Goal: Information Seeking & Learning: Learn about a topic

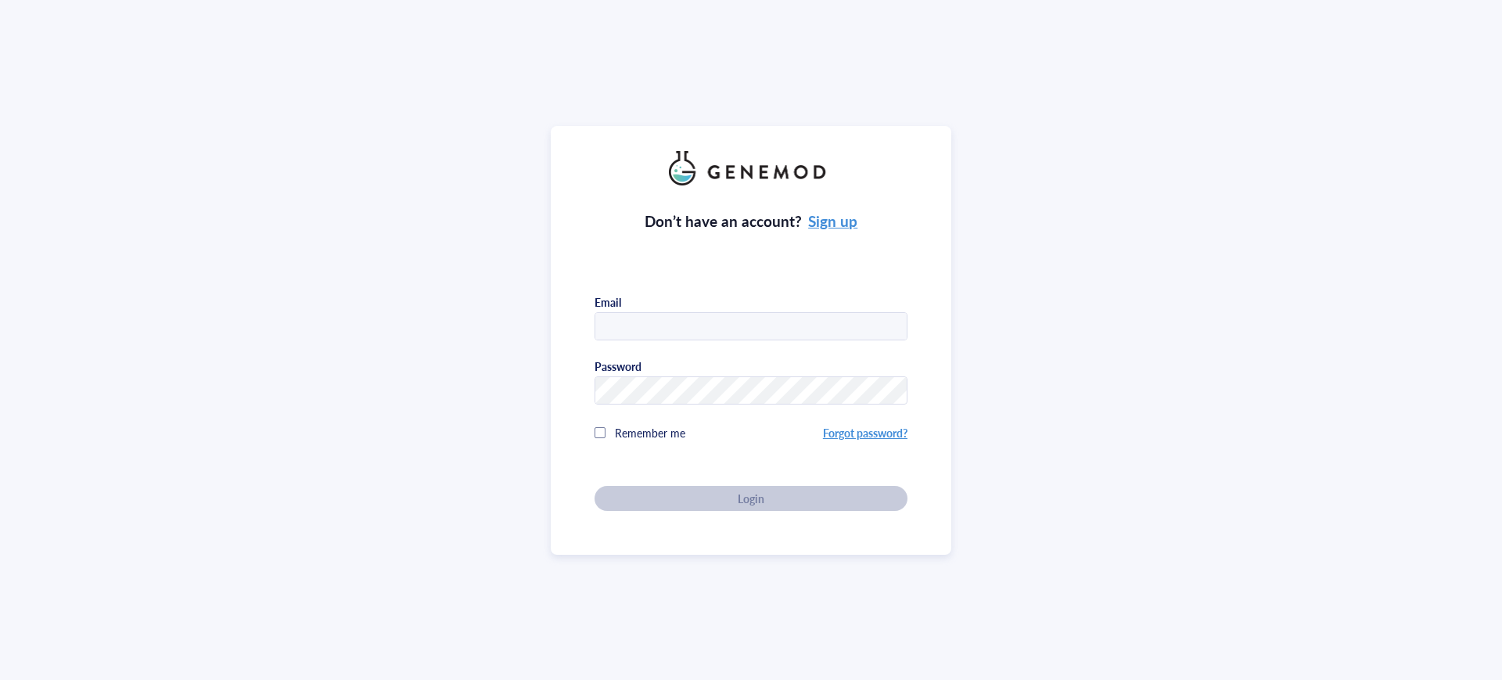
type input "[EMAIL_ADDRESS][DOMAIN_NAME]"
click at [709, 503] on div "Don’t have an account? Sign up Email [EMAIL_ADDRESS][DOMAIN_NAME] Password Reme…" at bounding box center [750, 347] width 313 height 325
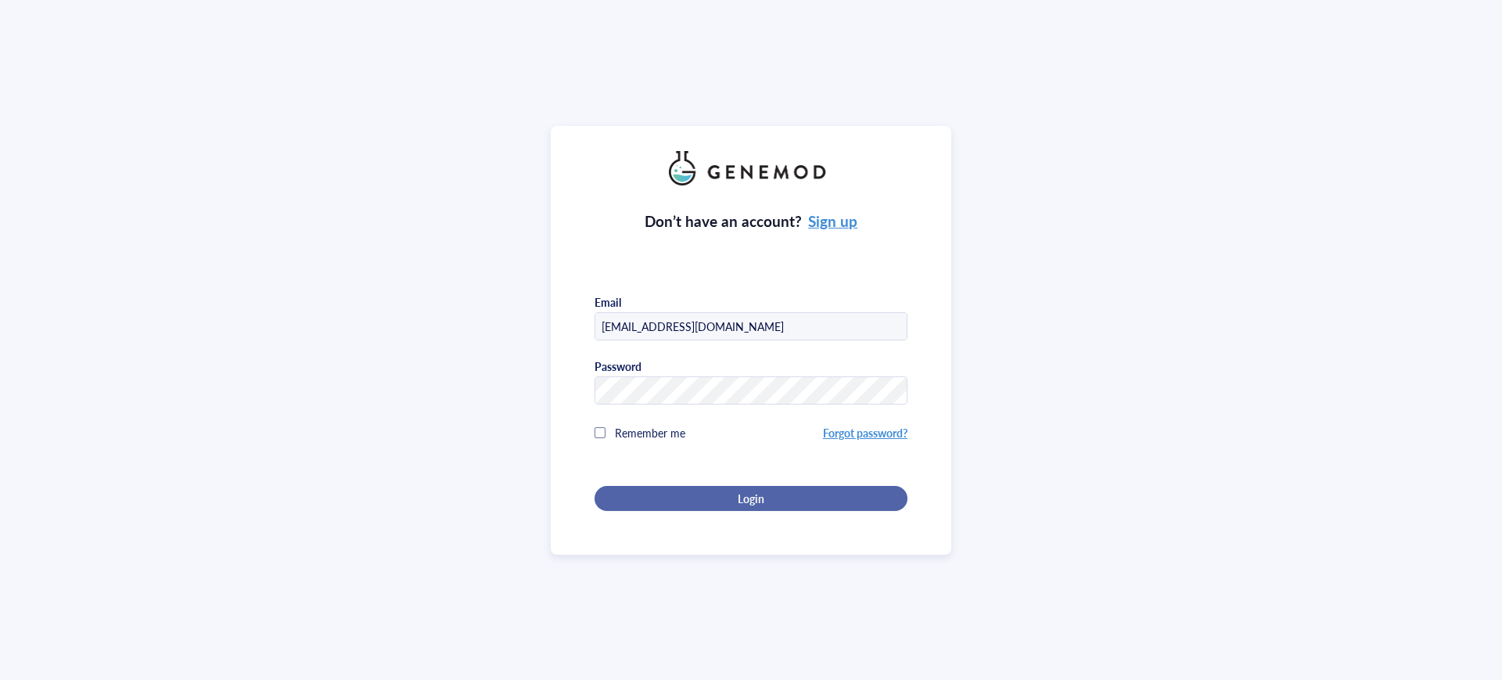
click at [716, 498] on div "Login" at bounding box center [750, 498] width 263 height 14
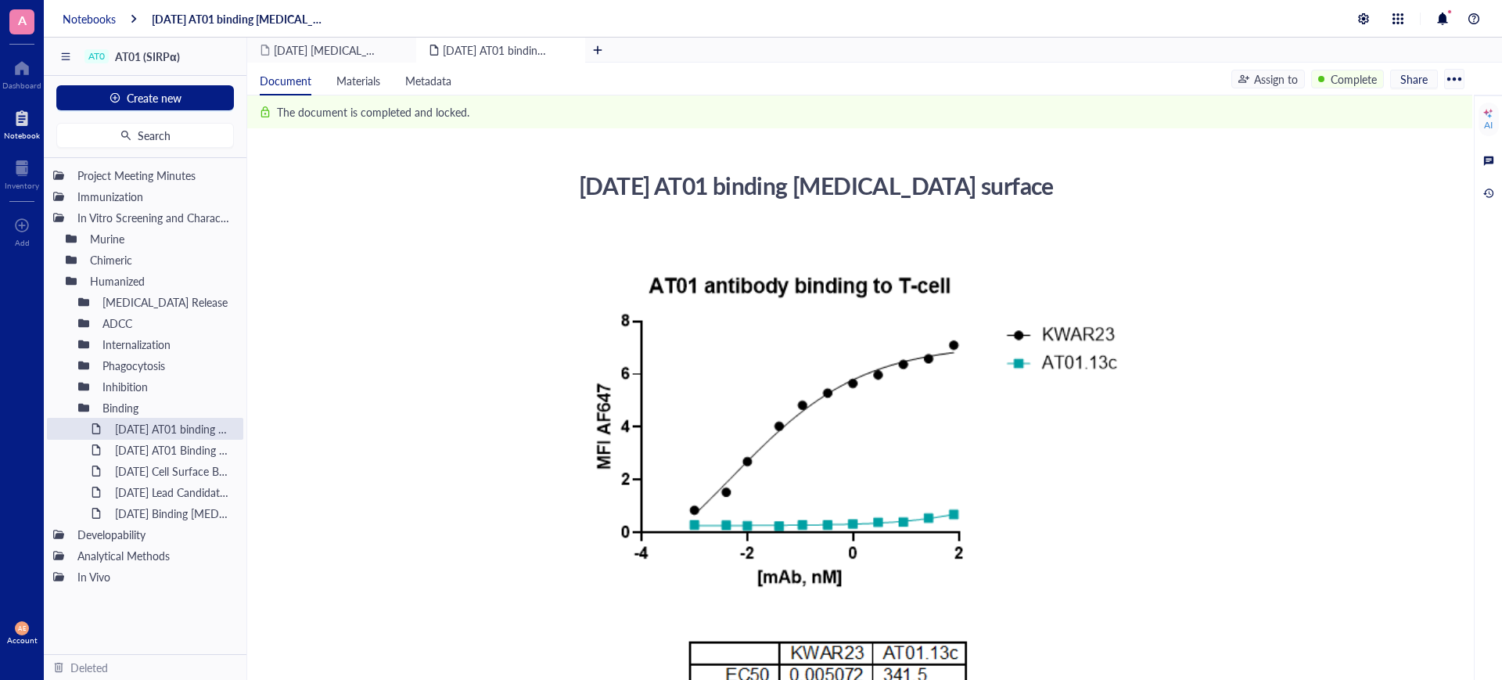
click at [100, 16] on div "Notebooks" at bounding box center [89, 19] width 53 height 14
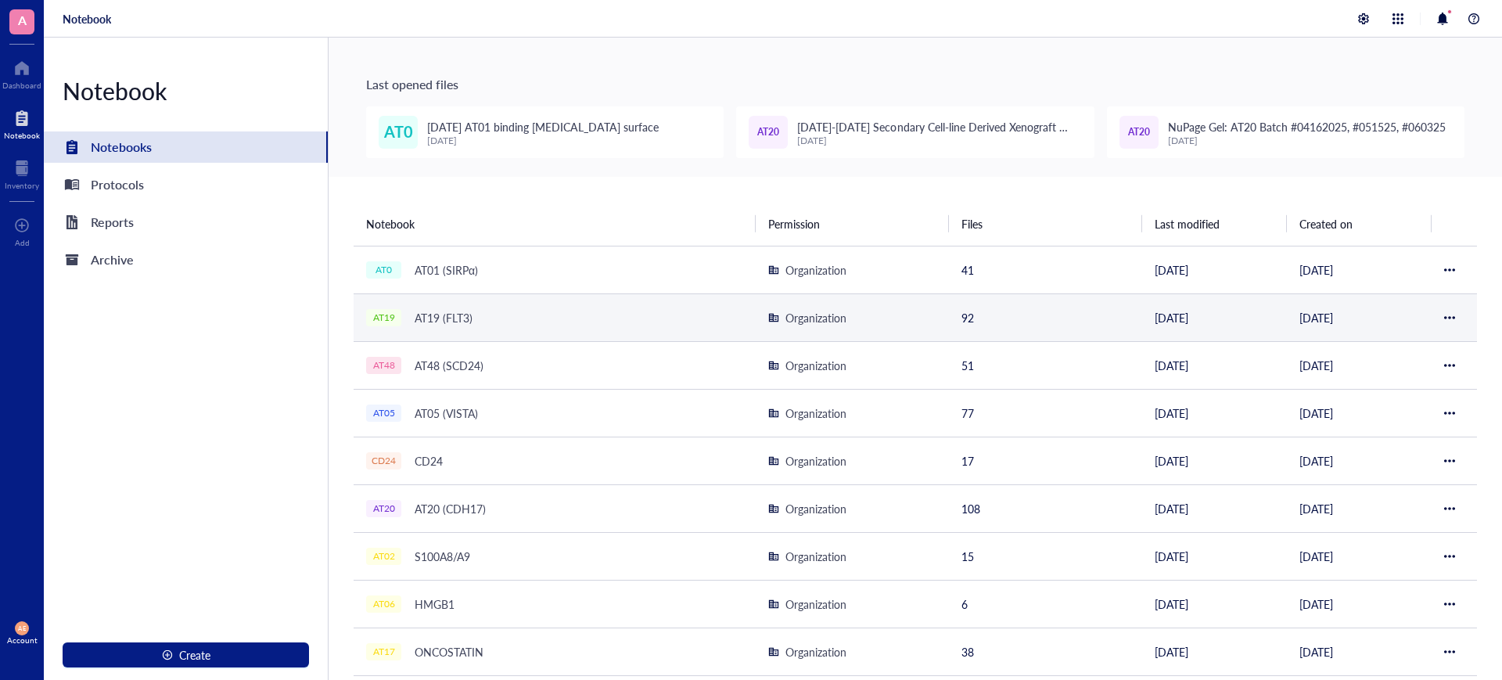
click at [430, 318] on div "AT19 (FLT3)" at bounding box center [444, 318] width 72 height 22
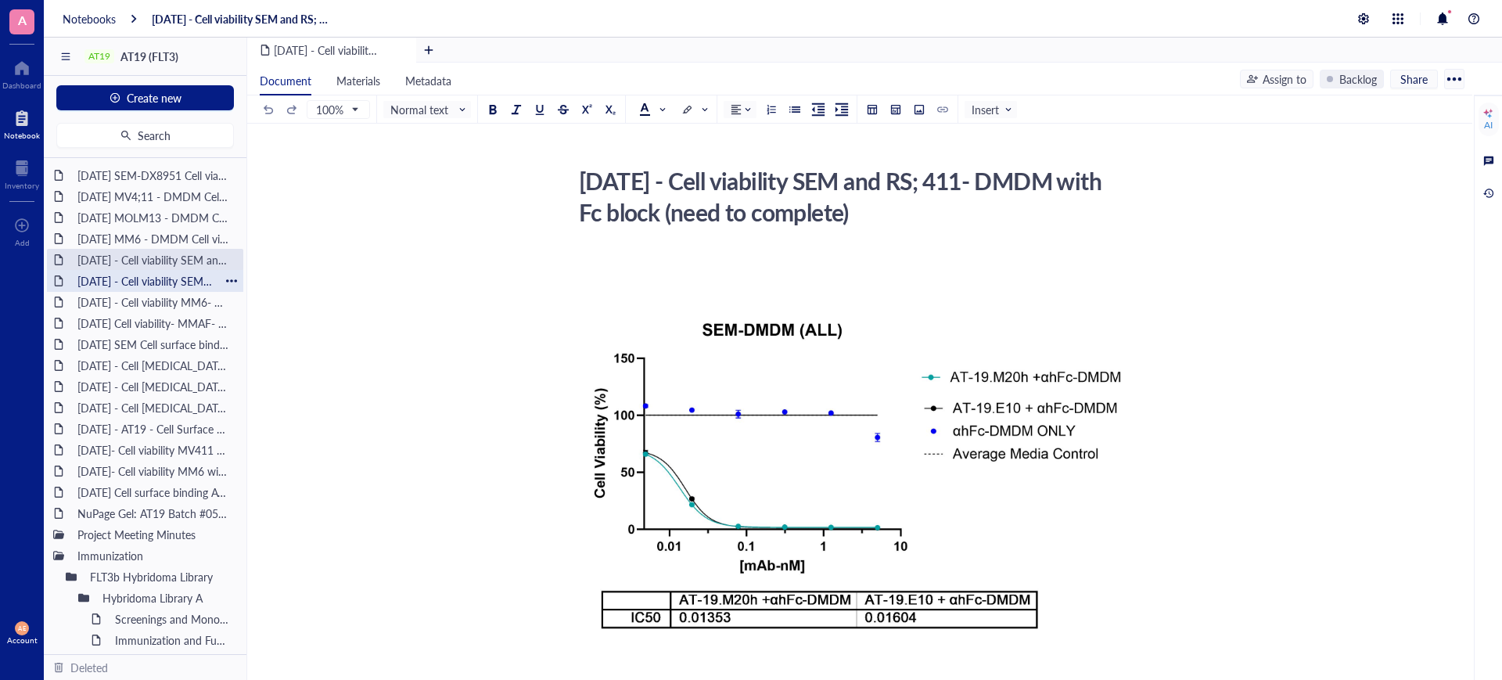
click at [150, 278] on div "[DATE] - Cell viability SEM and [GEOGRAPHIC_DATA]; 411- DMDM" at bounding box center [144, 281] width 149 height 22
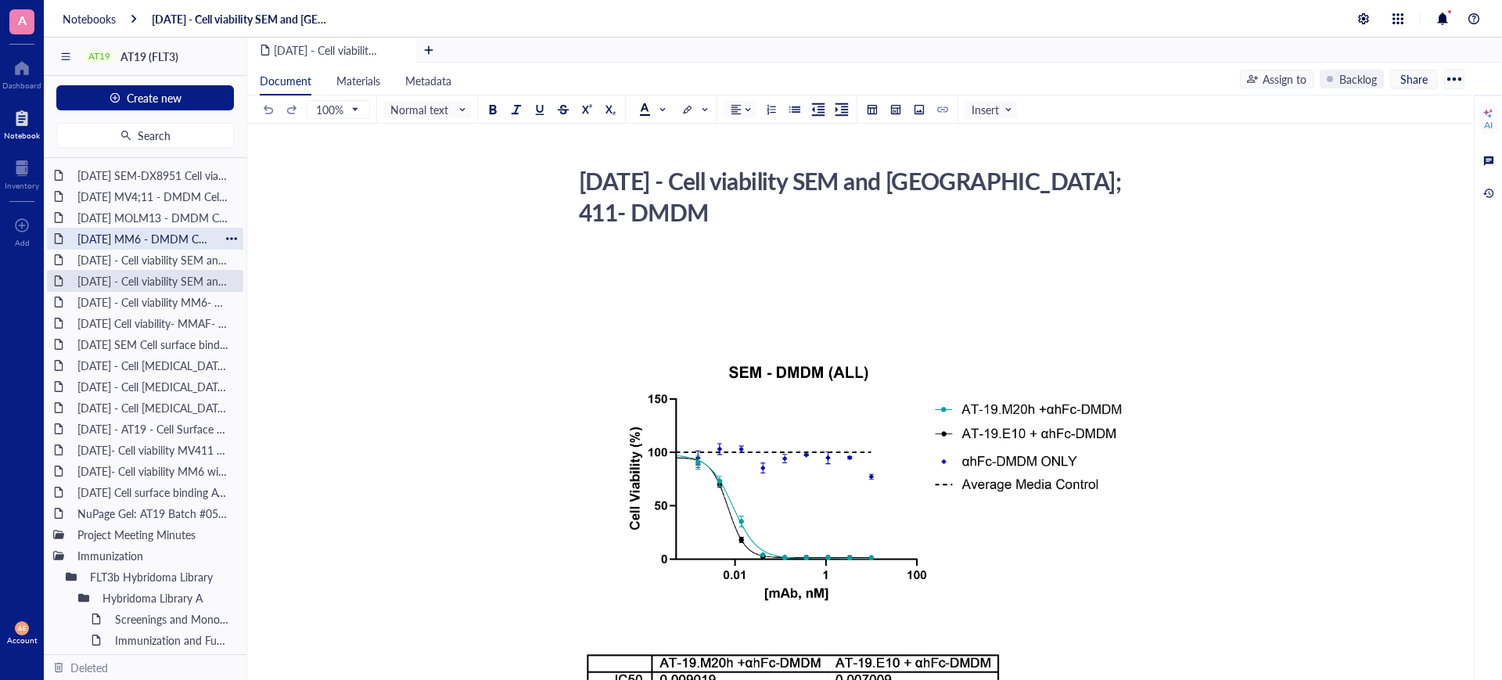
click at [149, 233] on div "[DATE] MM6 - DMDM Cell viability" at bounding box center [144, 239] width 149 height 22
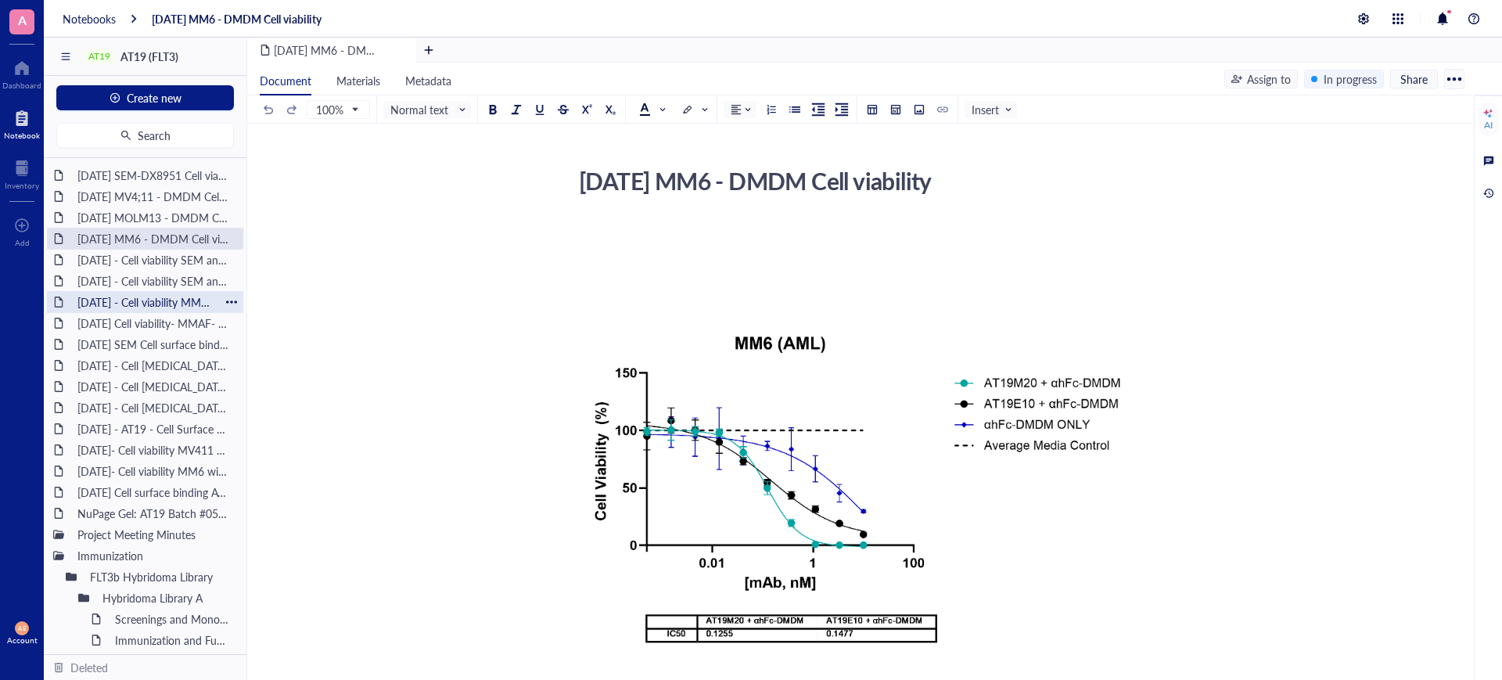
click at [133, 296] on div "[DATE] - Cell viability MM6- MMAF" at bounding box center [144, 302] width 149 height 22
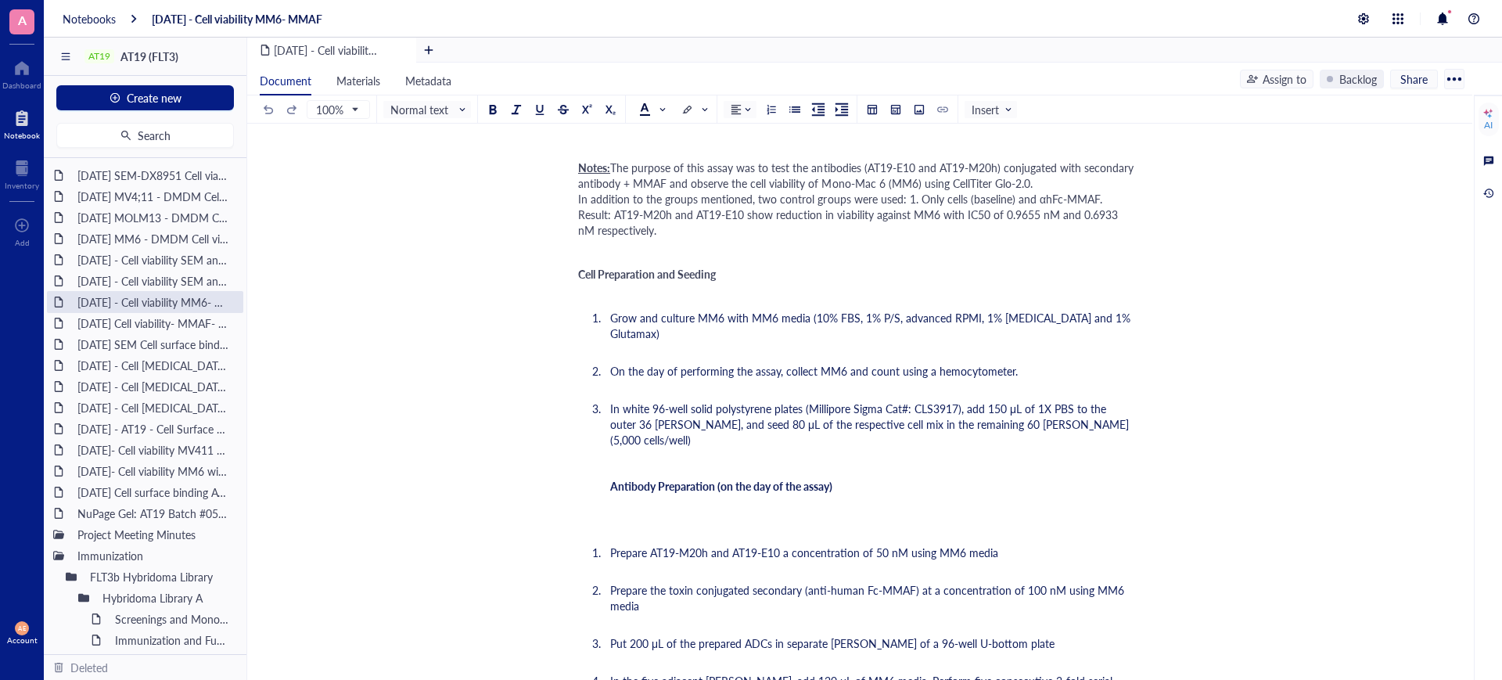
scroll to position [587, 0]
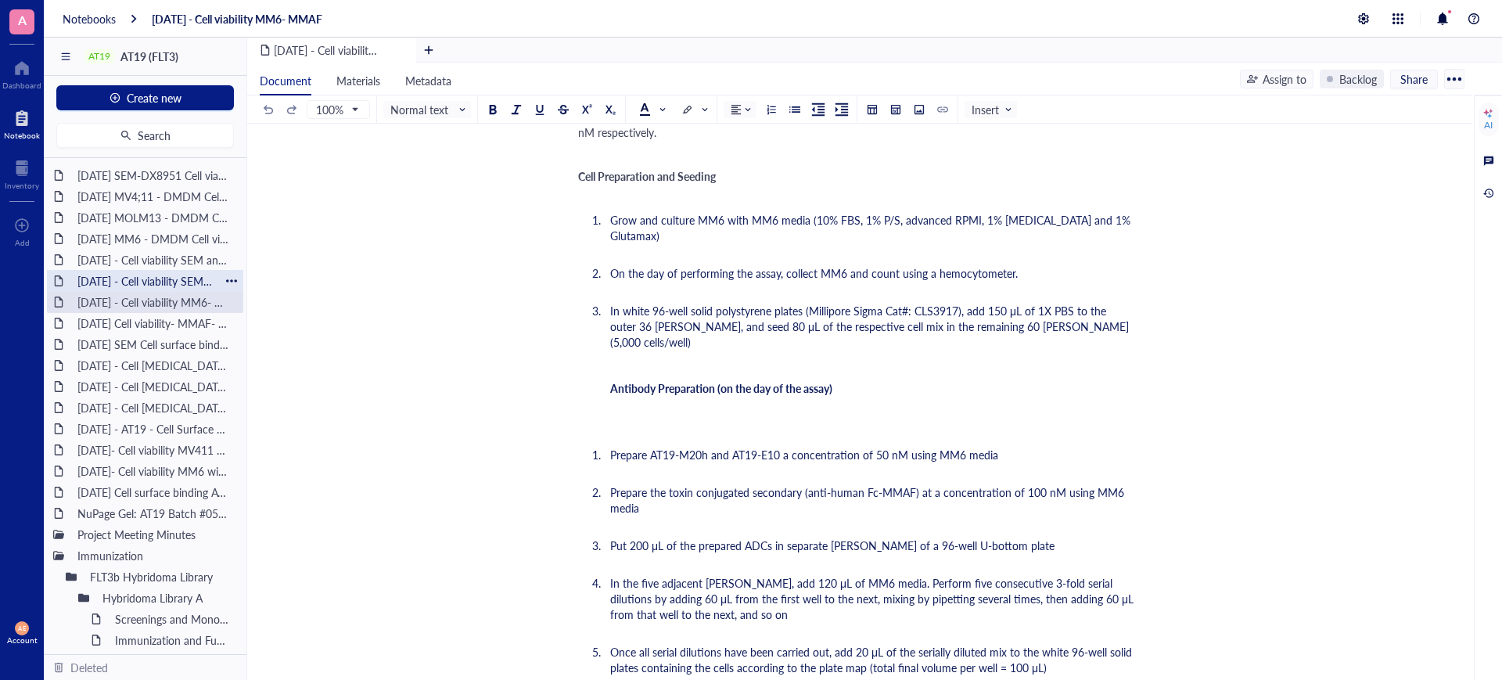
click at [157, 278] on div "[DATE] - Cell viability SEM and [GEOGRAPHIC_DATA]; 411- DMDM" at bounding box center [144, 281] width 149 height 22
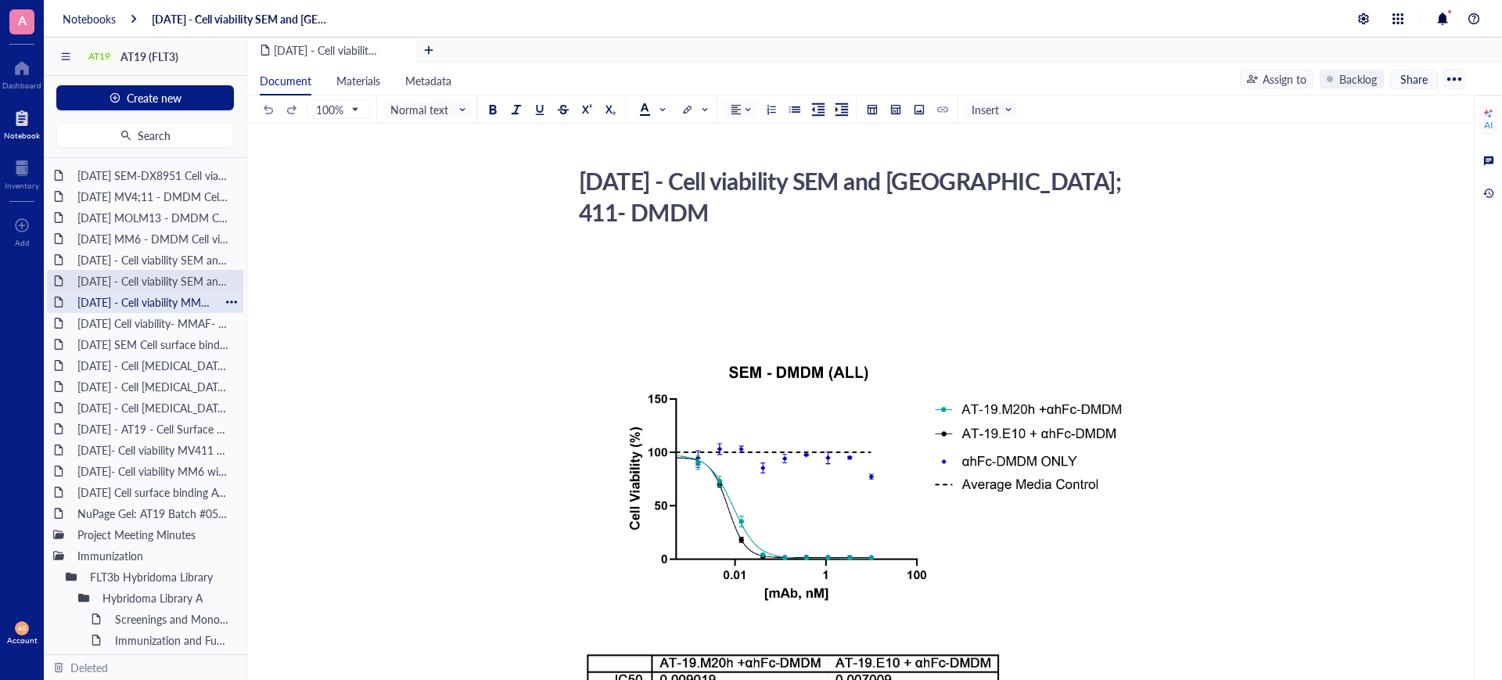
click at [135, 296] on div "[DATE] - Cell viability MM6- MMAF" at bounding box center [144, 302] width 149 height 22
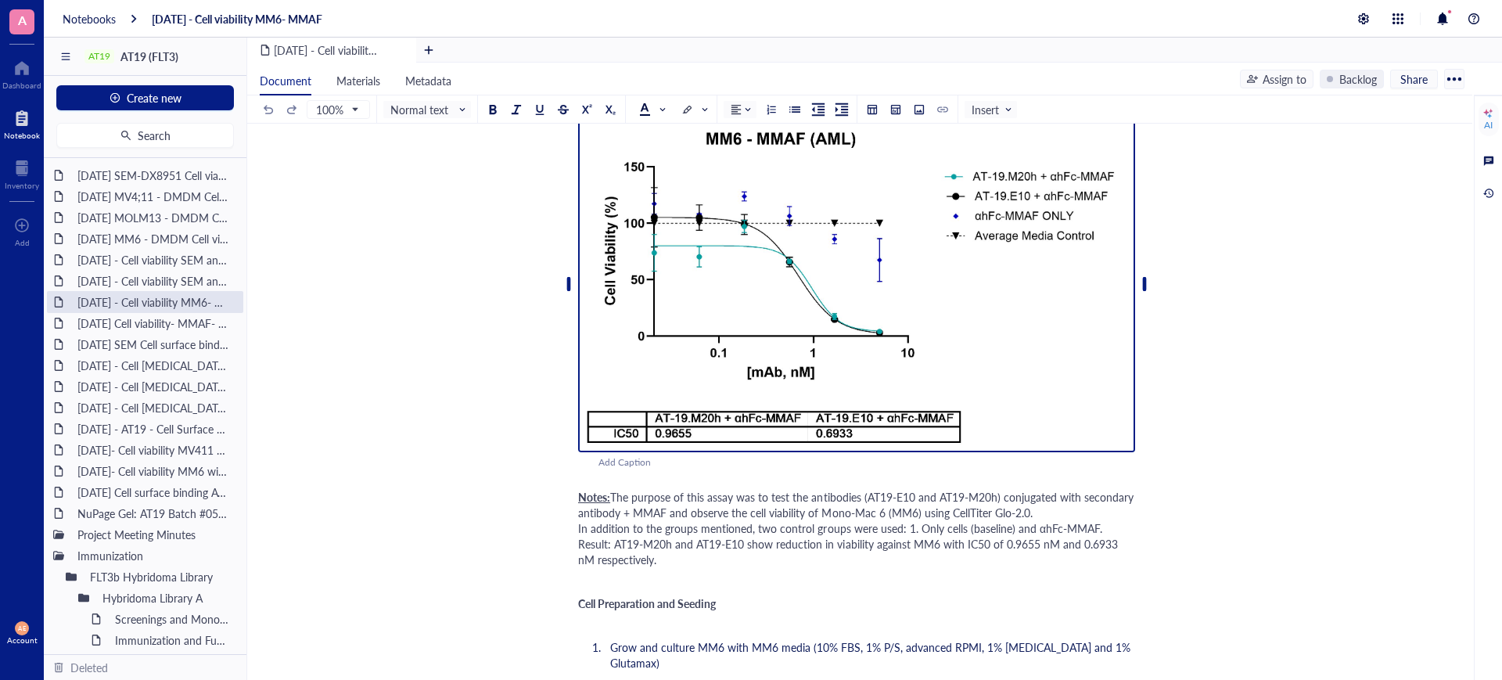
scroll to position [391, 0]
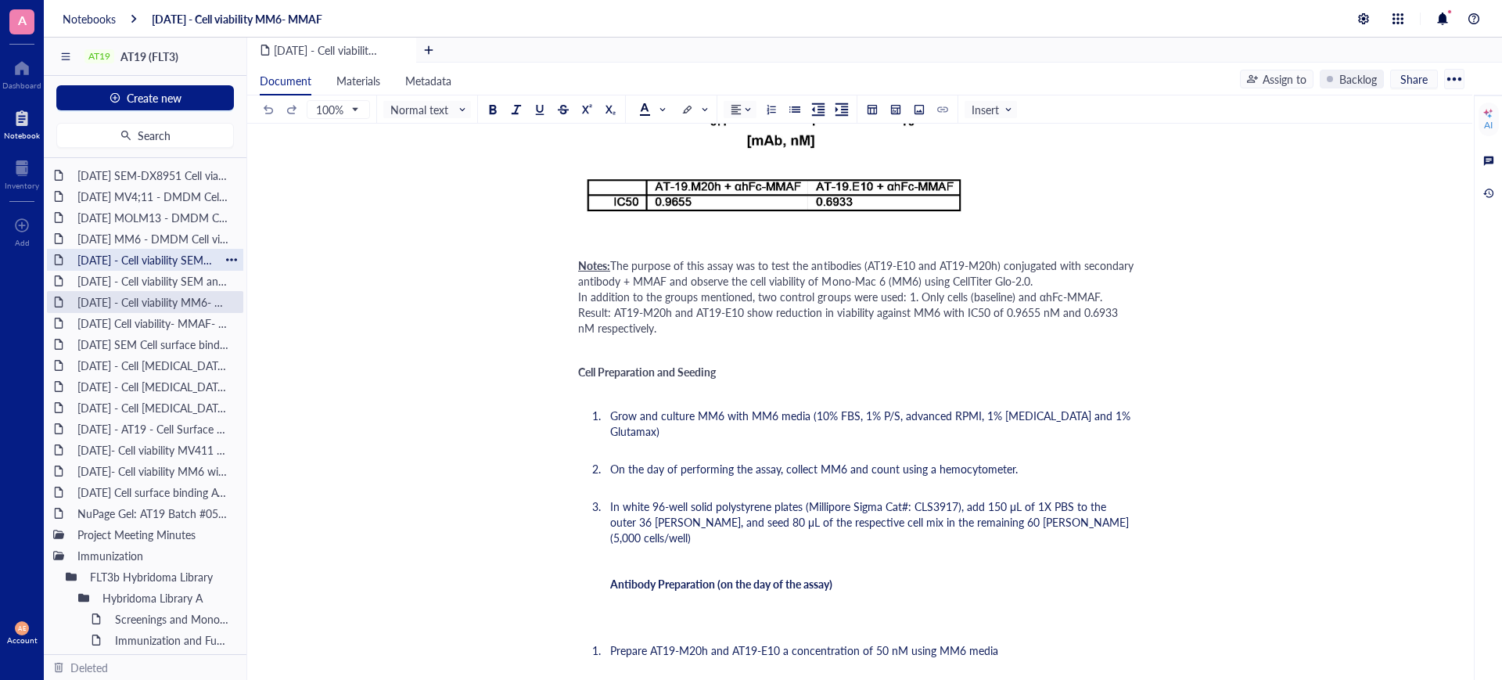
click at [175, 267] on div "[DATE] - Cell viability SEM and RS; 411- DMDM with Fc block (need to complete)" at bounding box center [144, 260] width 149 height 22
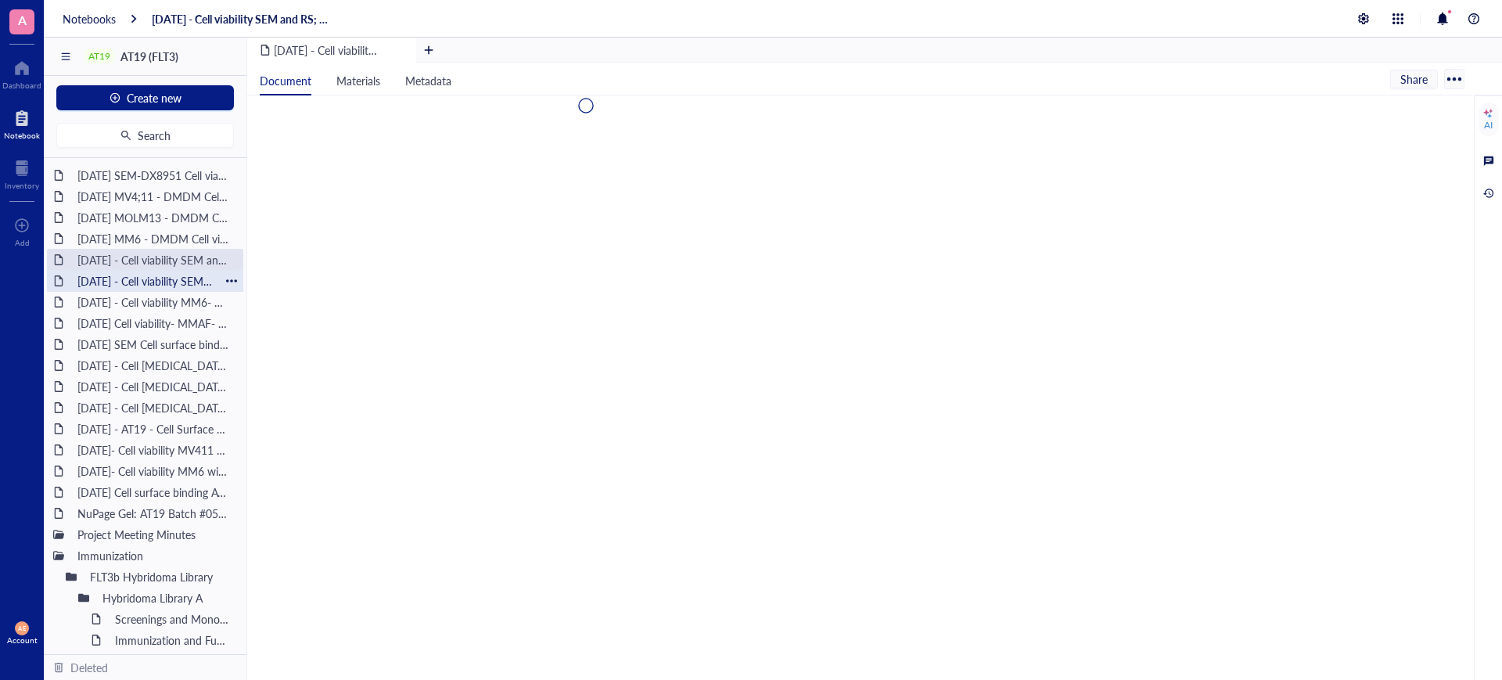
click at [178, 279] on div "[DATE] - Cell viability SEM and [GEOGRAPHIC_DATA]; 411- DMDM" at bounding box center [144, 281] width 149 height 22
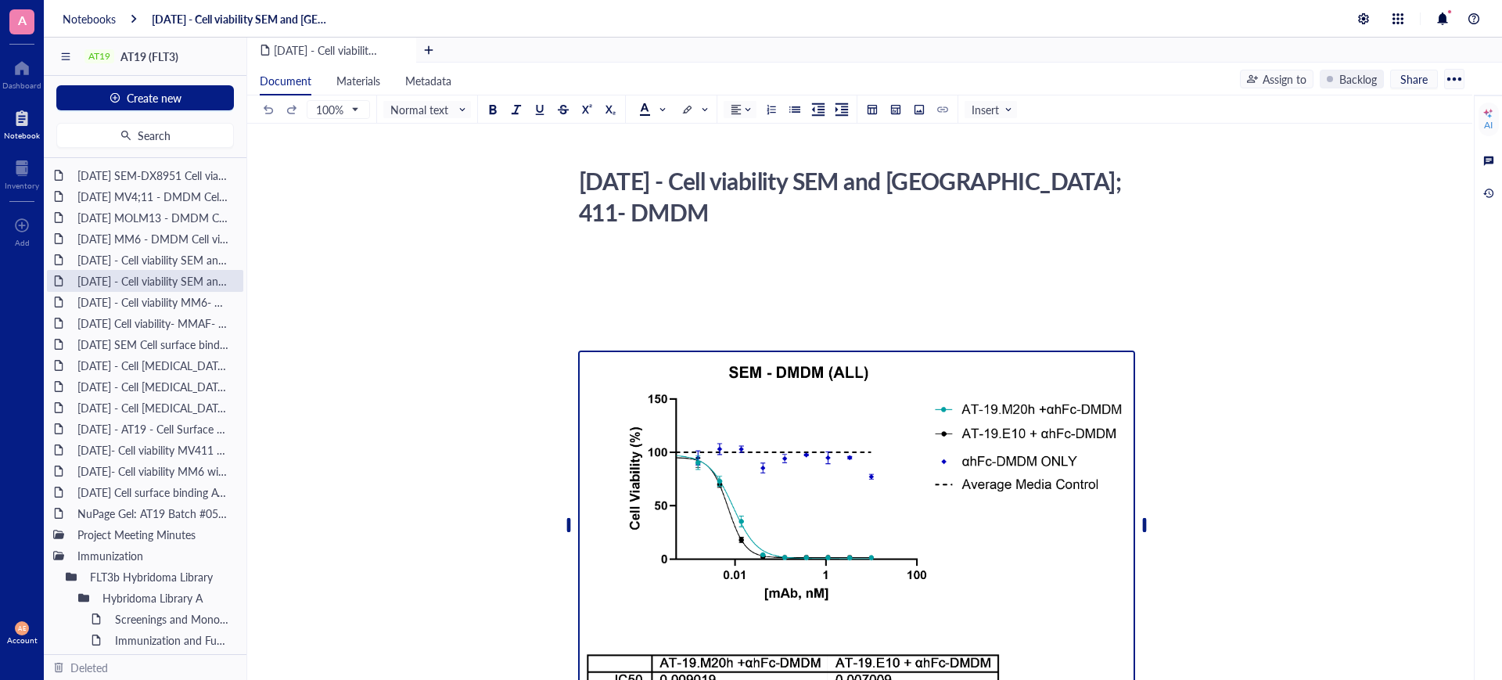
scroll to position [391, 0]
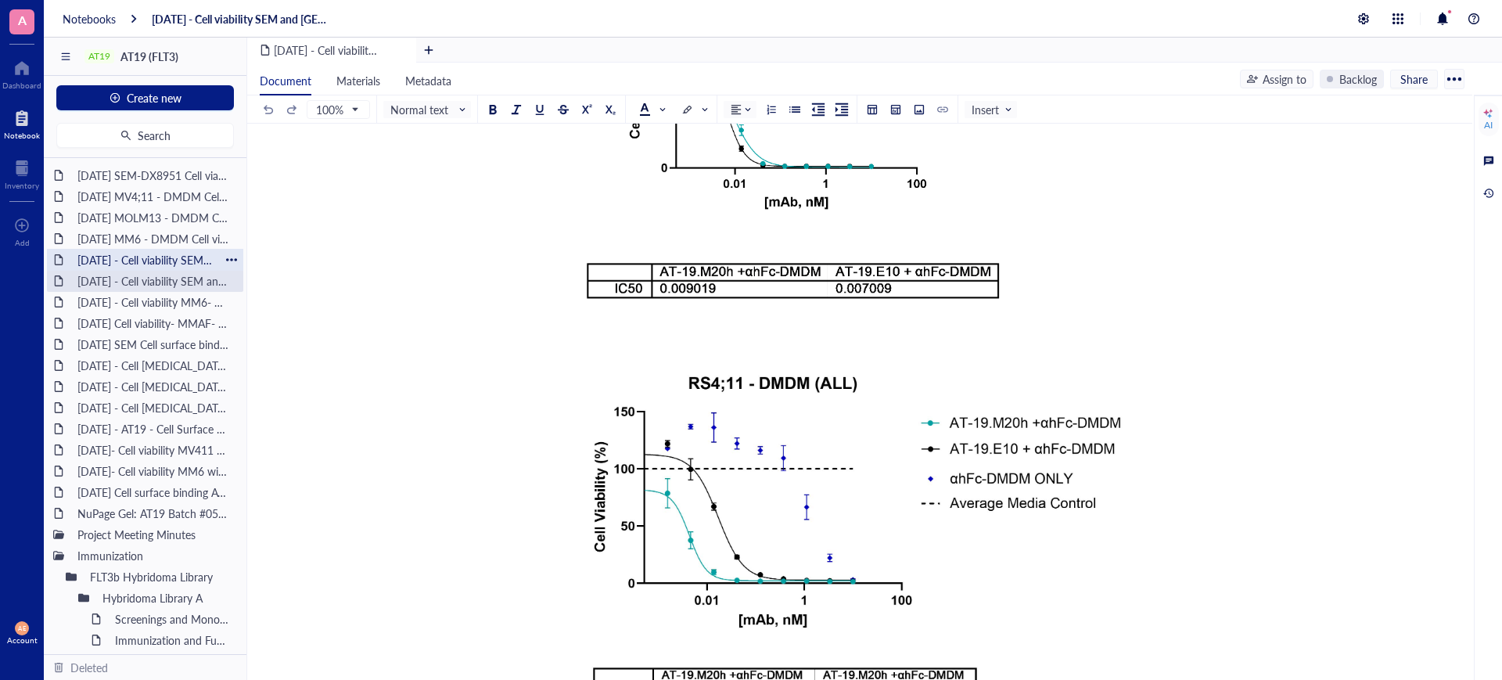
click at [168, 259] on div "[DATE] - Cell viability SEM and RS; 411- DMDM with Fc block (need to complete)" at bounding box center [144, 260] width 149 height 22
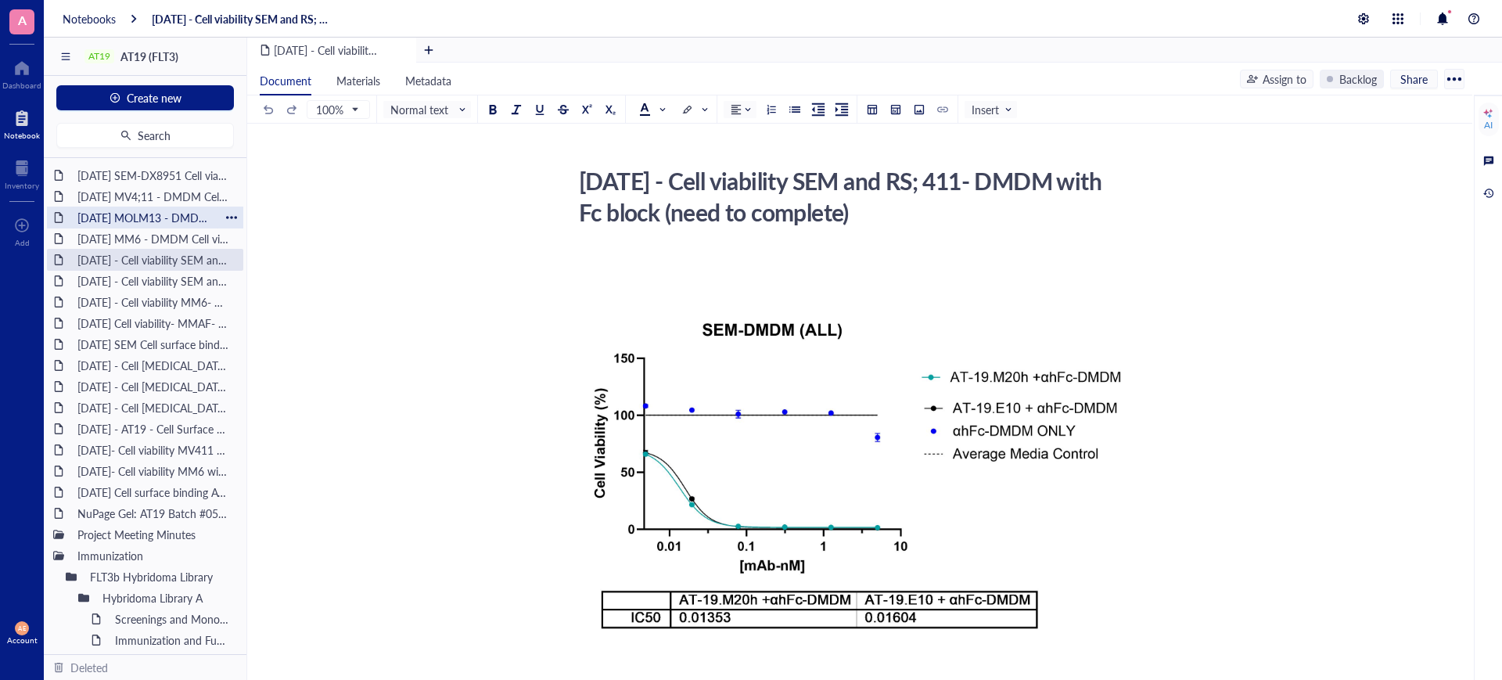
click at [185, 214] on div "[DATE] MOLM13 - DMDM Cell viability" at bounding box center [144, 217] width 149 height 22
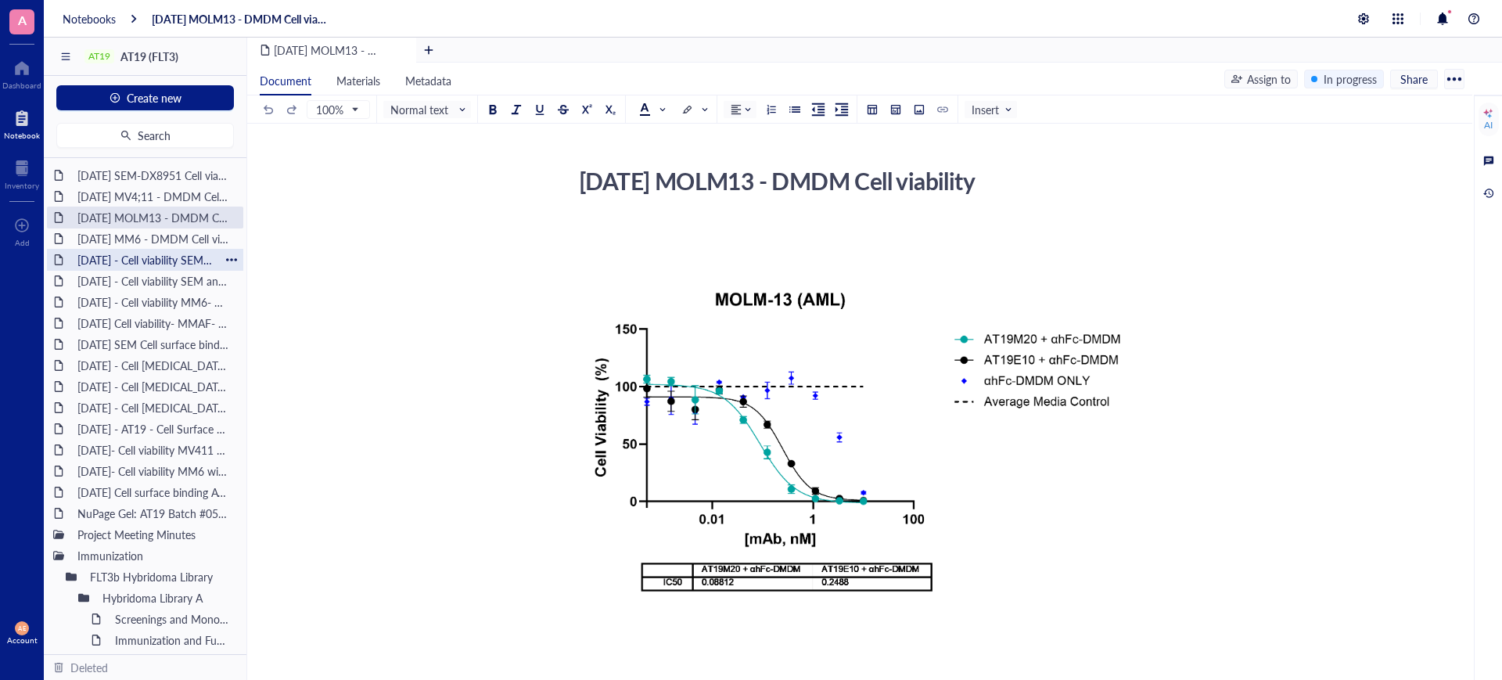
drag, startPoint x: 169, startPoint y: 252, endPoint x: 227, endPoint y: 260, distance: 58.5
click at [170, 252] on div "[DATE] - Cell viability SEM and RS; 411- DMDM with Fc block (need to complete)" at bounding box center [144, 260] width 149 height 22
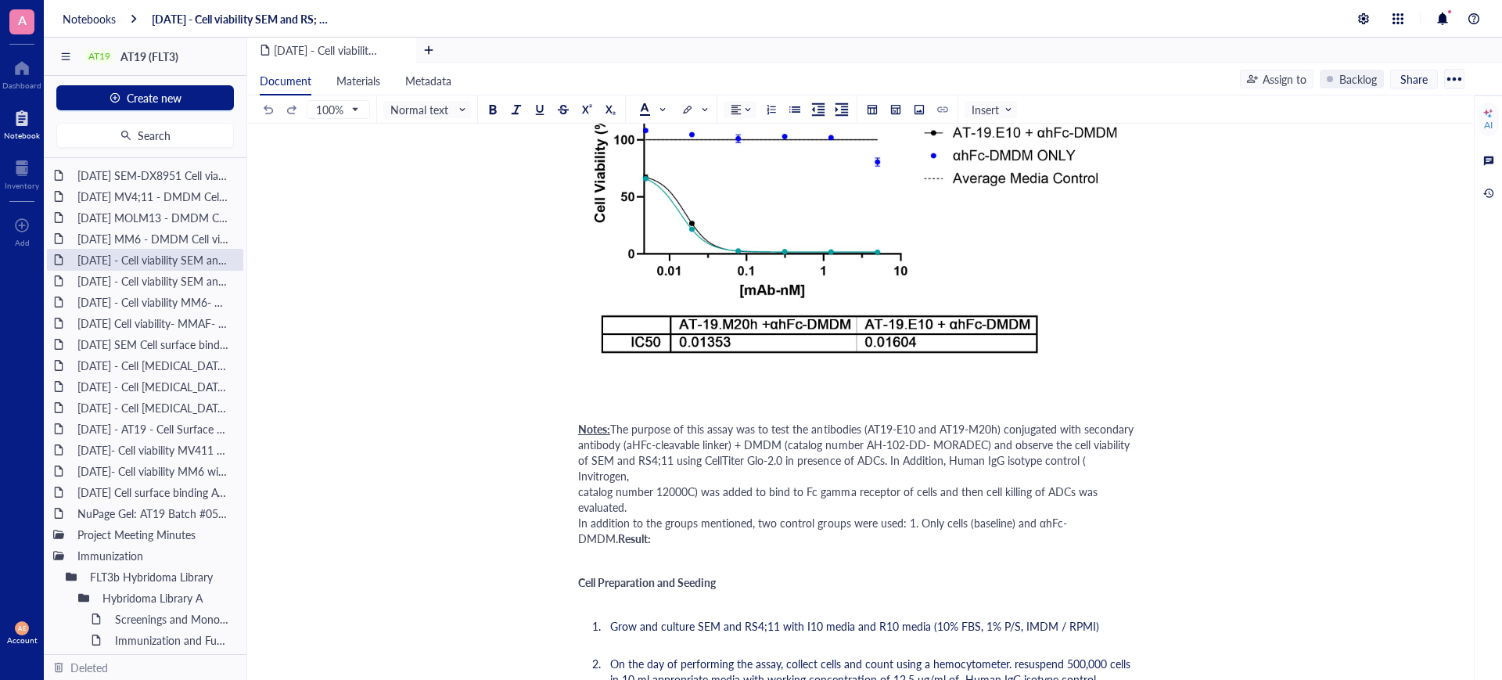
scroll to position [391, 0]
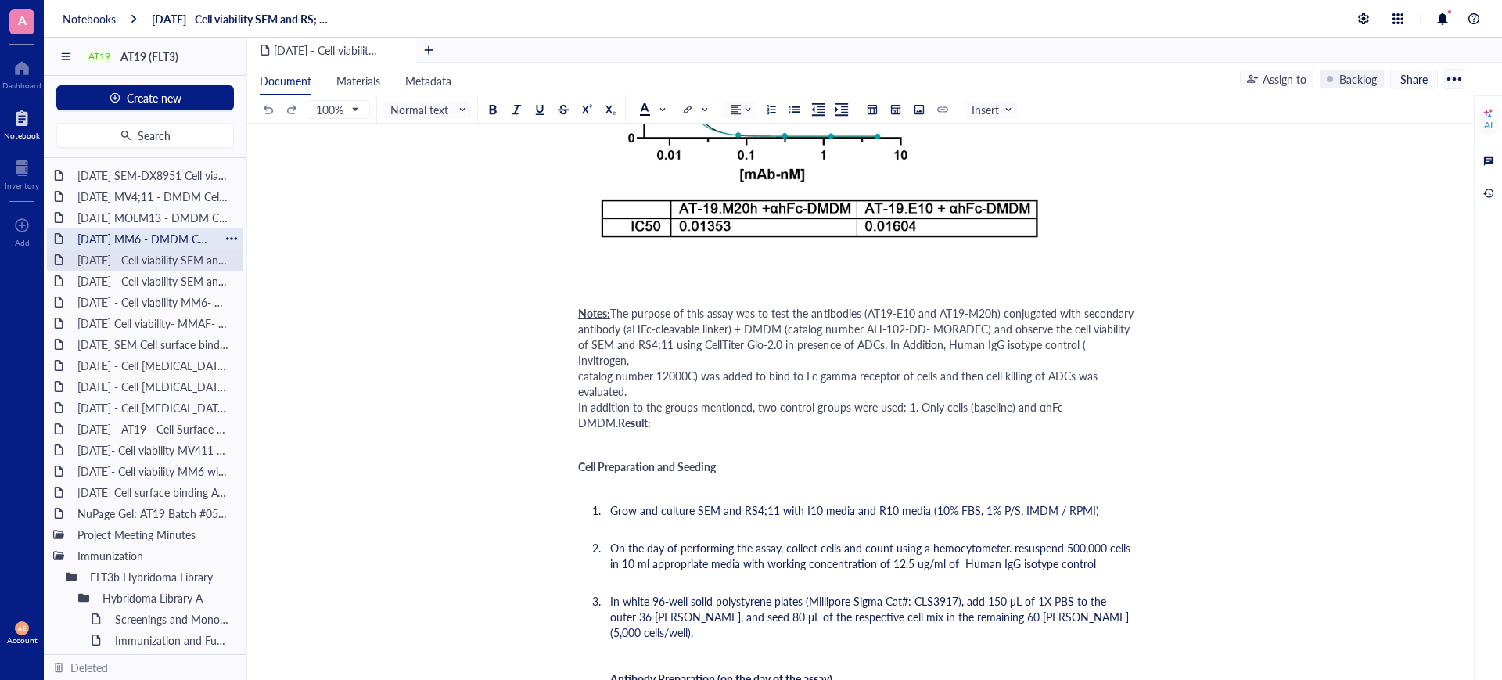
click at [186, 230] on div "[DATE] MM6 - DMDM Cell viability" at bounding box center [144, 239] width 149 height 22
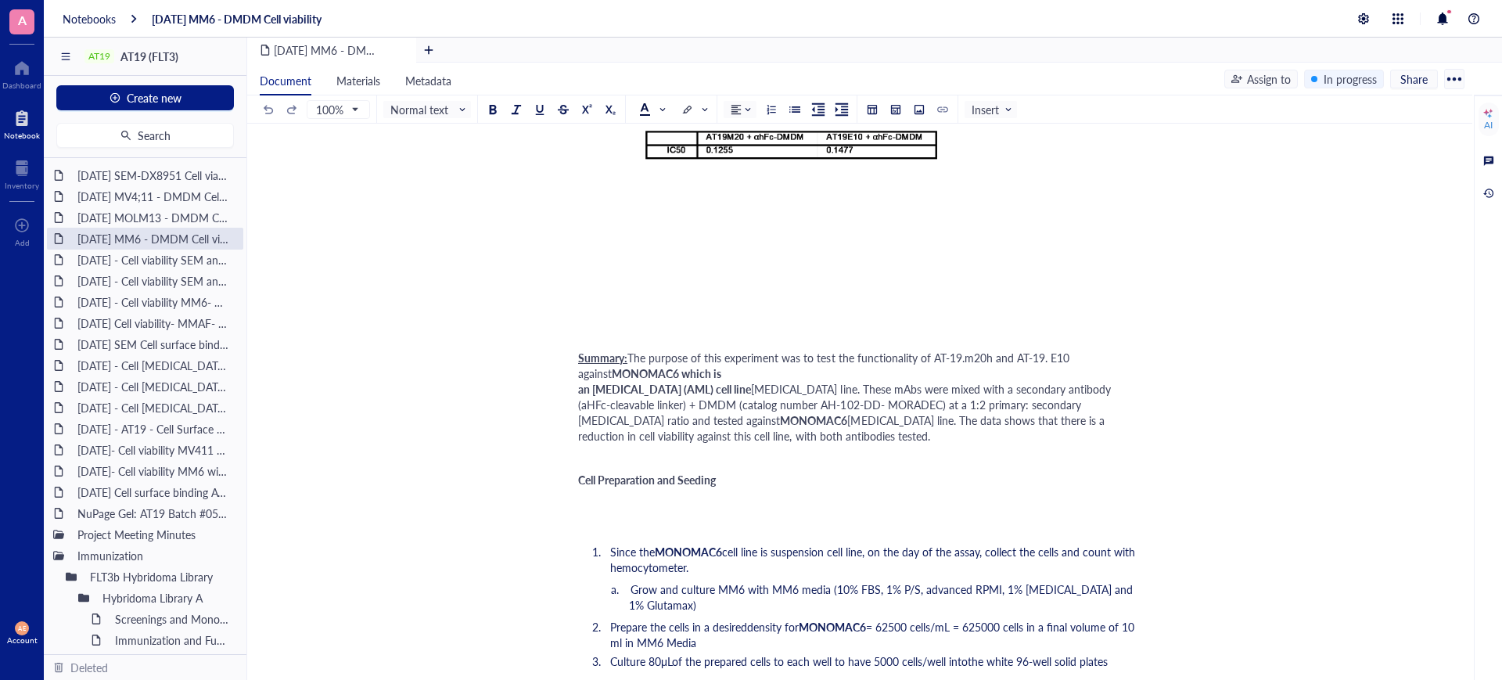
scroll to position [489, 0]
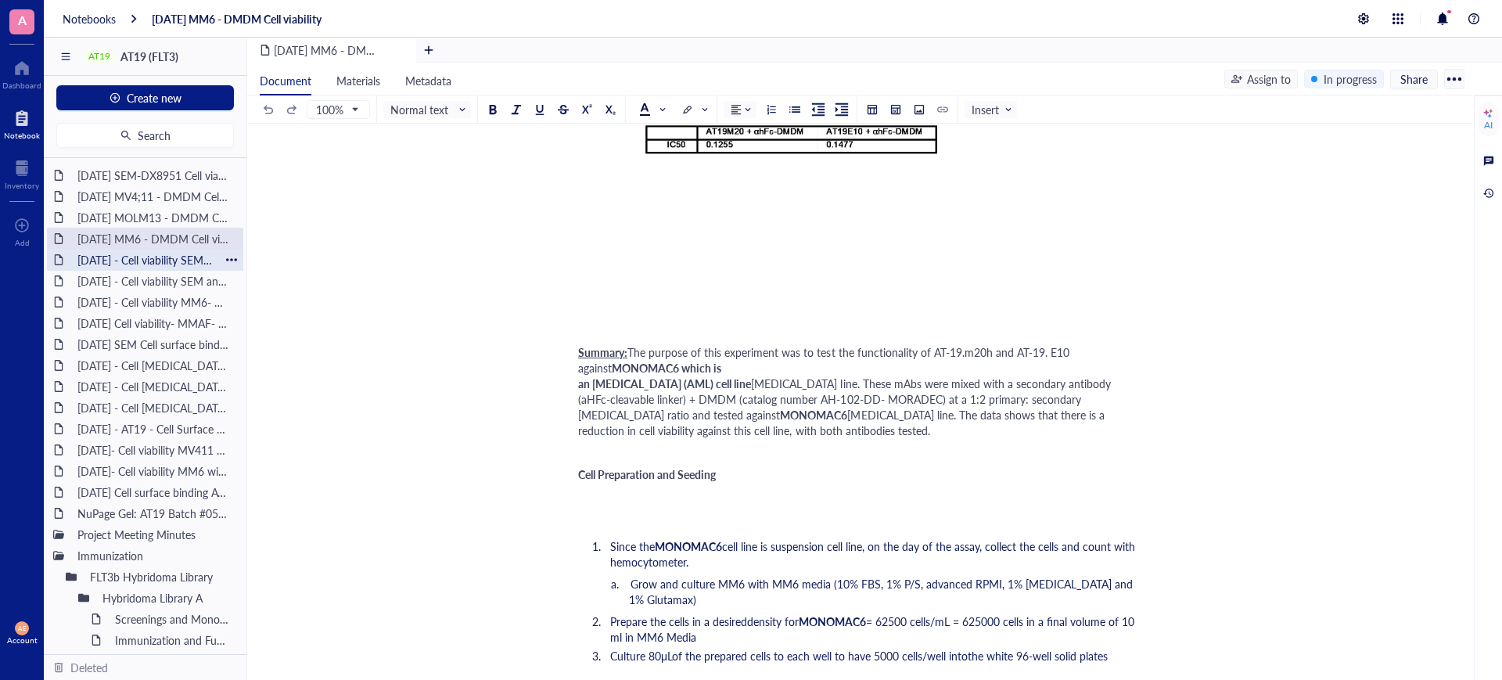
click at [153, 257] on div "[DATE] - Cell viability SEM and RS; 411- DMDM with Fc block (need to complete)" at bounding box center [144, 260] width 149 height 22
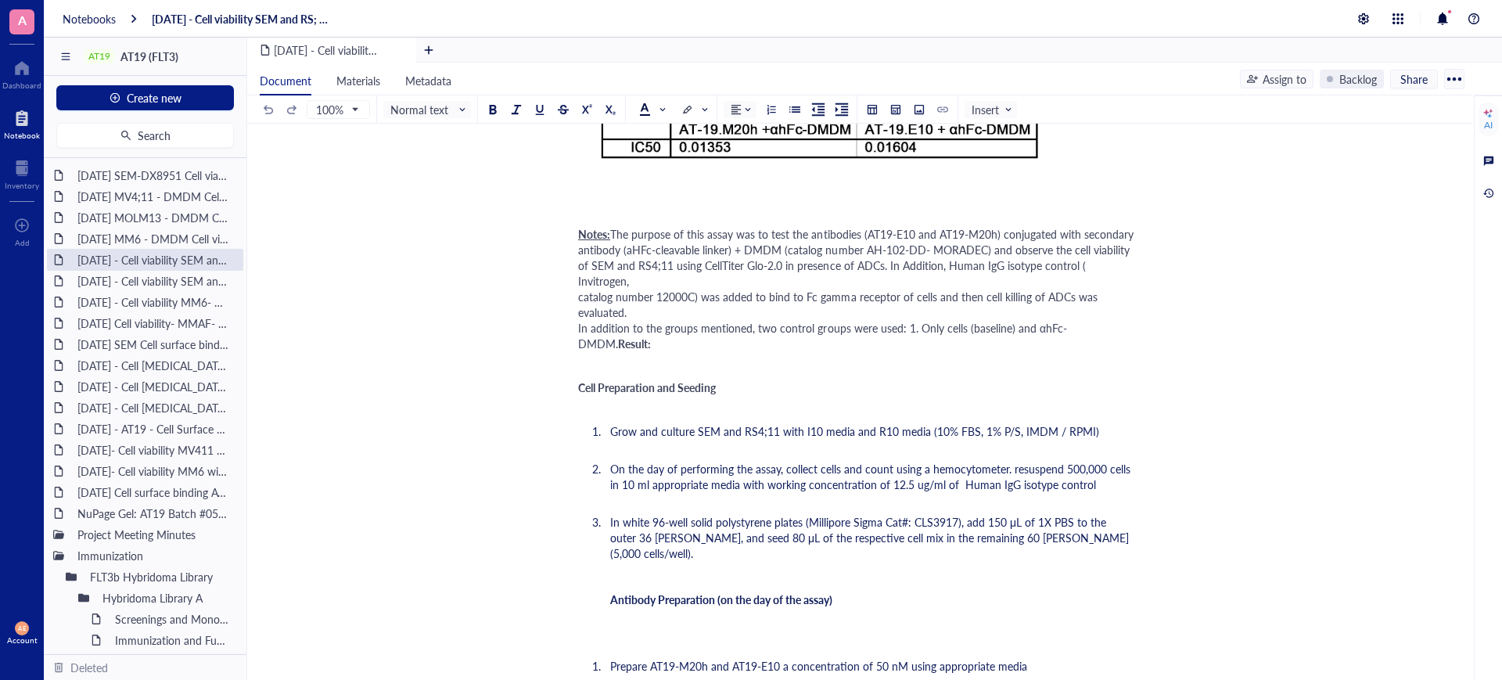
scroll to position [489, 0]
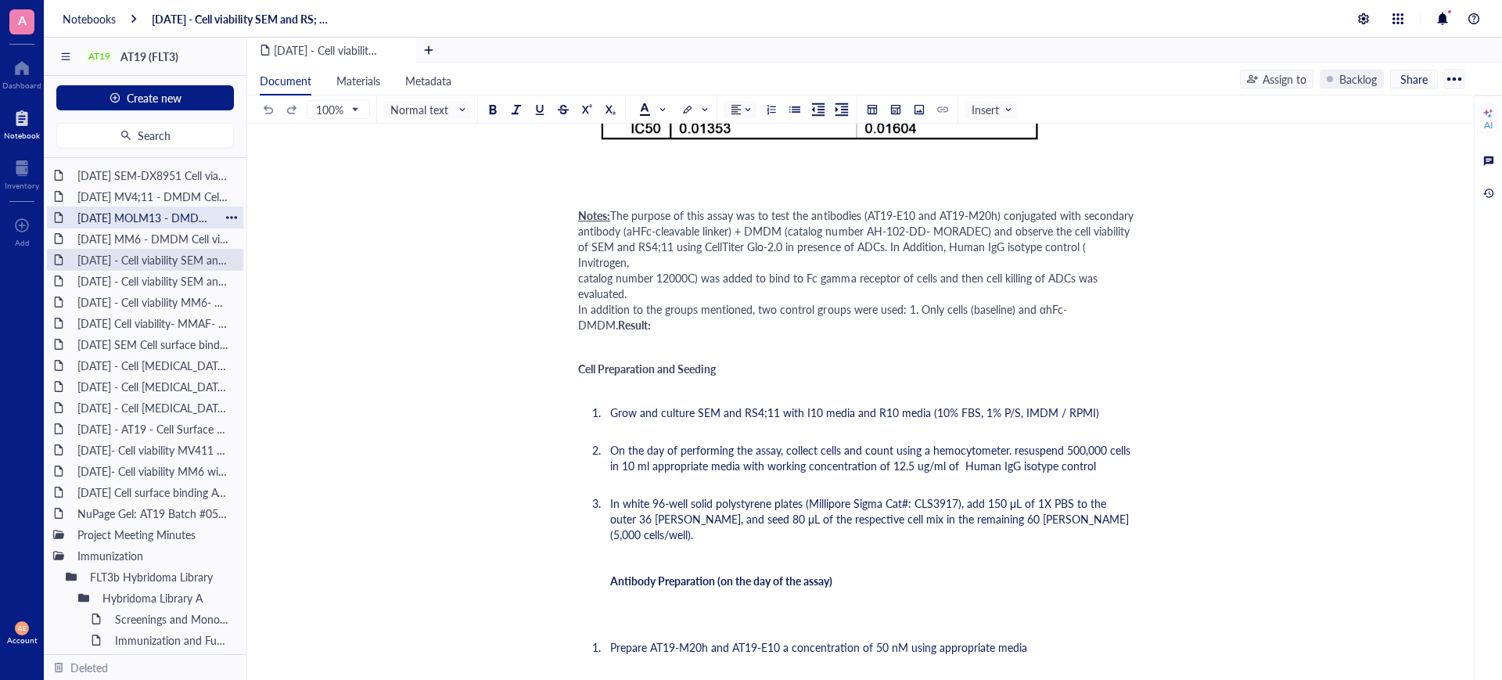
click at [157, 216] on div "[DATE] MOLM13 - DMDM Cell viability" at bounding box center [144, 217] width 149 height 22
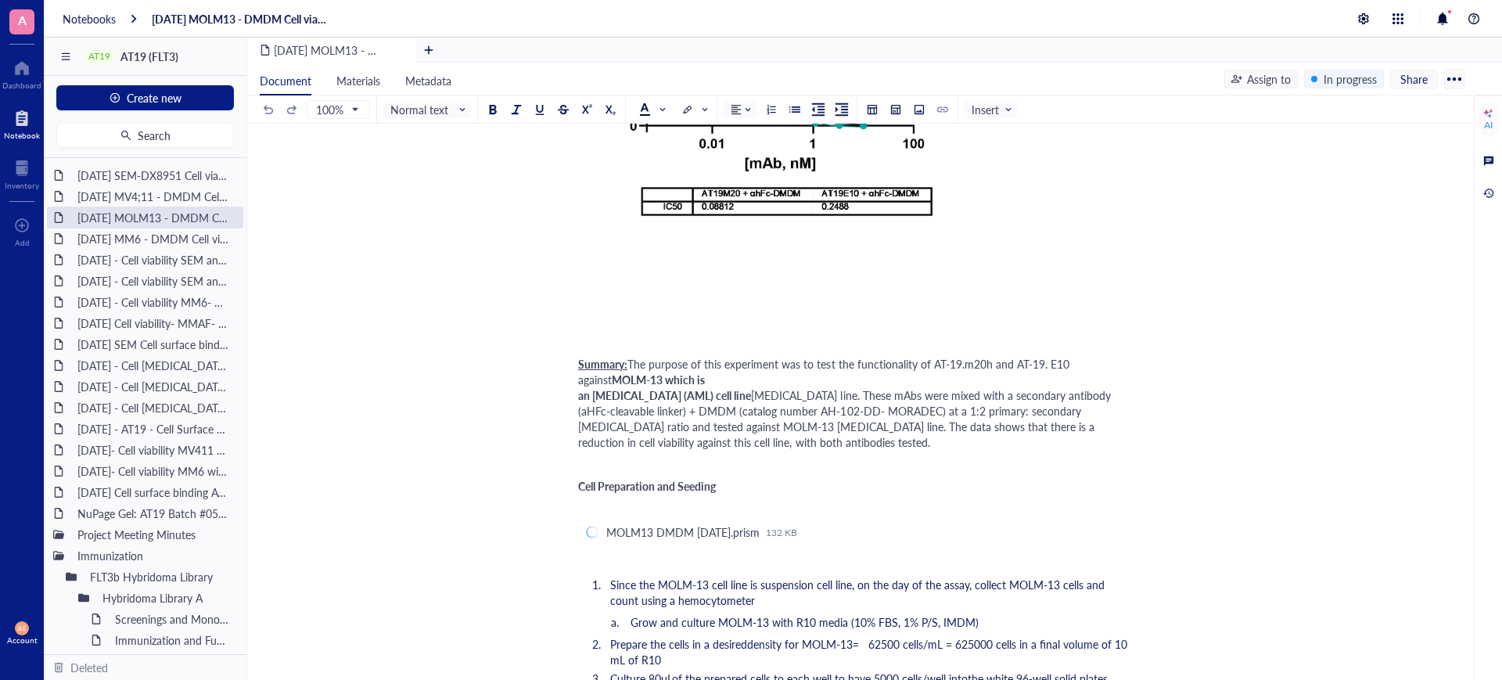
scroll to position [391, 0]
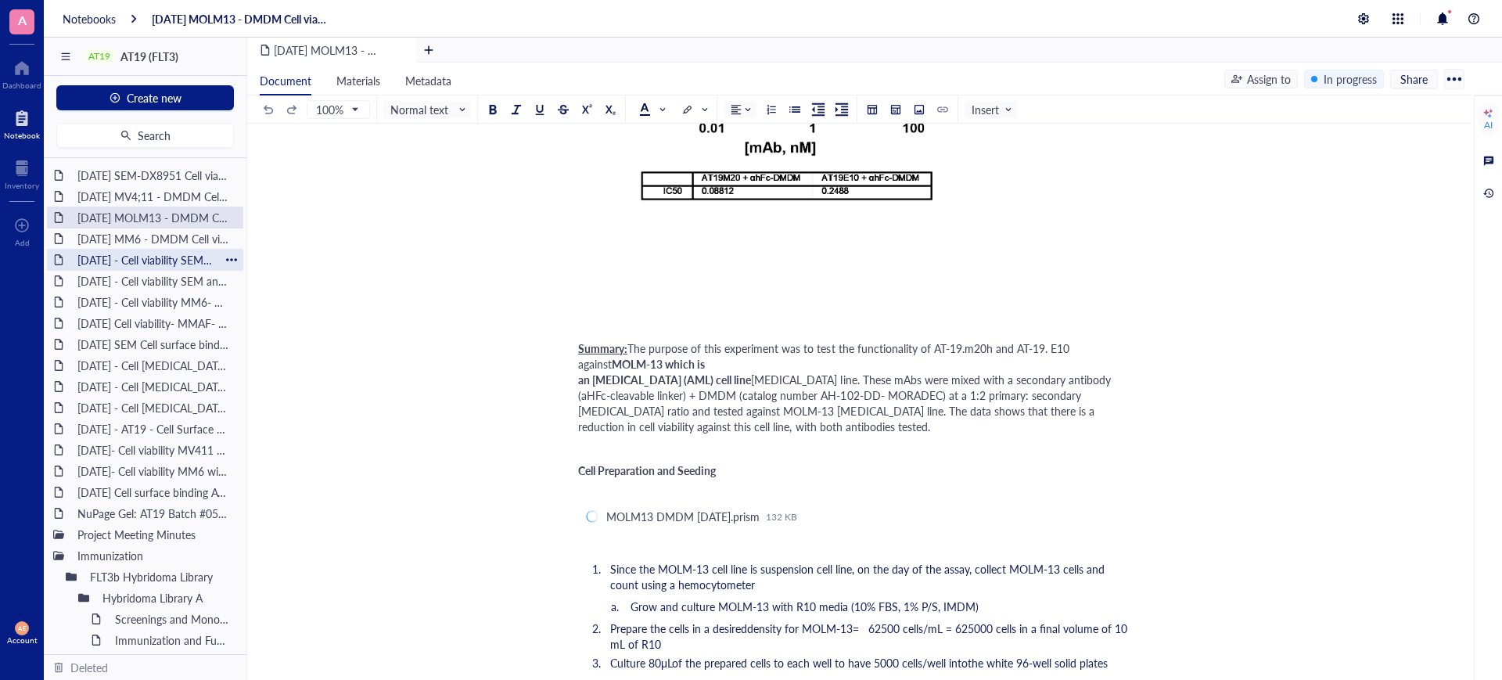
click at [153, 257] on div "[DATE] - Cell viability SEM and RS; 411- DMDM with Fc block (need to complete)" at bounding box center [144, 260] width 149 height 22
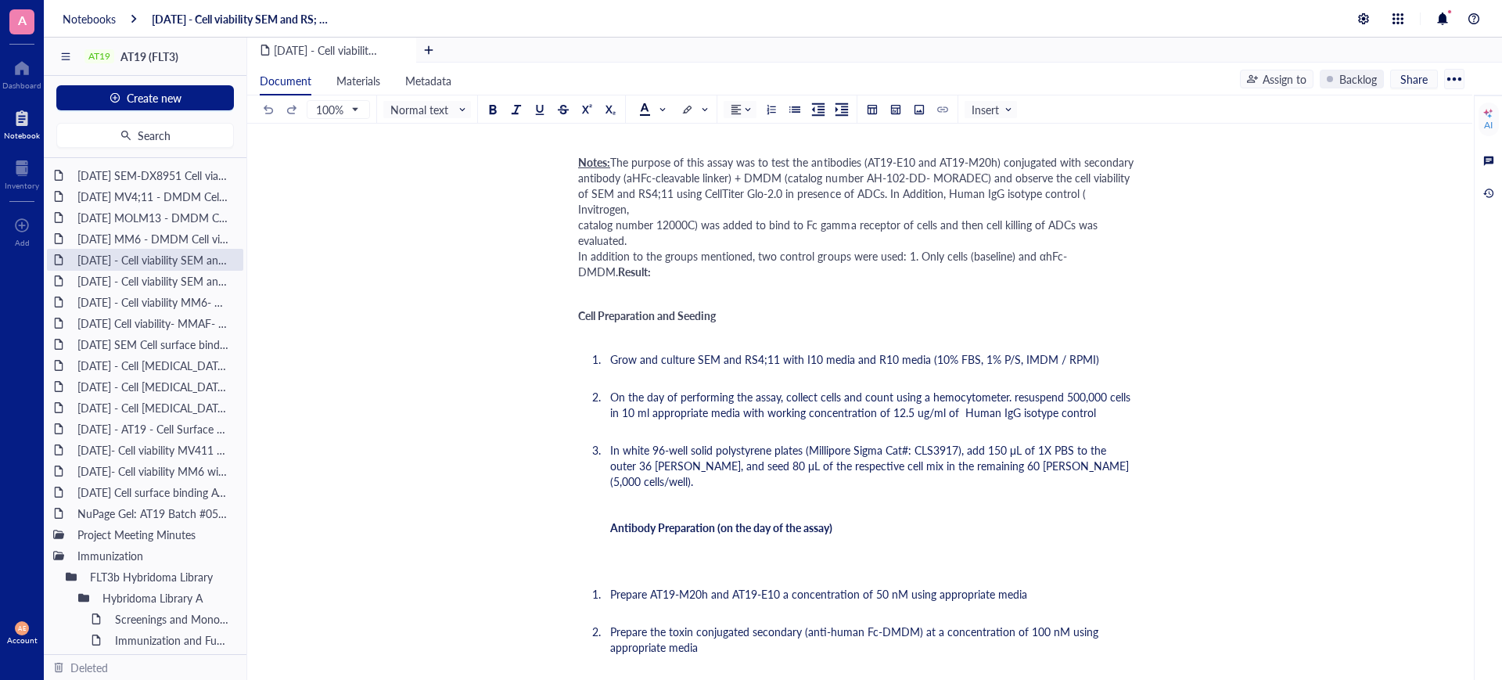
scroll to position [587, 0]
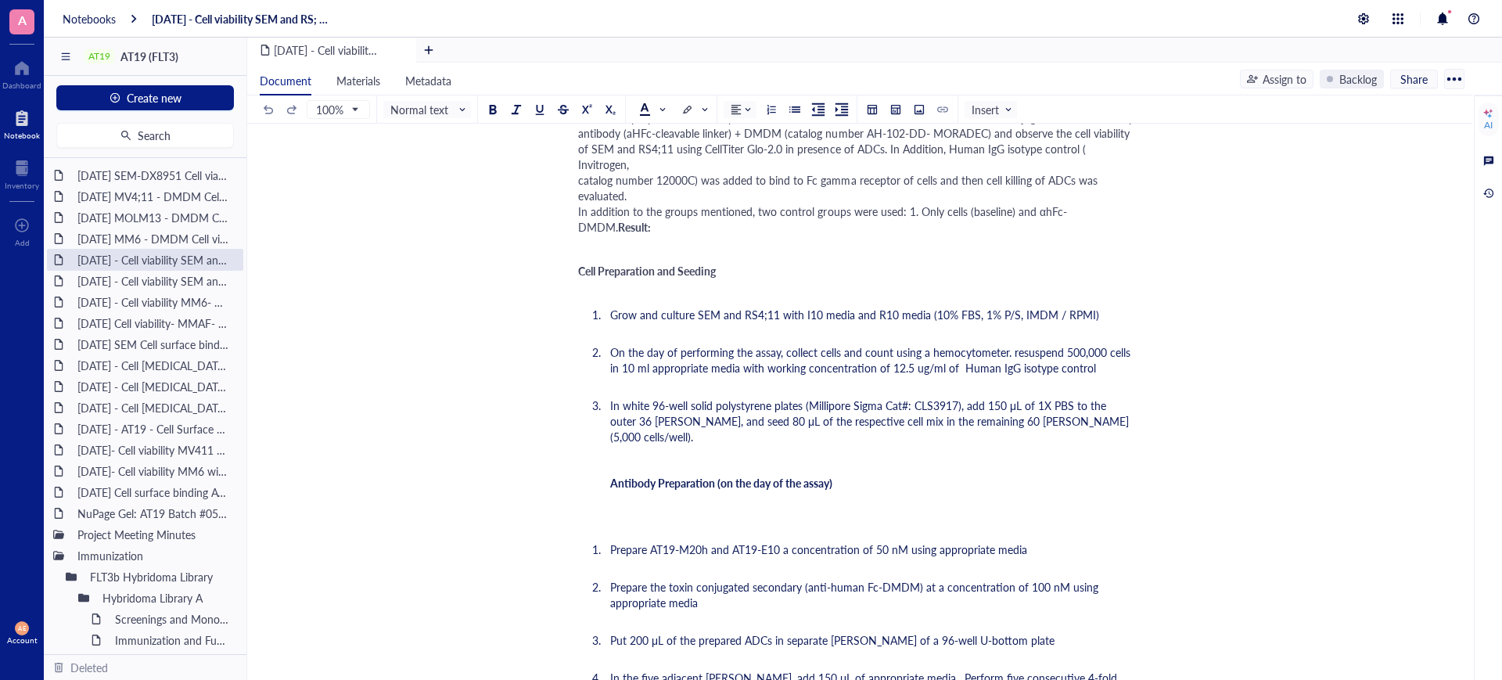
click at [1014, 344] on span "On the day of performing the assay, collect cells and count using a hemocytomet…" at bounding box center [871, 359] width 523 height 31
click at [147, 277] on div "[DATE] - Cell viability SEM and [GEOGRAPHIC_DATA]; 411- DMDM" at bounding box center [144, 281] width 149 height 22
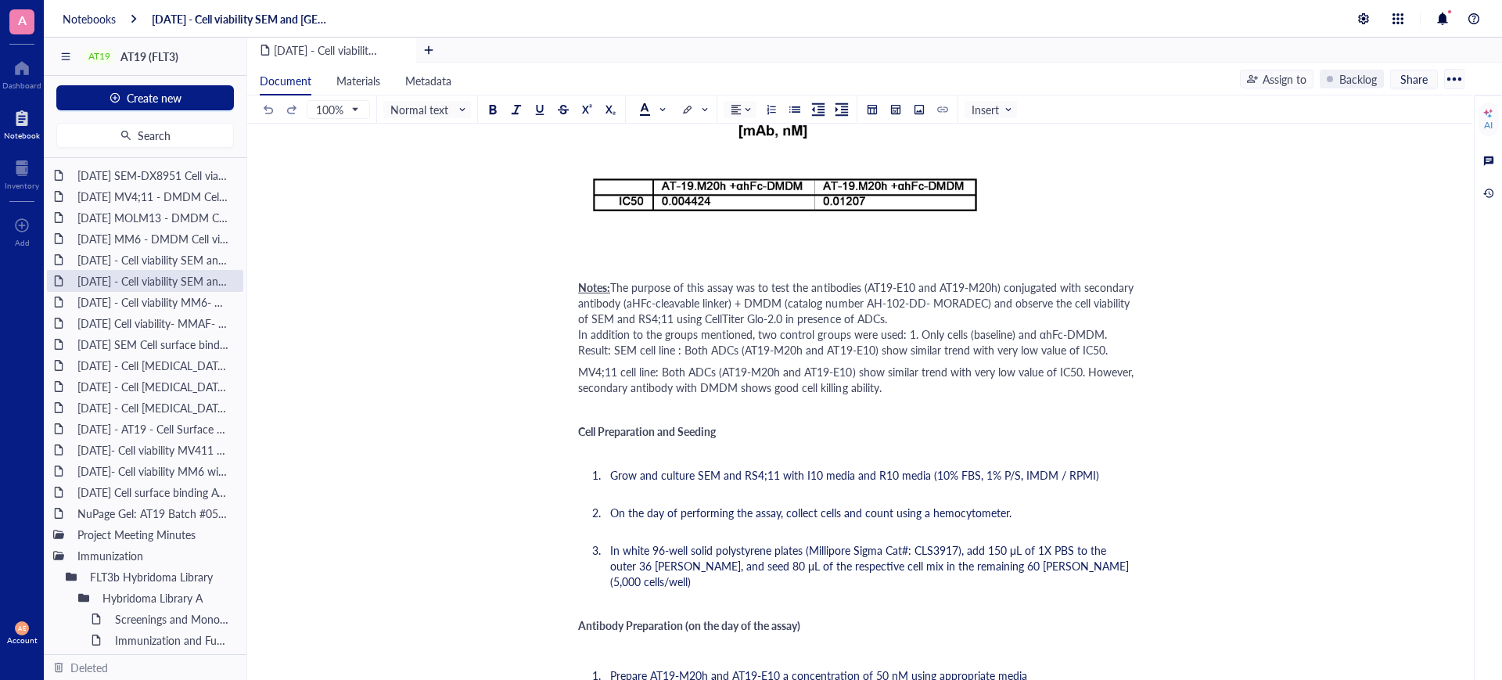
scroll to position [1075, 0]
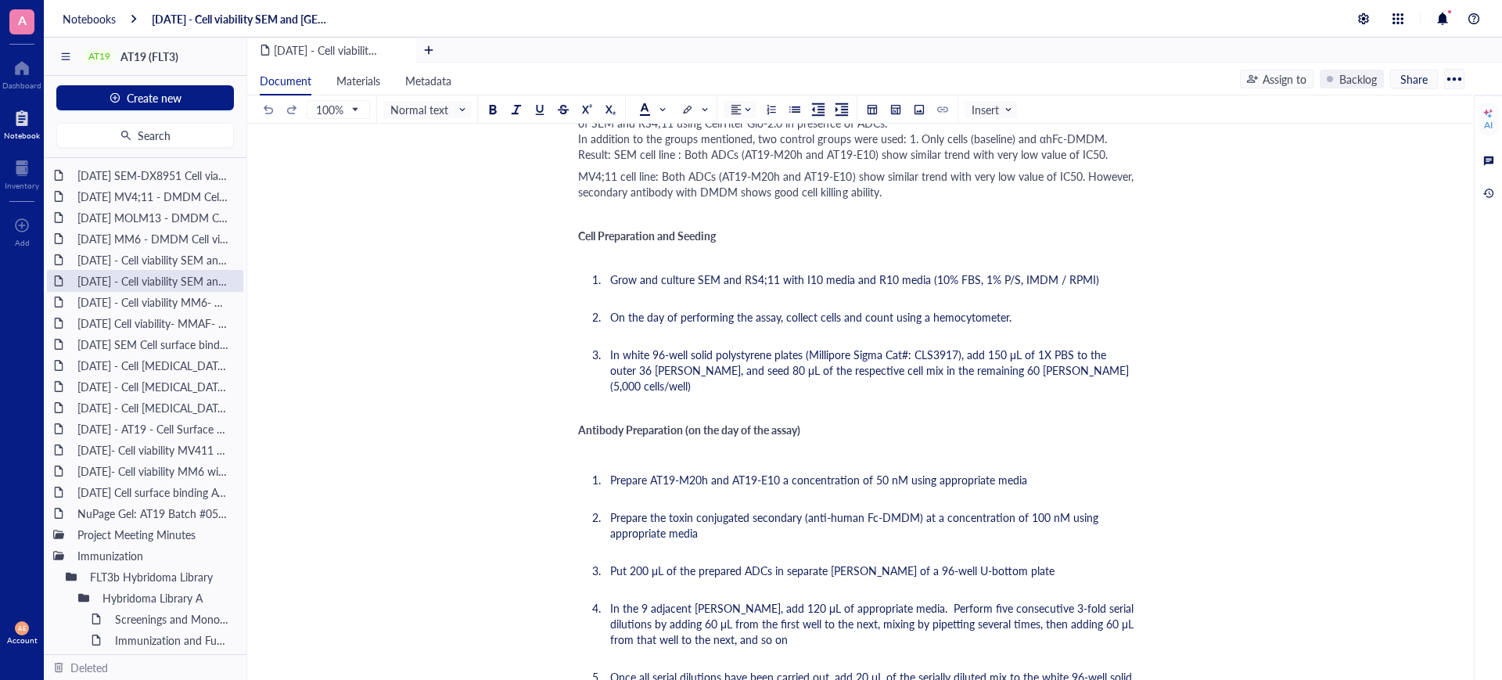
drag, startPoint x: 154, startPoint y: 262, endPoint x: 238, endPoint y: 285, distance: 86.9
click at [153, 261] on div "[DATE] - Cell viability SEM and RS; 411- DMDM with Fc block (need to complete)" at bounding box center [153, 260] width 167 height 22
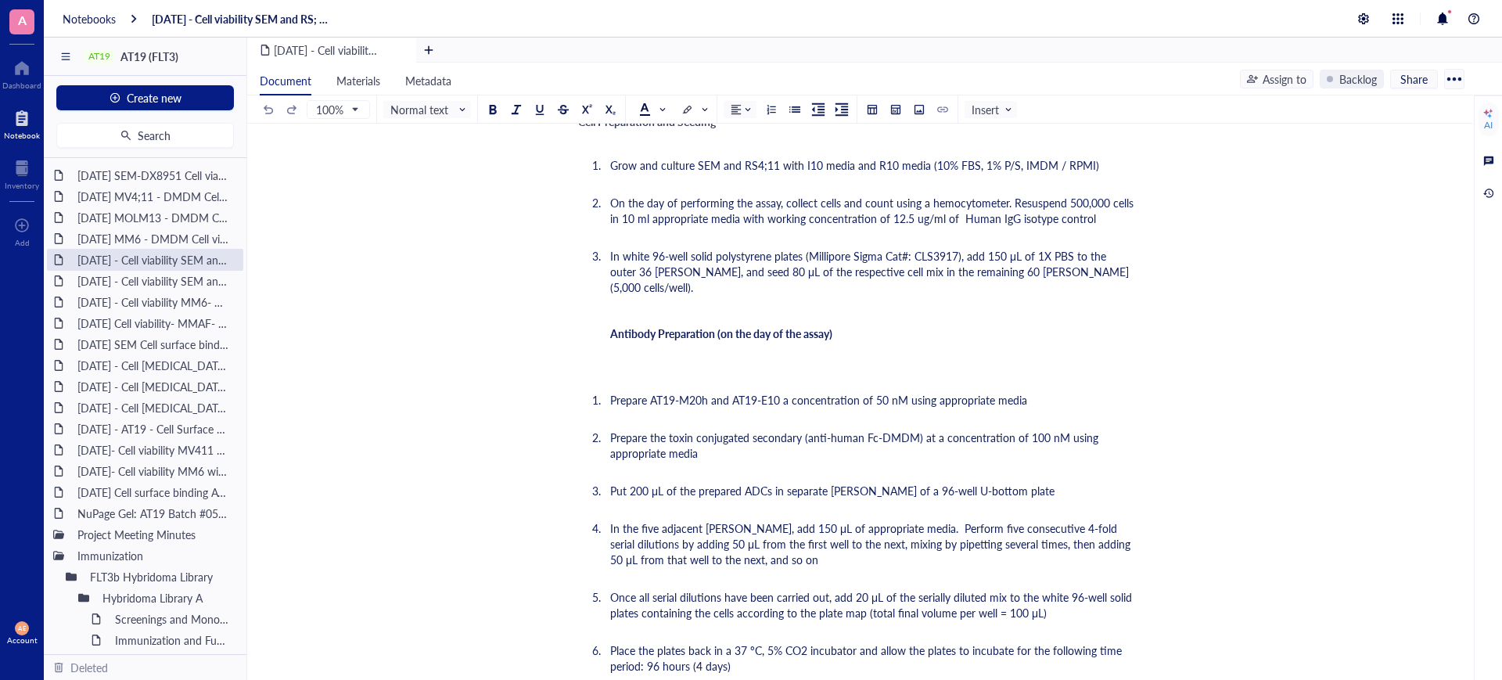
scroll to position [782, 0]
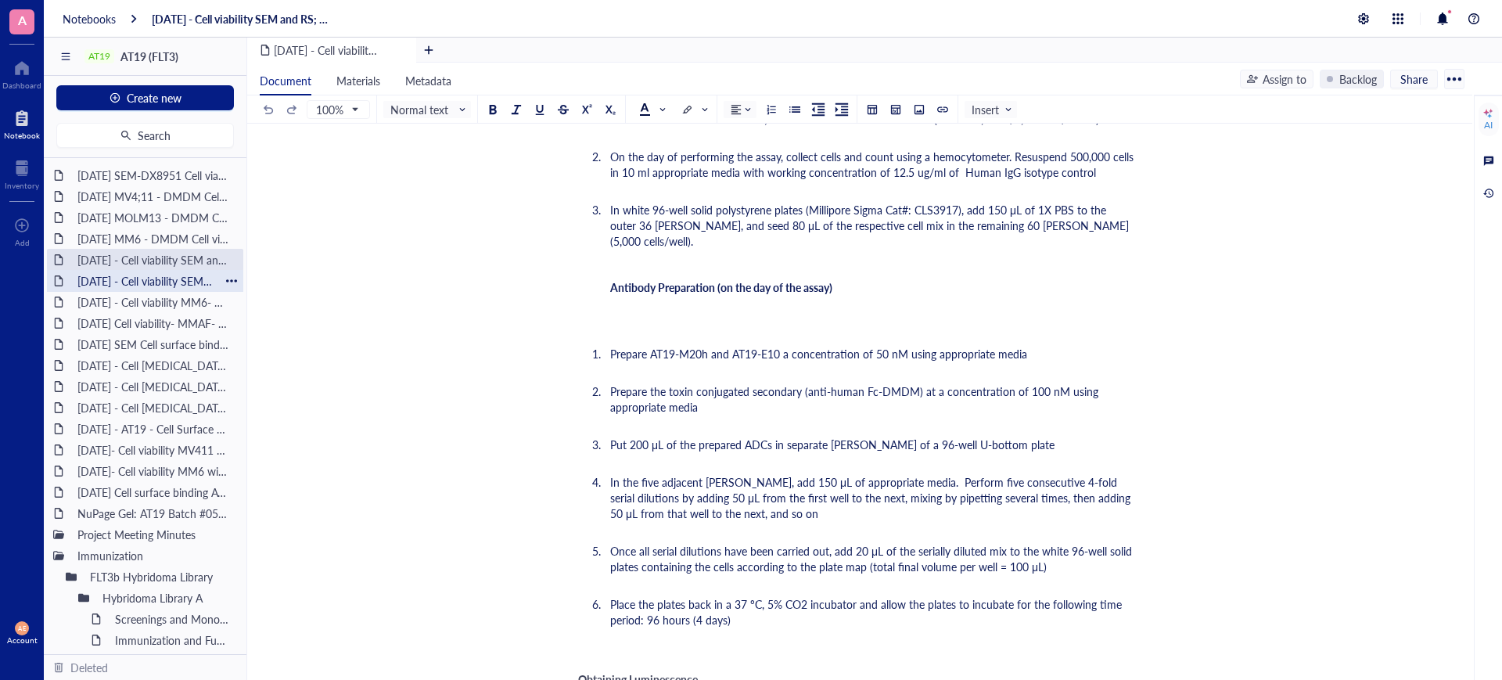
click at [196, 282] on div "[DATE] - Cell viability SEM and [GEOGRAPHIC_DATA]; 411- DMDM" at bounding box center [144, 281] width 149 height 22
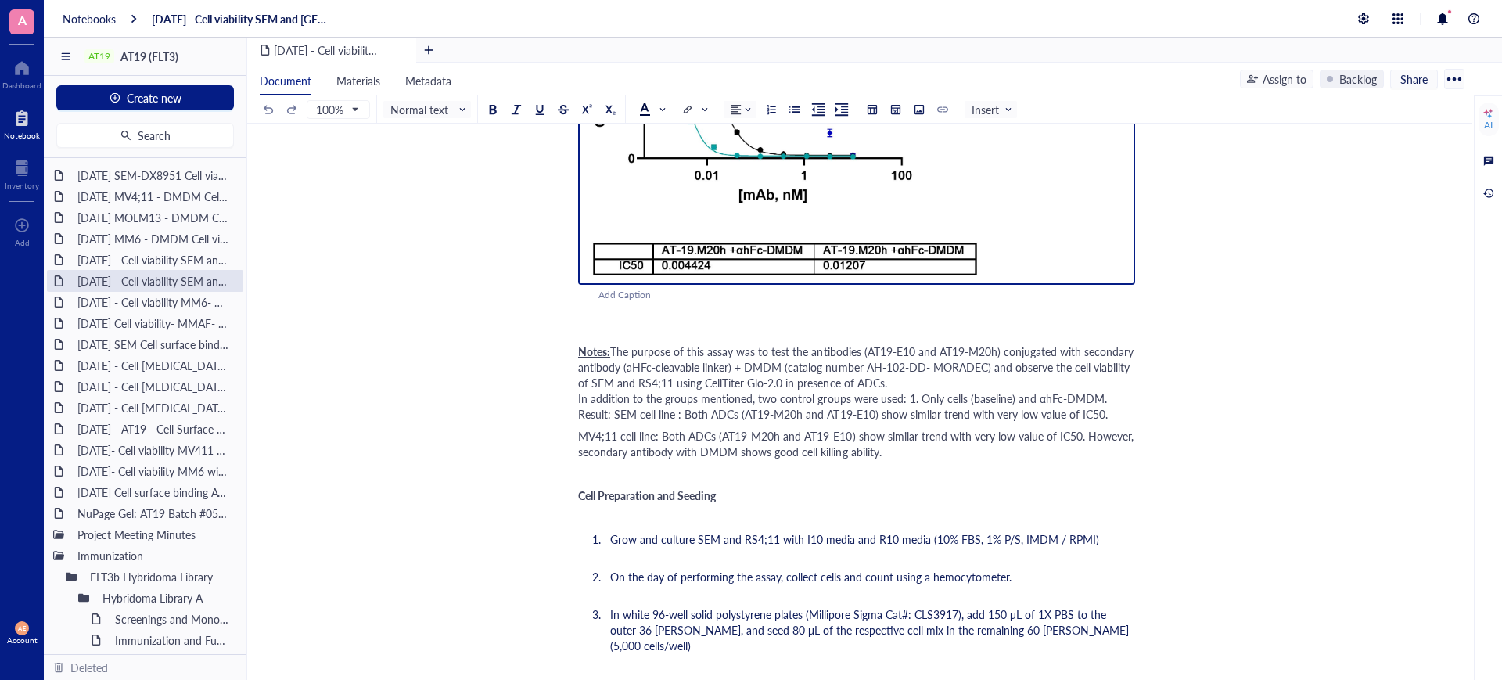
scroll to position [1075, 0]
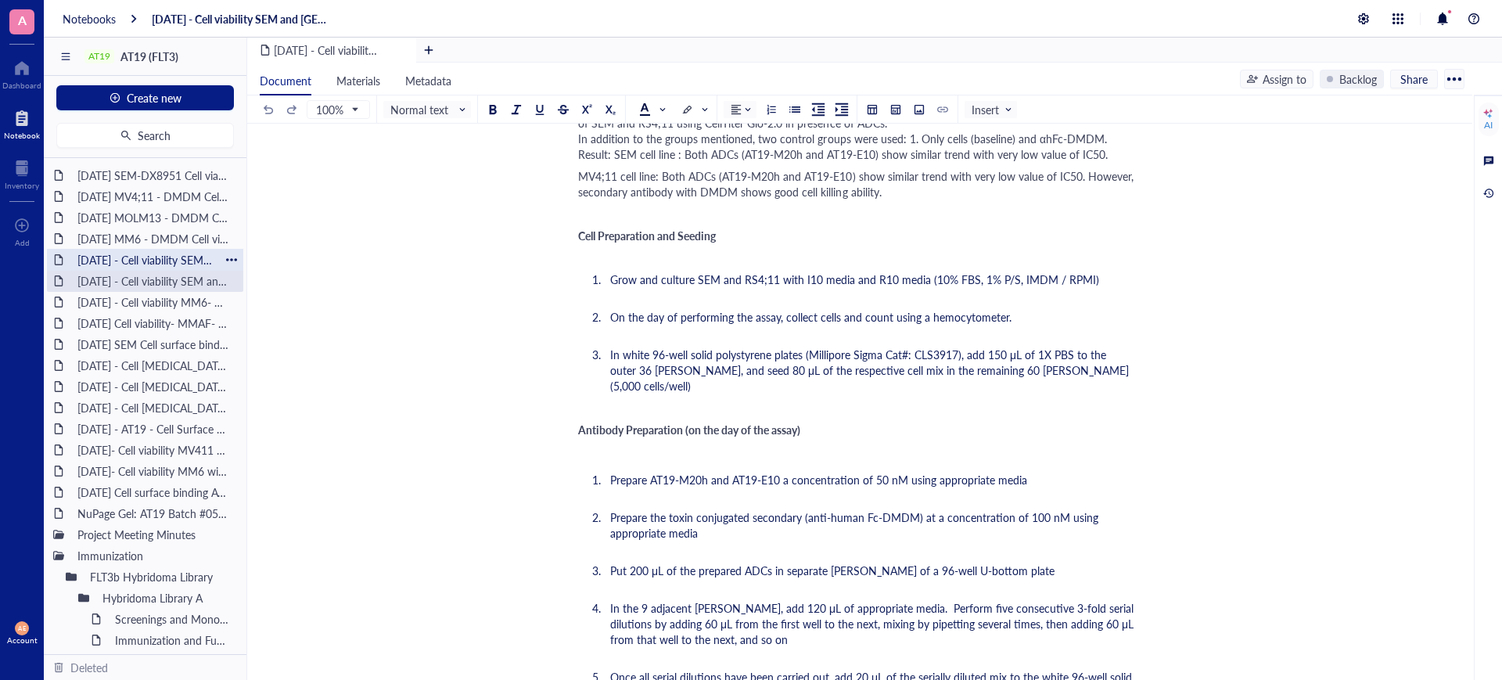
click at [114, 259] on div "[DATE] - Cell viability SEM and RS; 411- DMDM with Fc block (need to complete)" at bounding box center [144, 260] width 149 height 22
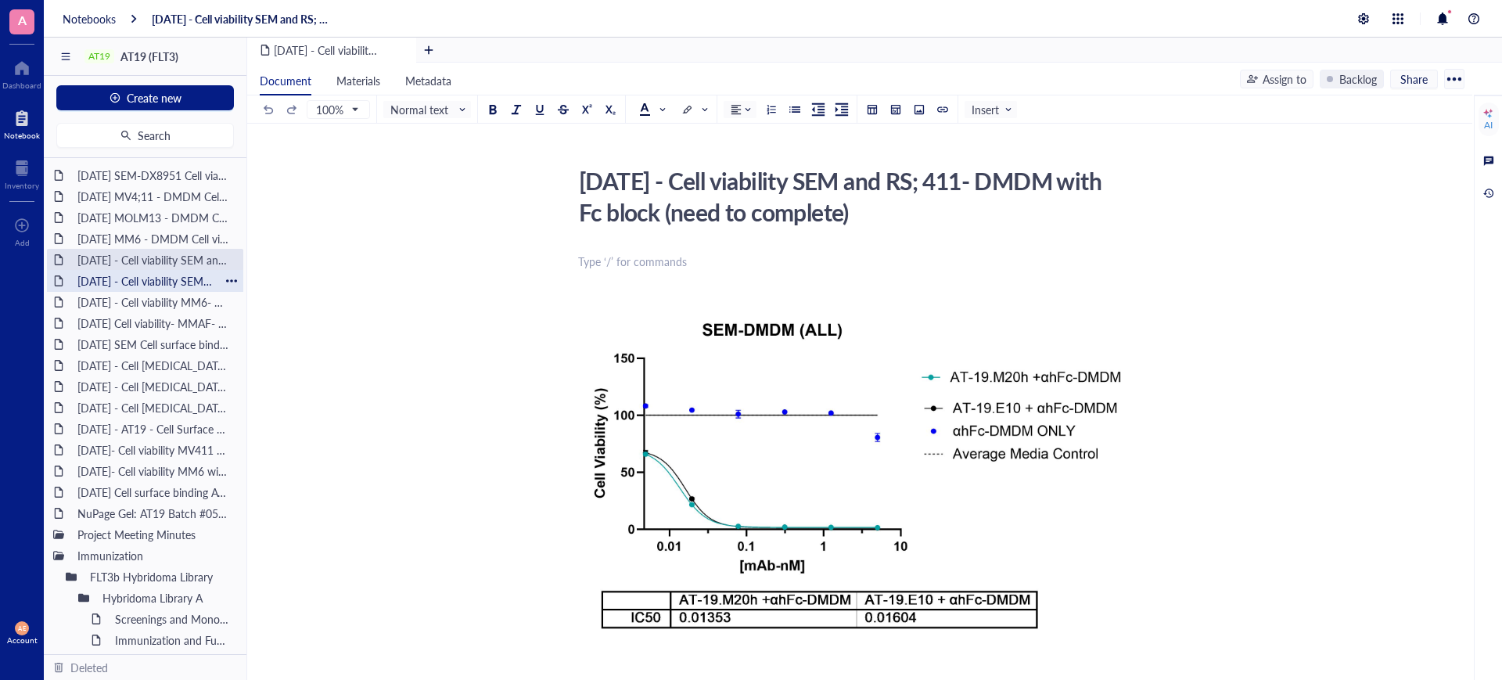
click at [182, 279] on div "[DATE] - Cell viability SEM and [GEOGRAPHIC_DATA]; 411- DMDM" at bounding box center [144, 281] width 149 height 22
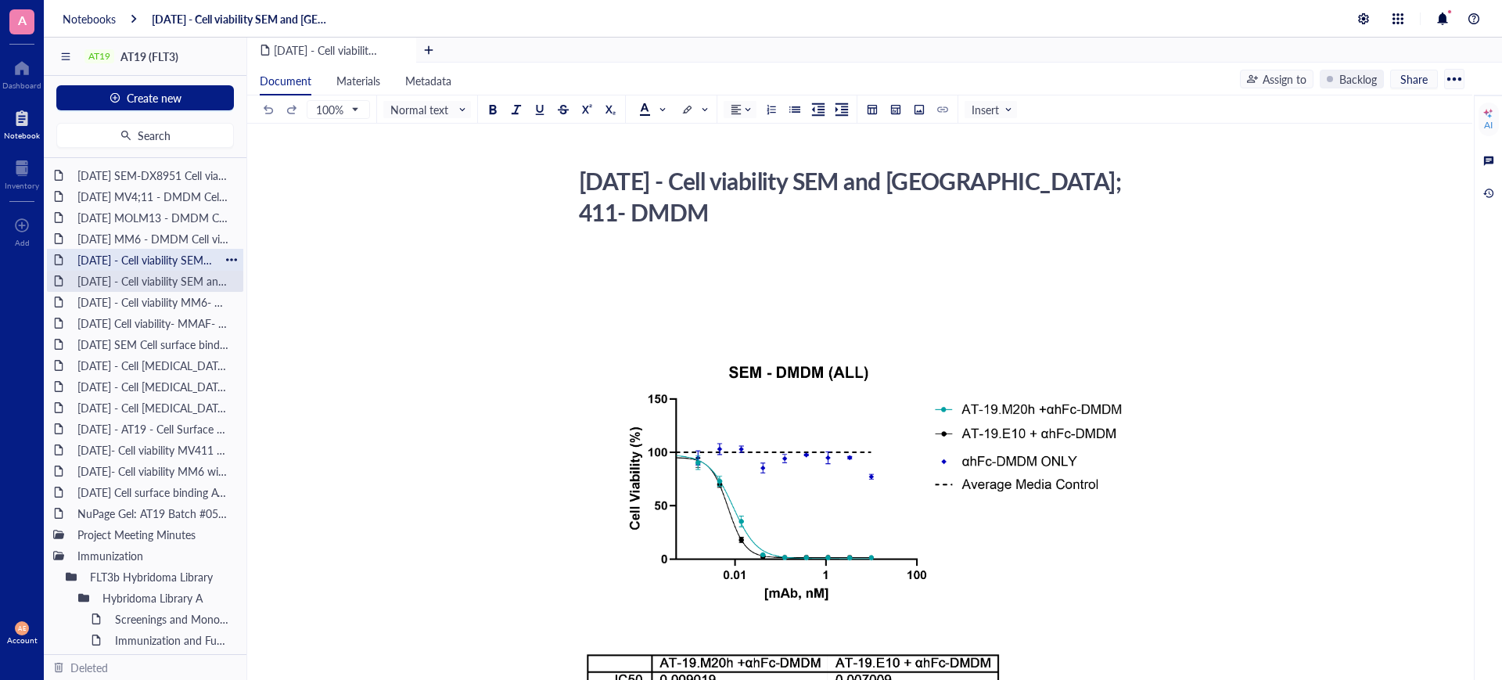
click at [166, 259] on div "[DATE] - Cell viability SEM and RS; 411- DMDM with Fc block (need to complete)" at bounding box center [144, 260] width 149 height 22
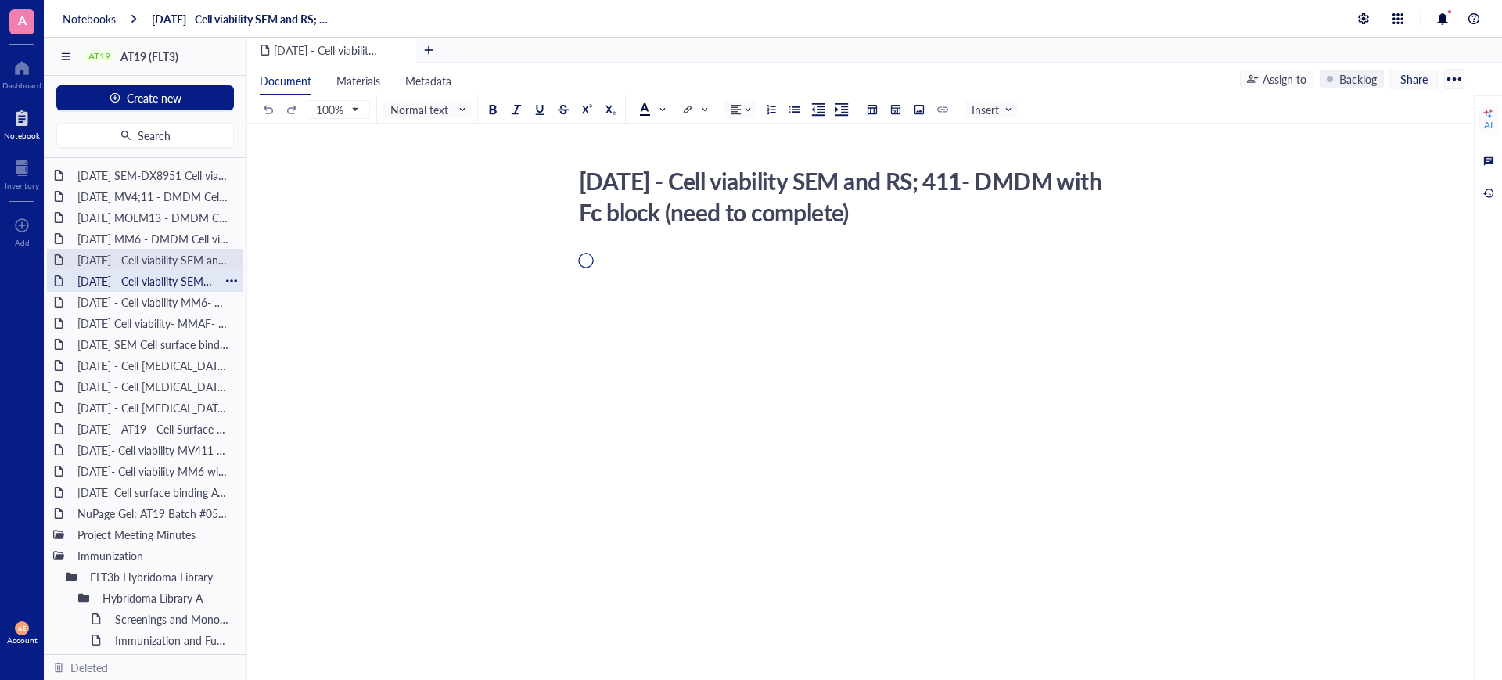
click at [135, 283] on div "[DATE] - Cell viability SEM and [GEOGRAPHIC_DATA]; 411- DMDM" at bounding box center [144, 281] width 149 height 22
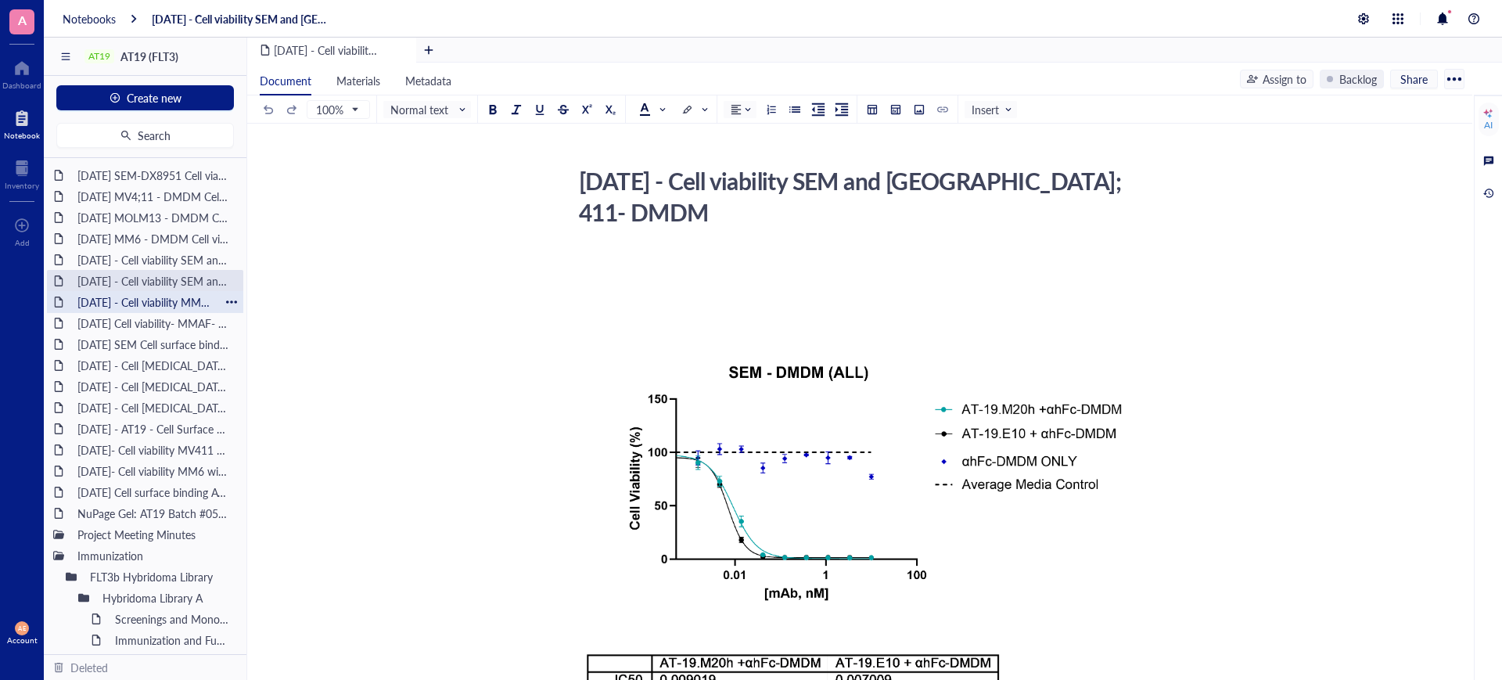
click at [138, 297] on div "[DATE] - Cell viability MM6- MMAF" at bounding box center [144, 302] width 149 height 22
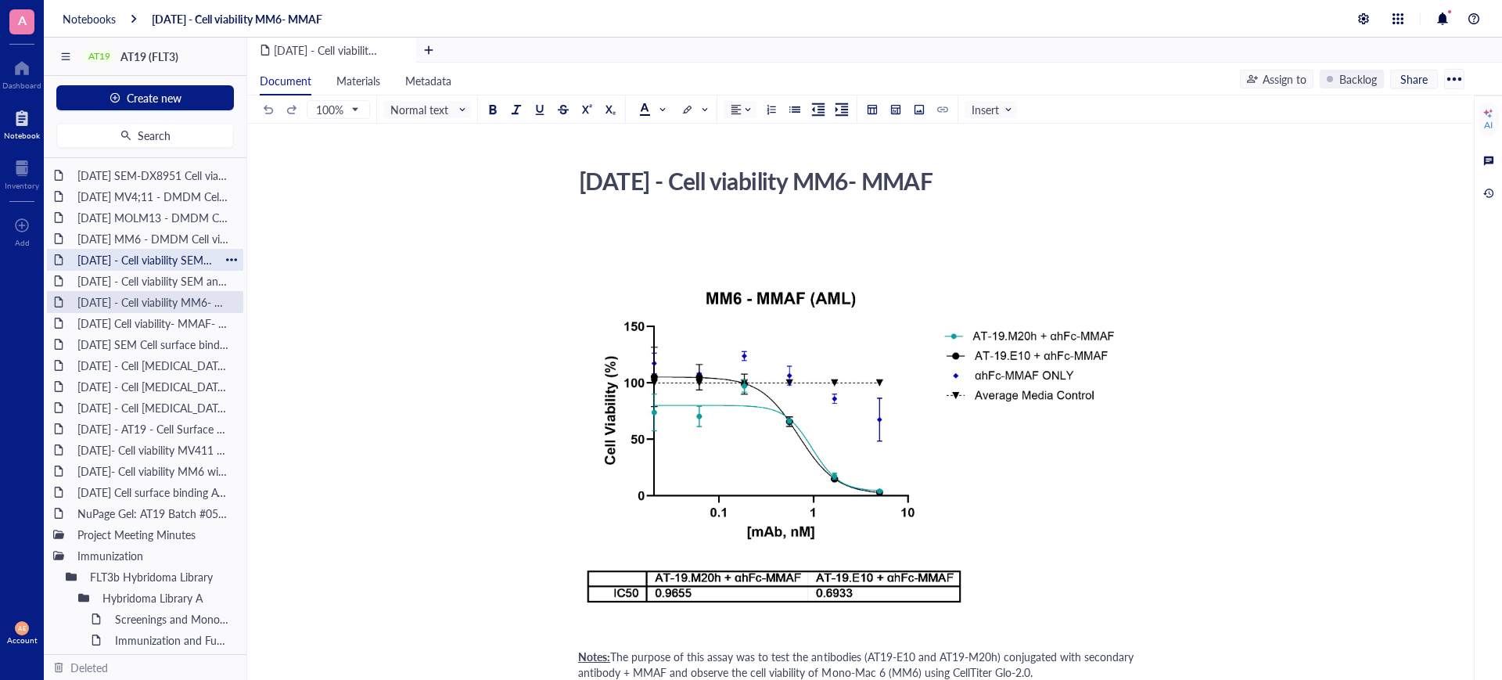
click at [131, 258] on div "[DATE] - Cell viability SEM and RS; 411- DMDM with Fc block (need to complete)" at bounding box center [144, 260] width 149 height 22
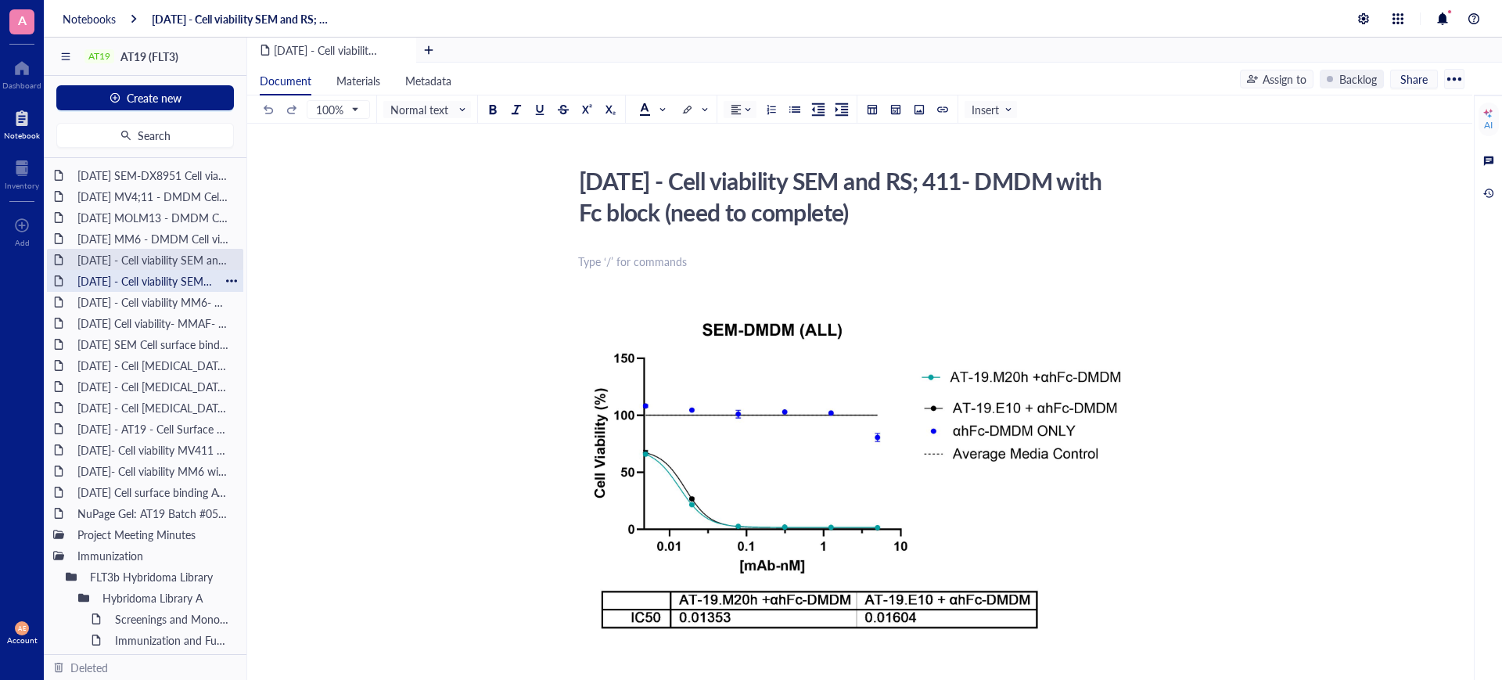
click at [138, 285] on div "[DATE] - Cell viability SEM and [GEOGRAPHIC_DATA]; 411- DMDM" at bounding box center [144, 281] width 149 height 22
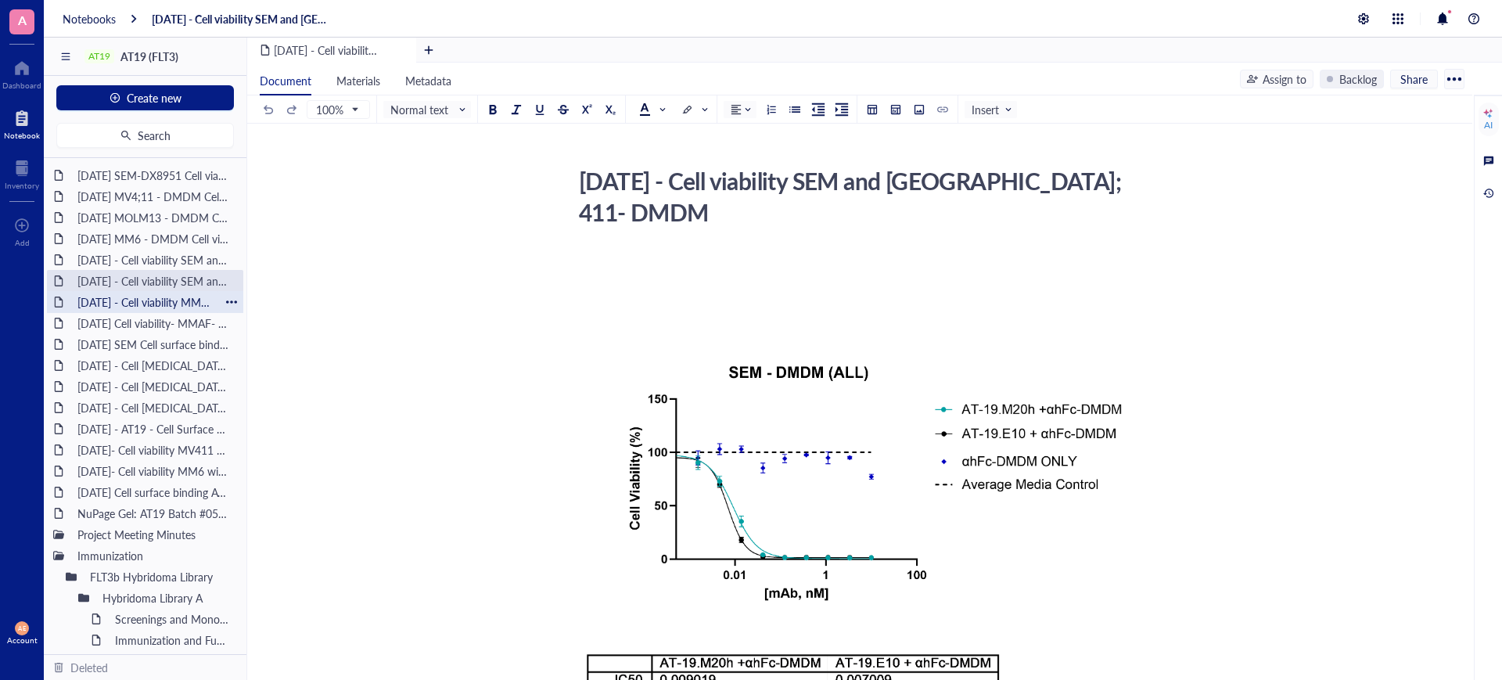
click at [141, 297] on div "[DATE] - Cell viability MM6- MMAF" at bounding box center [144, 302] width 149 height 22
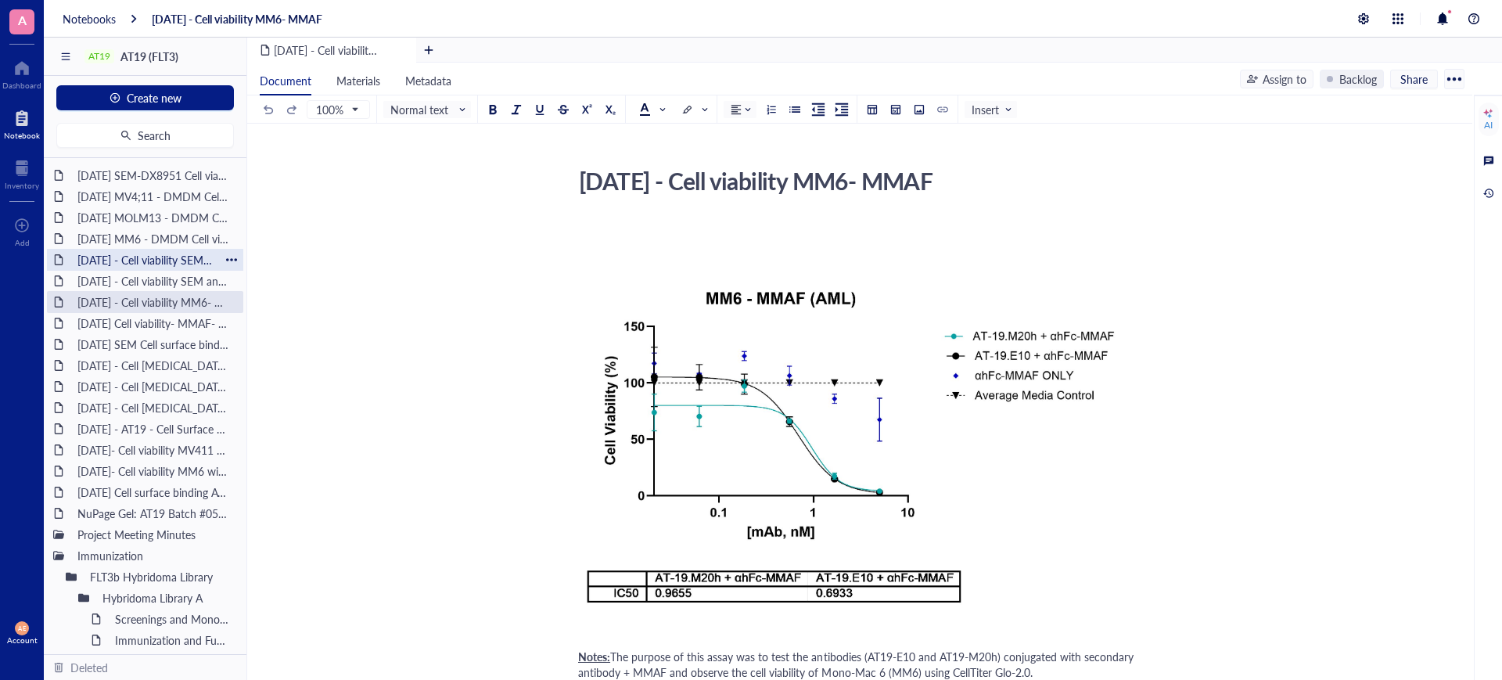
click at [141, 261] on div "[DATE] - Cell viability SEM and RS; 411- DMDM with Fc block (need to complete)" at bounding box center [144, 260] width 149 height 22
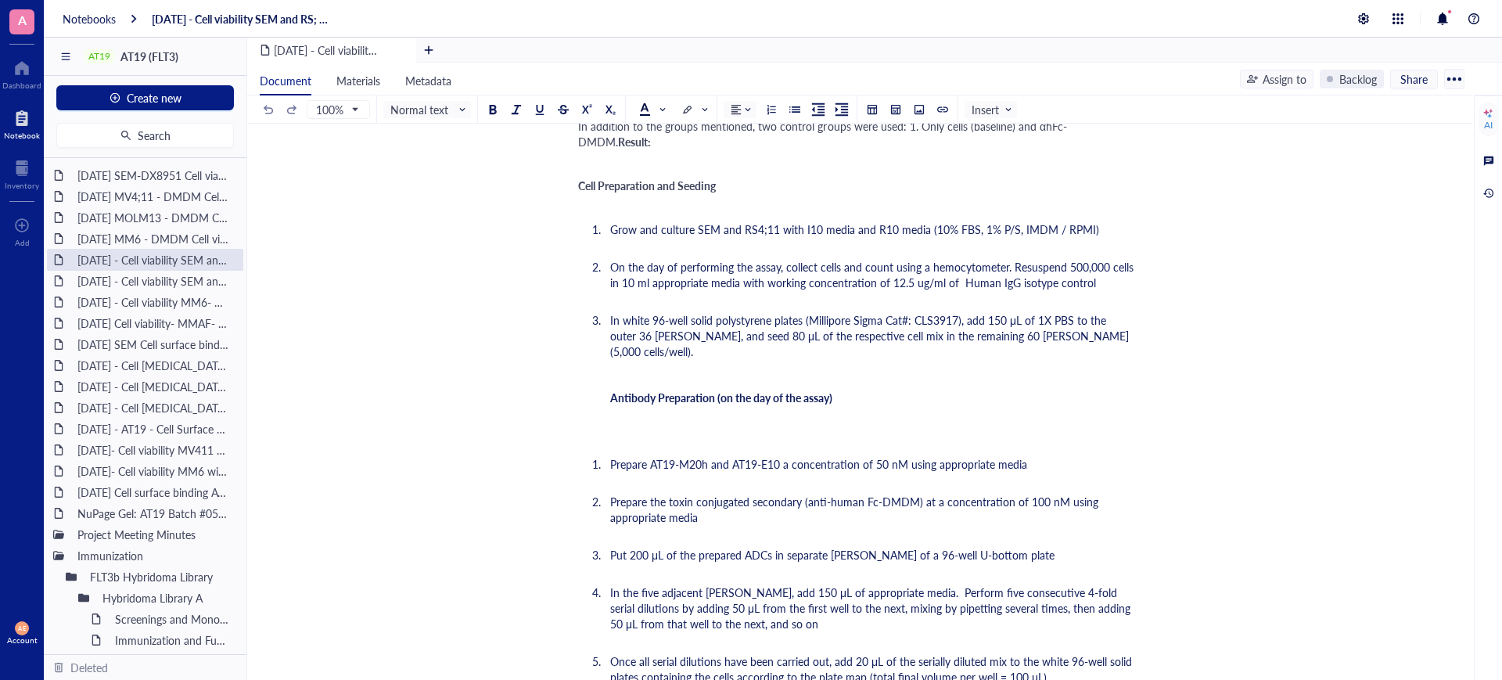
scroll to position [684, 0]
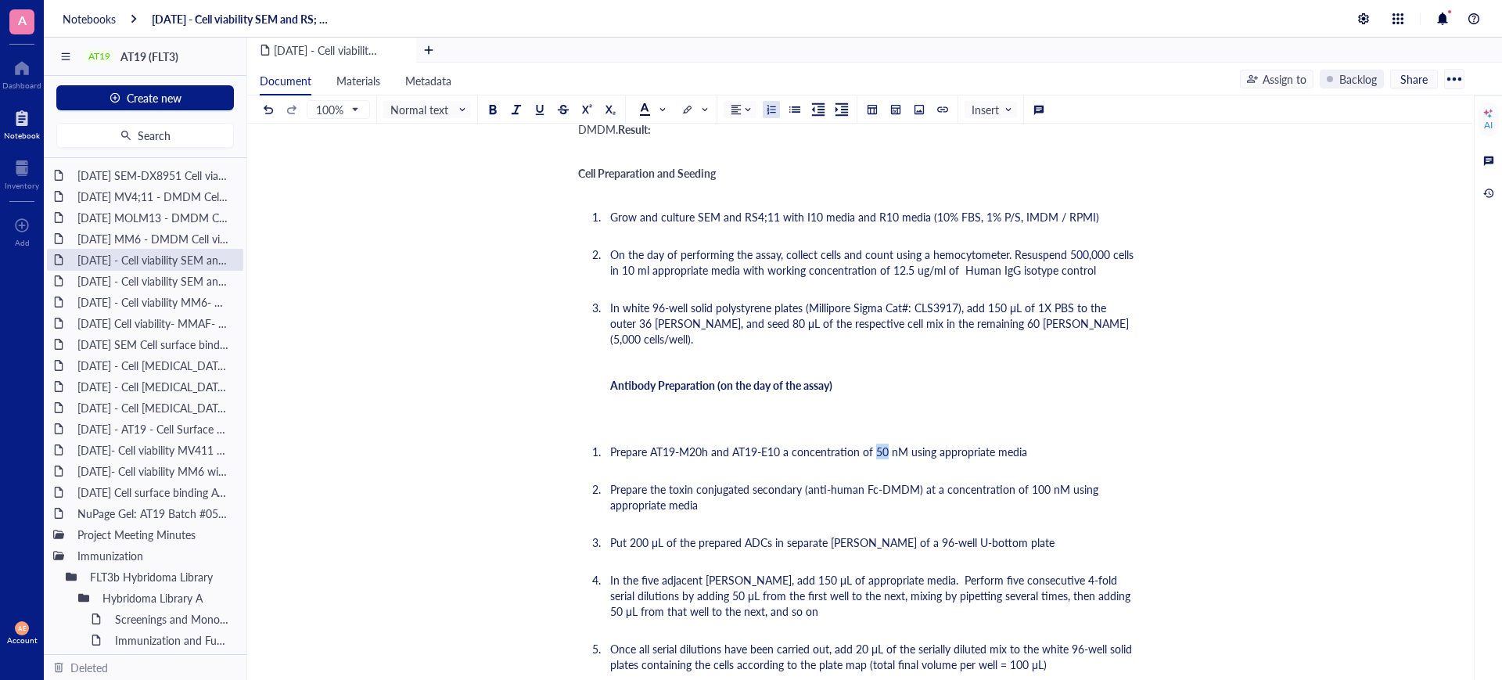
drag, startPoint x: 883, startPoint y: 450, endPoint x: 874, endPoint y: 450, distance: 9.4
click at [874, 450] on span "Prepare AT19-M20h and AT19-E10 a concentration of 50 nM using appropriate media" at bounding box center [818, 451] width 417 height 16
drag, startPoint x: 1043, startPoint y: 484, endPoint x: 1022, endPoint y: 487, distance: 22.0
click at [1022, 487] on span "Prepare the toxin conjugated secondary (anti-human Fc-DMDM) at a concentration …" at bounding box center [855, 496] width 491 height 31
click at [1022, 490] on span "Prepare the toxin conjugated secondary (anti-human Fc-DMDM) at a concentration …" at bounding box center [851, 496] width 482 height 31
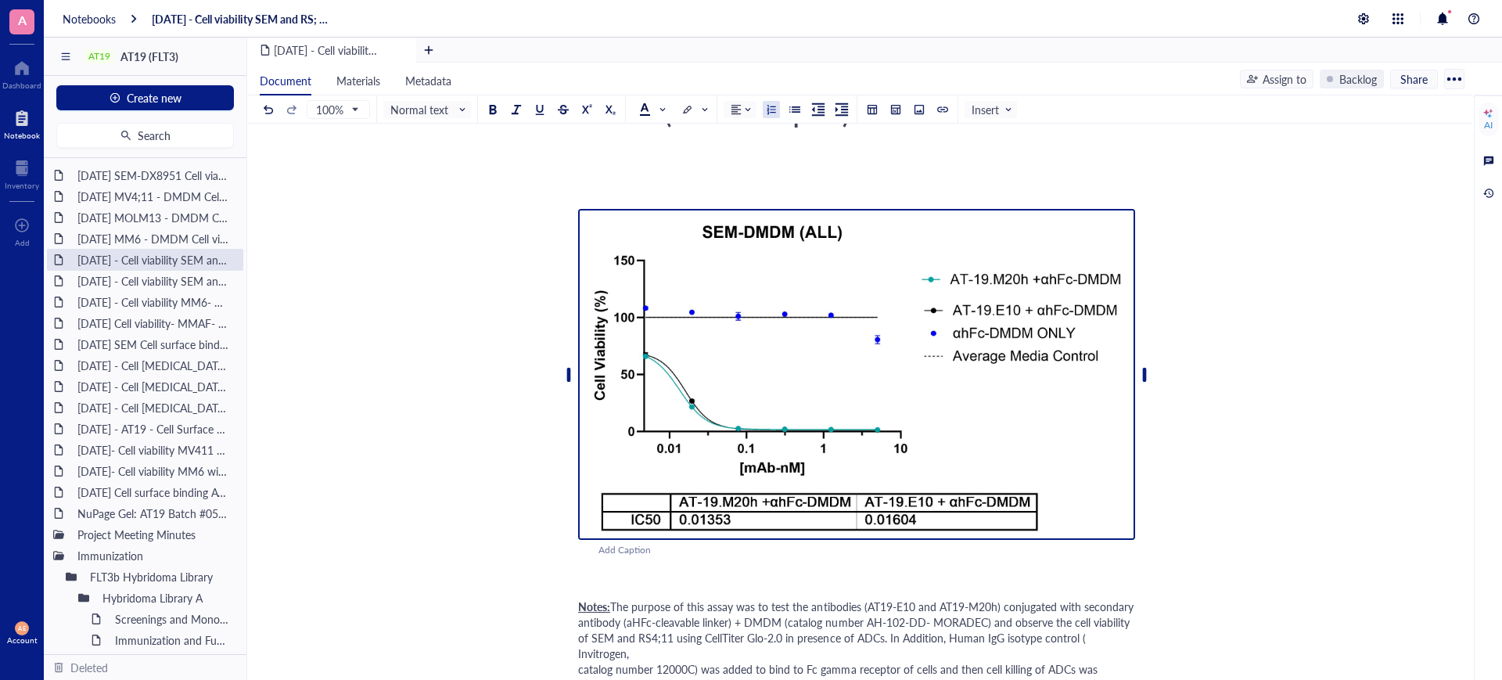
scroll to position [196, 0]
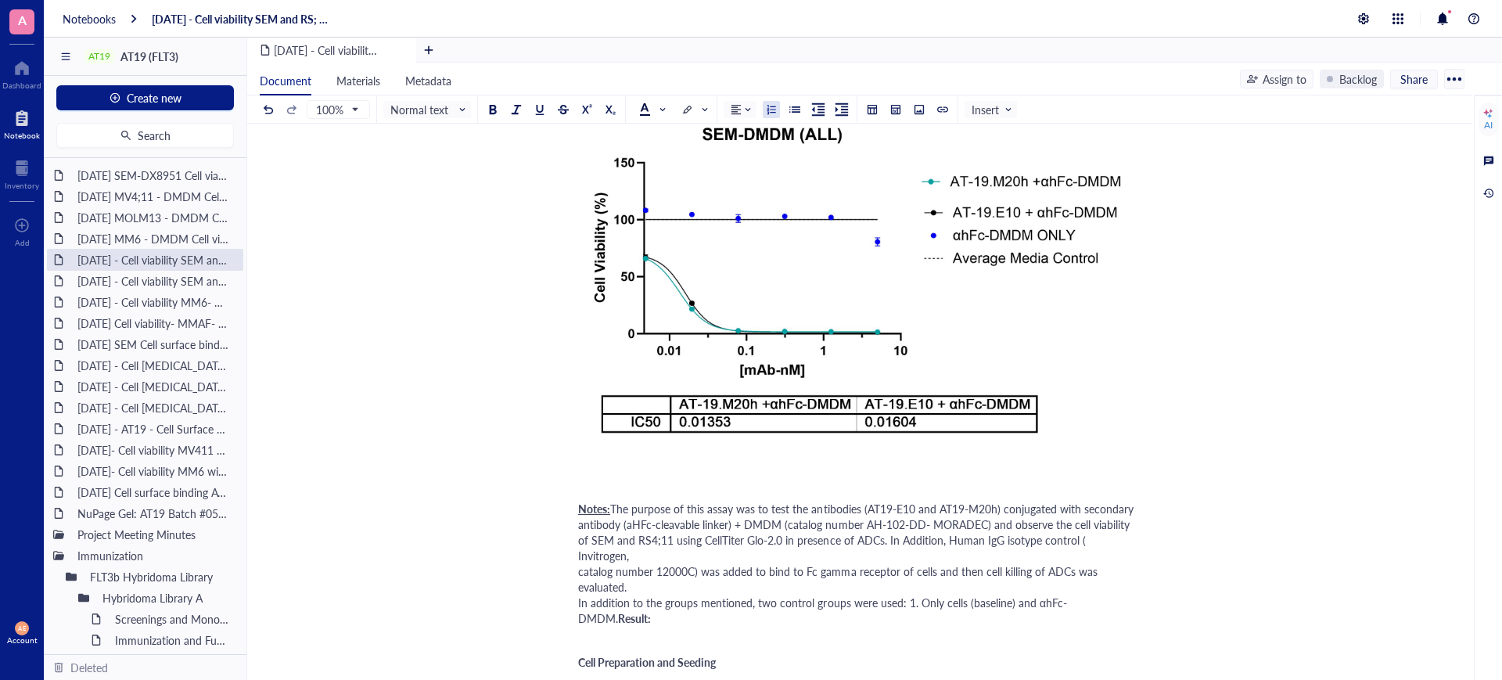
click at [621, 605] on div "Notes: The purpose of this assay was to test the antibodies (AT19-E10 and AT19-…" at bounding box center [856, 555] width 557 height 141
drag, startPoint x: 685, startPoint y: 601, endPoint x: 615, endPoint y: 602, distance: 70.4
click at [618, 610] on span "Result: In sEM cell line:" at bounding box center [672, 618] width 109 height 16
drag, startPoint x: 694, startPoint y: 605, endPoint x: 612, endPoint y: 604, distance: 82.1
click at [612, 604] on div "Notes: The purpose of this assay was to test the antibodies (AT19-E10 and AT19-…" at bounding box center [856, 555] width 557 height 141
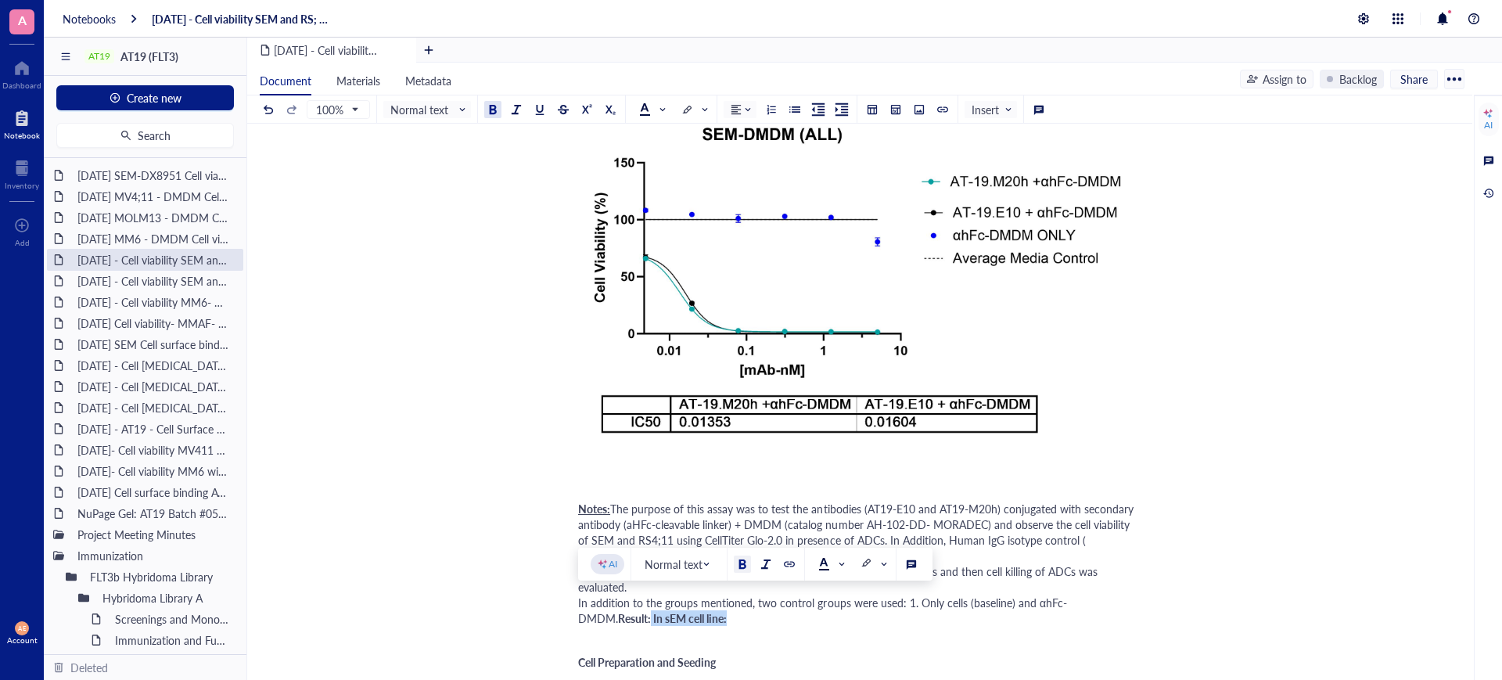
click at [742, 567] on div at bounding box center [742, 563] width 11 height 11
click at [683, 632] on div "﻿" at bounding box center [856, 640] width 557 height 16
click at [629, 610] on span "Result: In sEM cell line:" at bounding box center [672, 618] width 109 height 16
click at [618, 610] on span "Result: In SEM cell line:" at bounding box center [673, 618] width 110 height 16
drag, startPoint x: 696, startPoint y: 601, endPoint x: 616, endPoint y: 601, distance: 79.8
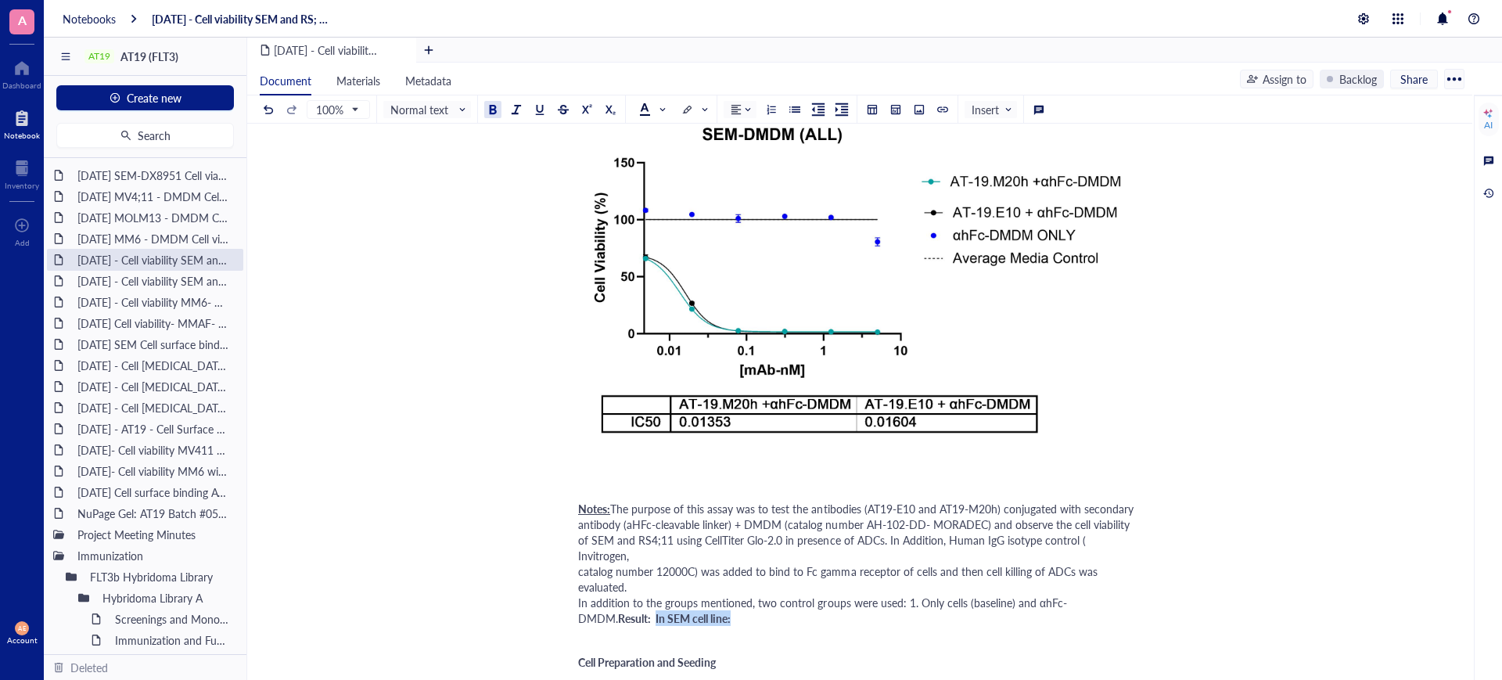
click at [616, 601] on div "Notes: The purpose of this assay was to test the antibodies (AT19-E10 and AT19-…" at bounding box center [856, 555] width 557 height 141
click at [742, 560] on div at bounding box center [742, 563] width 11 height 11
click at [695, 601] on div "Notes: The purpose of this assay was to test the antibodies (AT19-E10 and AT19-…" at bounding box center [856, 555] width 557 height 141
click at [919, 610] on span "In SEM cell line: both ADCs shows same trend. At high concetration (5 nM)" at bounding box center [833, 618] width 364 height 16
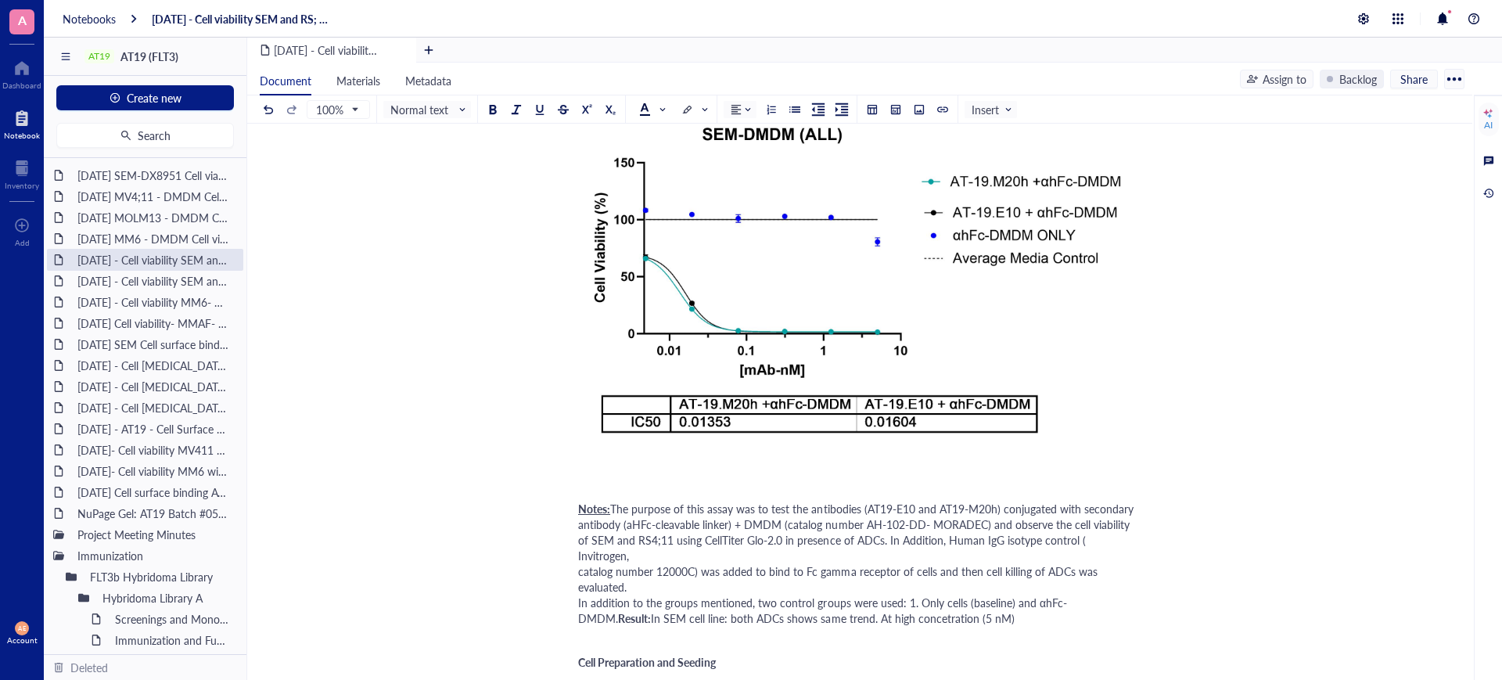
click at [905, 610] on span "In SEM cell line: both ADCs shows same trend. At high concetration (5 nM)" at bounding box center [833, 618] width 364 height 16
click at [983, 601] on div "Notes: The purpose of this assay was to test the antibodies (AT19-E10 and AT19-…" at bounding box center [856, 555] width 557 height 141
click at [948, 610] on span "In SEM cell line: both ADCs shows same trend. At high concertation (5 nM)" at bounding box center [833, 618] width 364 height 16
click at [926, 610] on span "In SEM cell line: both ADCs shows same trend. At concentration 5 nM)" at bounding box center [822, 618] width 343 height 16
drag, startPoint x: 1047, startPoint y: 600, endPoint x: 1028, endPoint y: 594, distance: 19.6
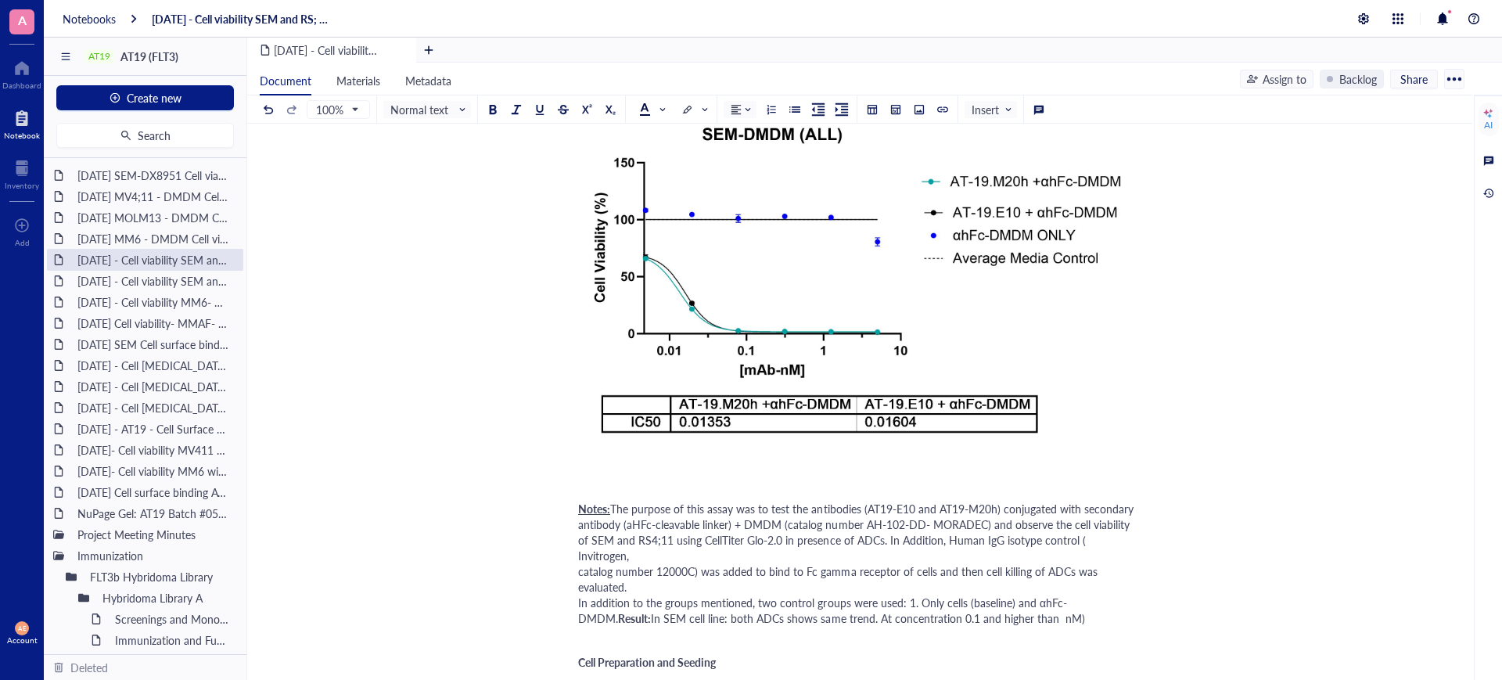
click at [1022, 599] on div "Notes: The purpose of this assay was to test the antibodies (AT19-E10 and AT19-…" at bounding box center [856, 555] width 557 height 141
click at [674, 618] on span "In SEM cell line: both ADCs shows same trend. At concentration 0.1 and higher t…" at bounding box center [853, 625] width 551 height 31
click at [663, 620] on span "In SEM cell line: both ADCs shows same trend. At concentration 0.1 and higher t…" at bounding box center [853, 625] width 551 height 31
drag, startPoint x: 731, startPoint y: 619, endPoint x: 666, endPoint y: 619, distance: 65.7
click at [666, 619] on div "Notes: The purpose of this assay was to test the antibodies (AT19-E10 and AT19-…" at bounding box center [856, 563] width 557 height 156
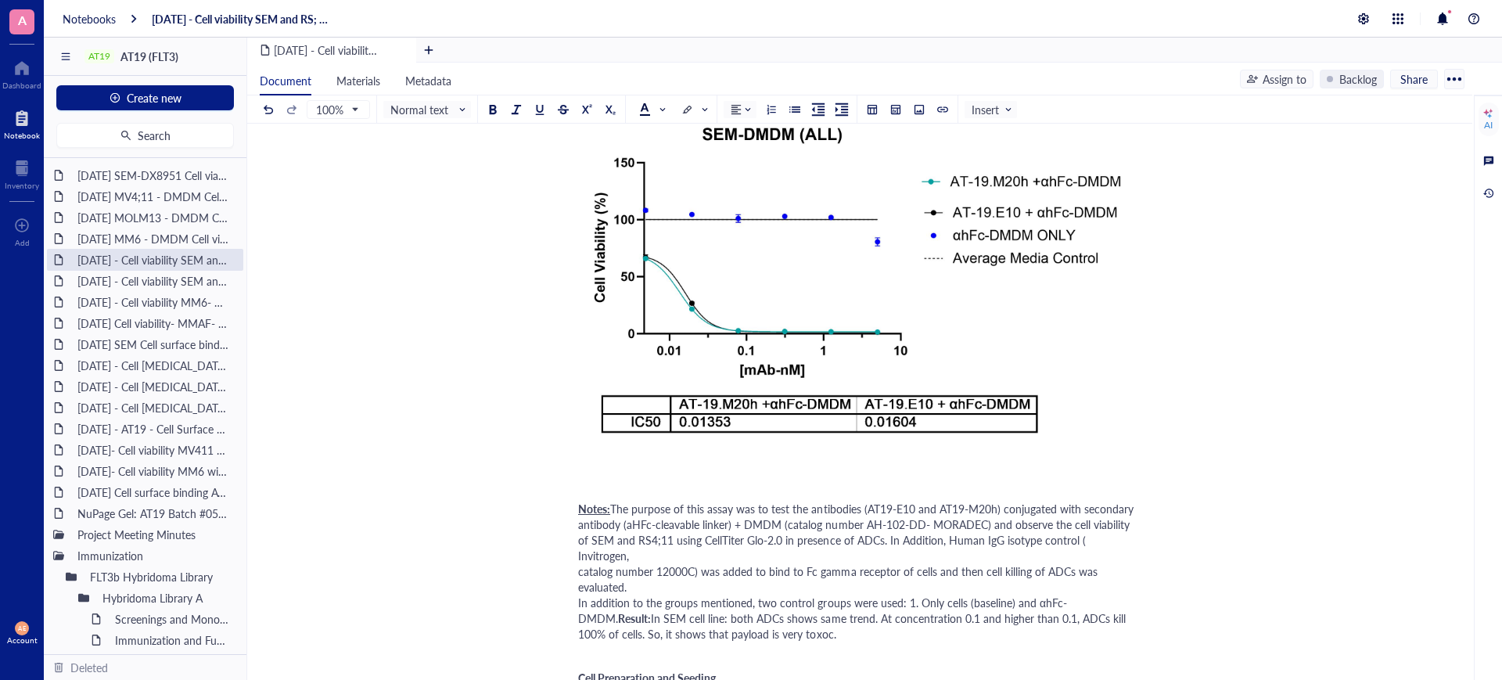
click at [782, 615] on span "In SEM cell line: both ADCs shows same trend. At concentration 0.1 and higher t…" at bounding box center [853, 625] width 551 height 31
click at [797, 620] on div "Notes: The purpose of this assay was to test the antibodies (AT19-E10 and AT19-…" at bounding box center [856, 563] width 557 height 156
click at [163, 235] on div "[DATE] MM6 - DMDM Cell viability" at bounding box center [144, 239] width 149 height 22
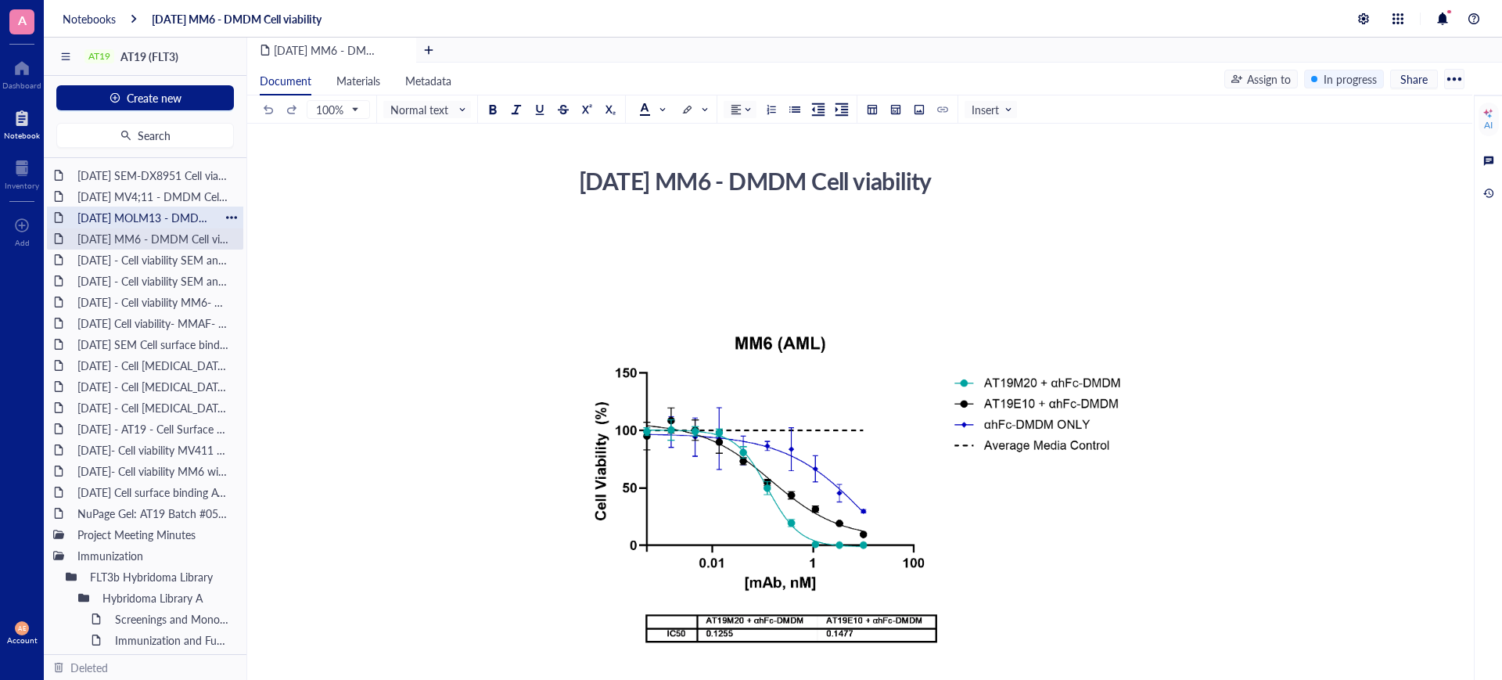
click at [162, 214] on div "[DATE] MOLM13 - DMDM Cell viability" at bounding box center [144, 217] width 149 height 22
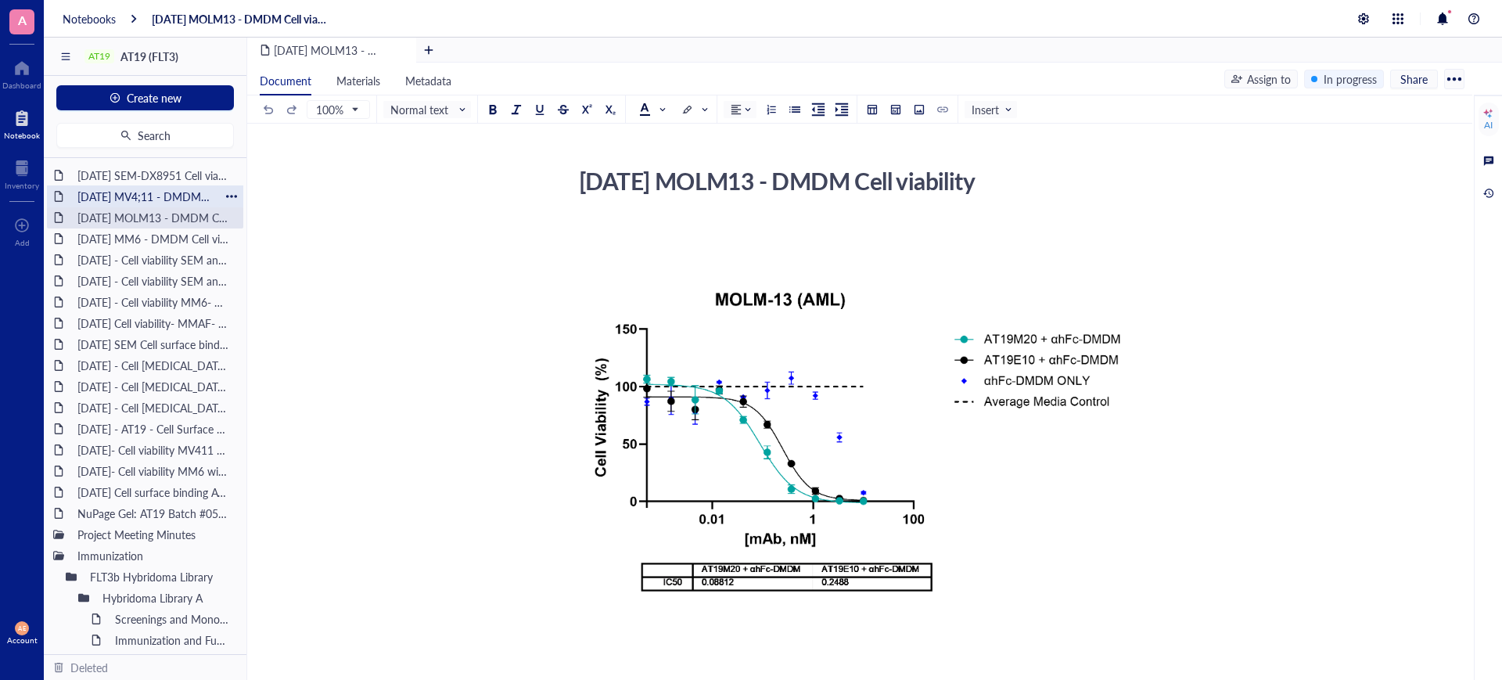
click at [154, 197] on div "[DATE] MV4;11 - DMDM Cell viability" at bounding box center [144, 196] width 149 height 22
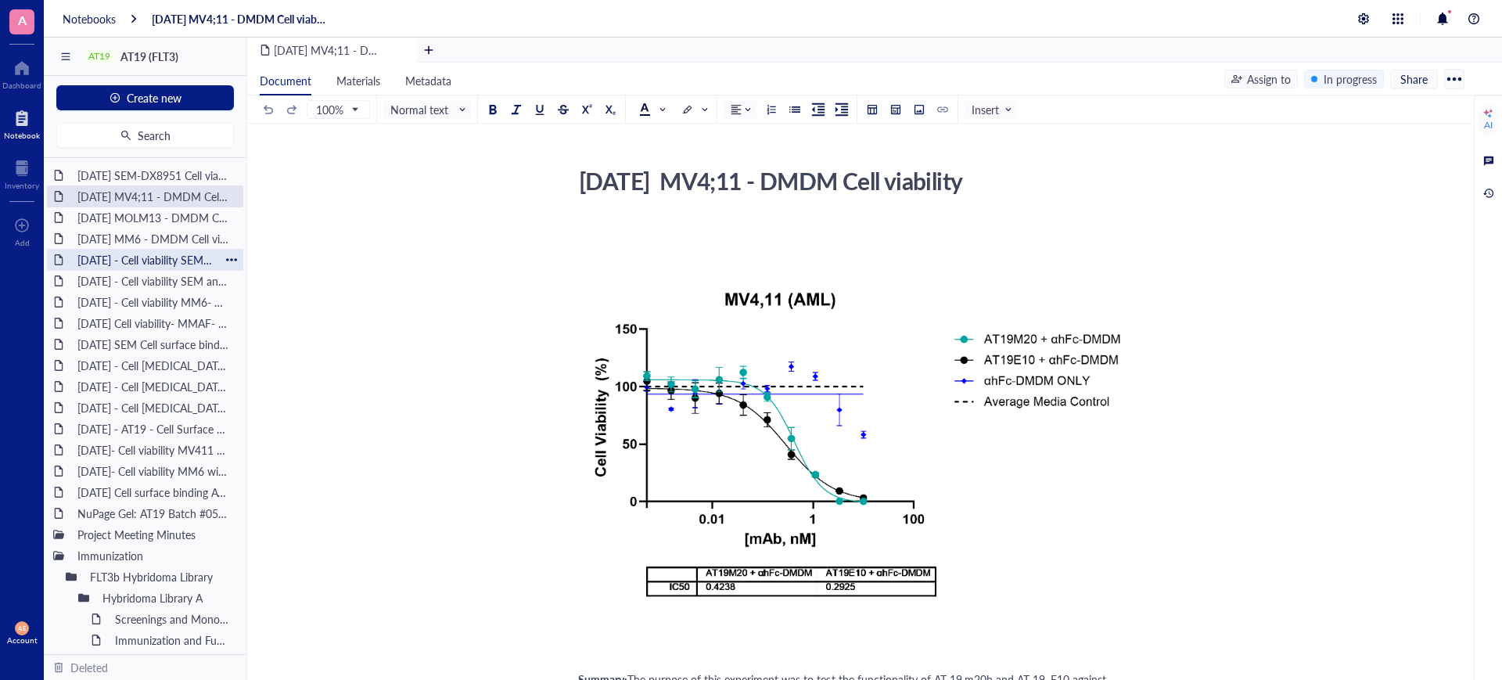
click at [175, 256] on div "[DATE] - Cell viability SEM and RS; 411- DMDM with Fc block (need to complete)" at bounding box center [144, 260] width 149 height 22
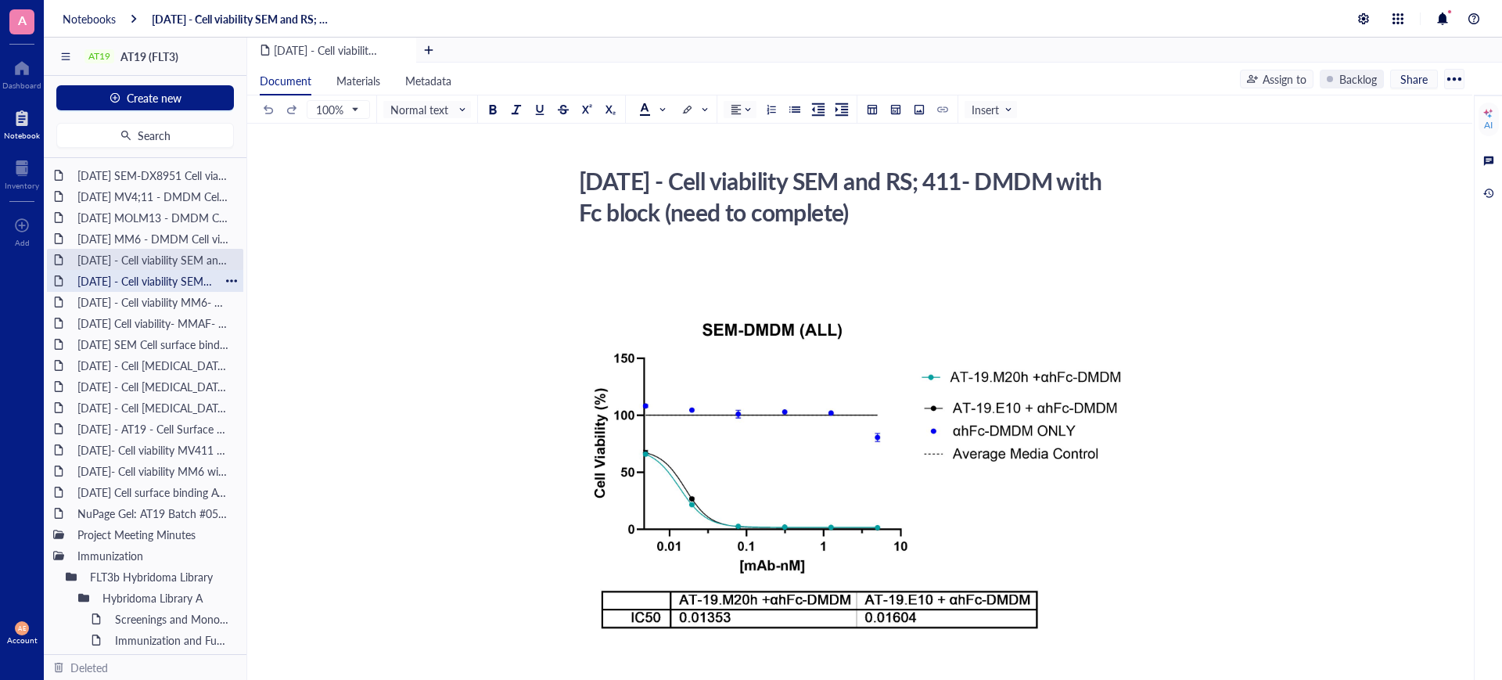
click at [176, 280] on div "[DATE] - Cell viability SEM and [GEOGRAPHIC_DATA]; 411- DMDM" at bounding box center [144, 281] width 149 height 22
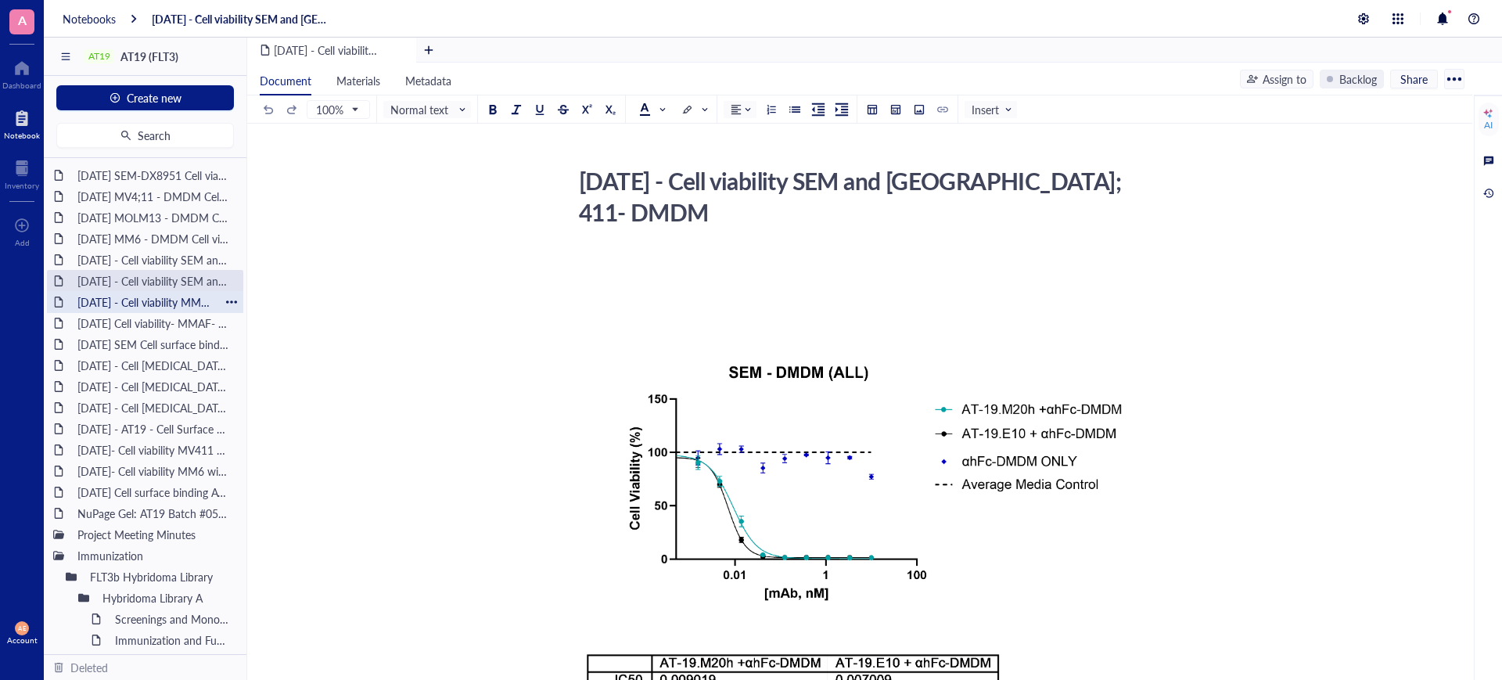
click at [177, 301] on div "[DATE] - Cell viability MM6- MMAF" at bounding box center [144, 302] width 149 height 22
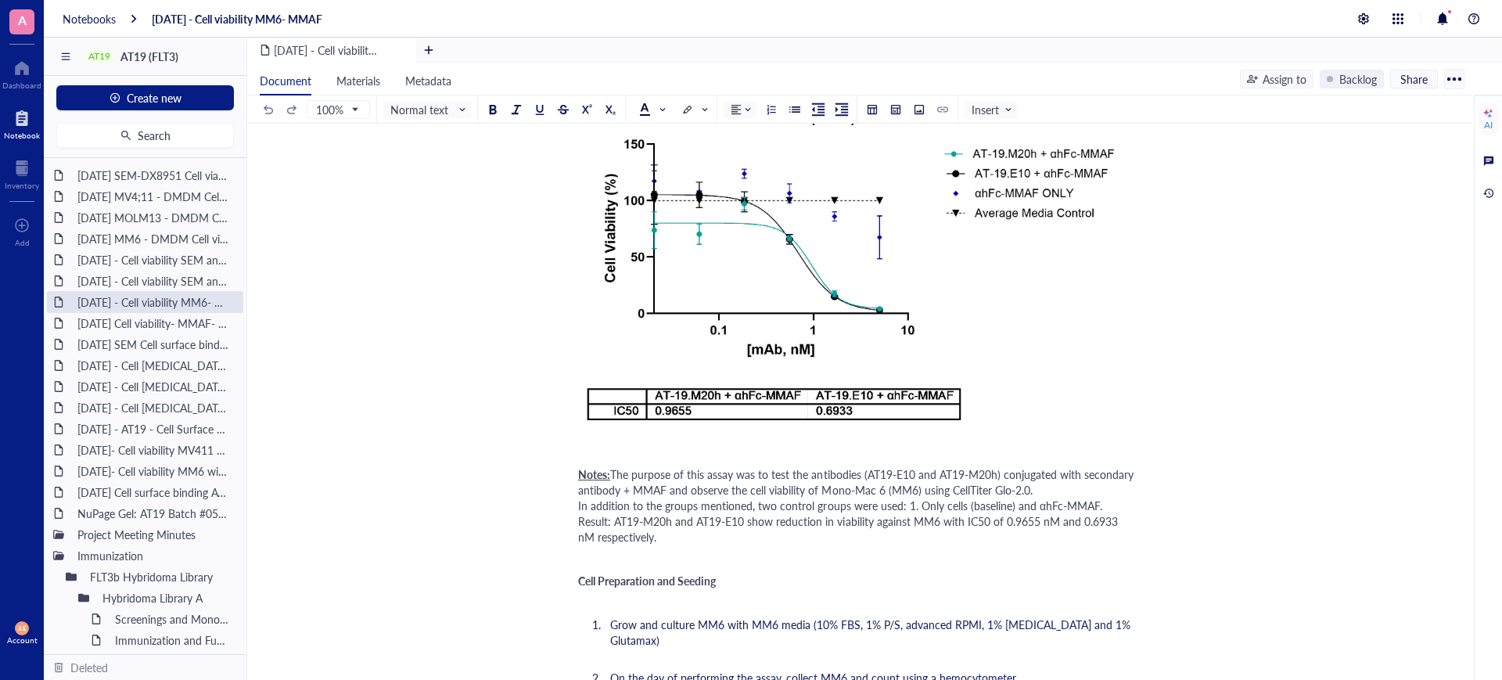
scroll to position [196, 0]
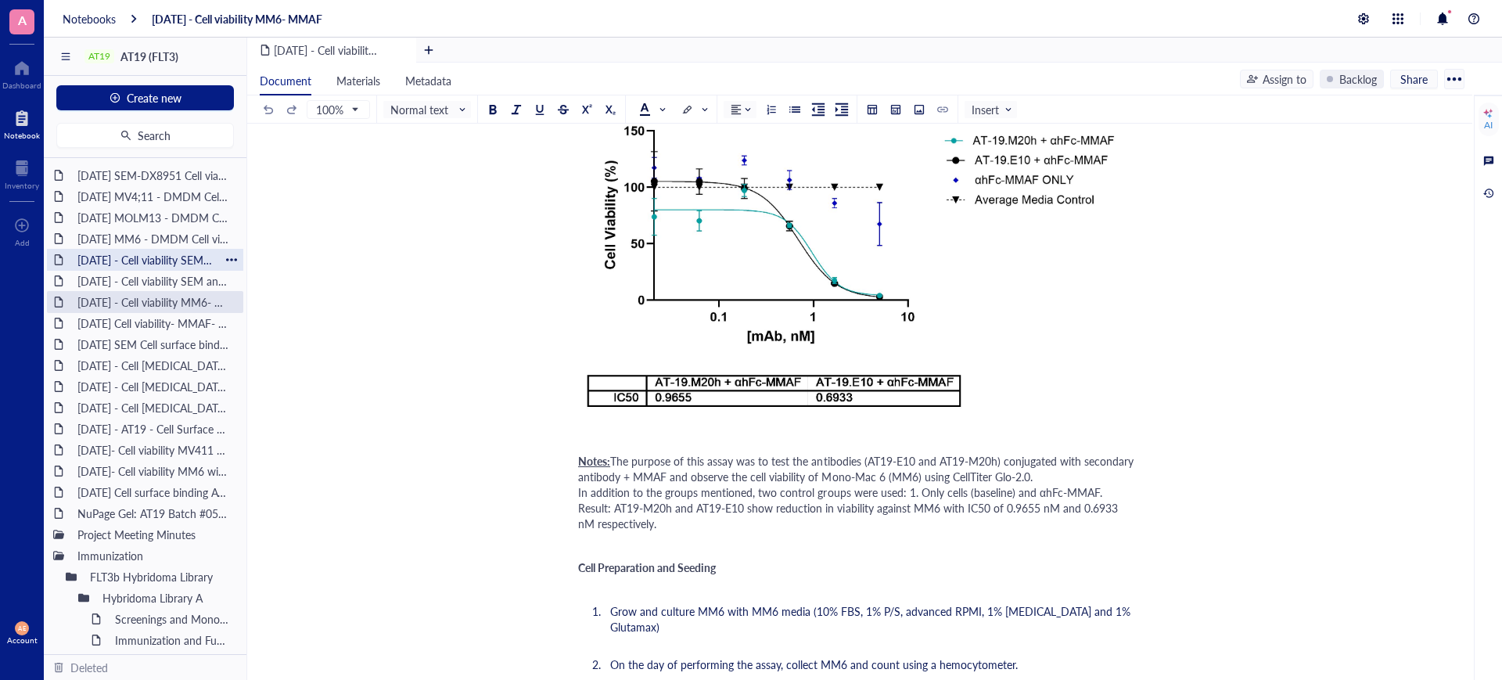
click at [135, 255] on div "[DATE] - Cell viability SEM and RS; 411- DMDM with Fc block (need to complete)" at bounding box center [144, 260] width 149 height 22
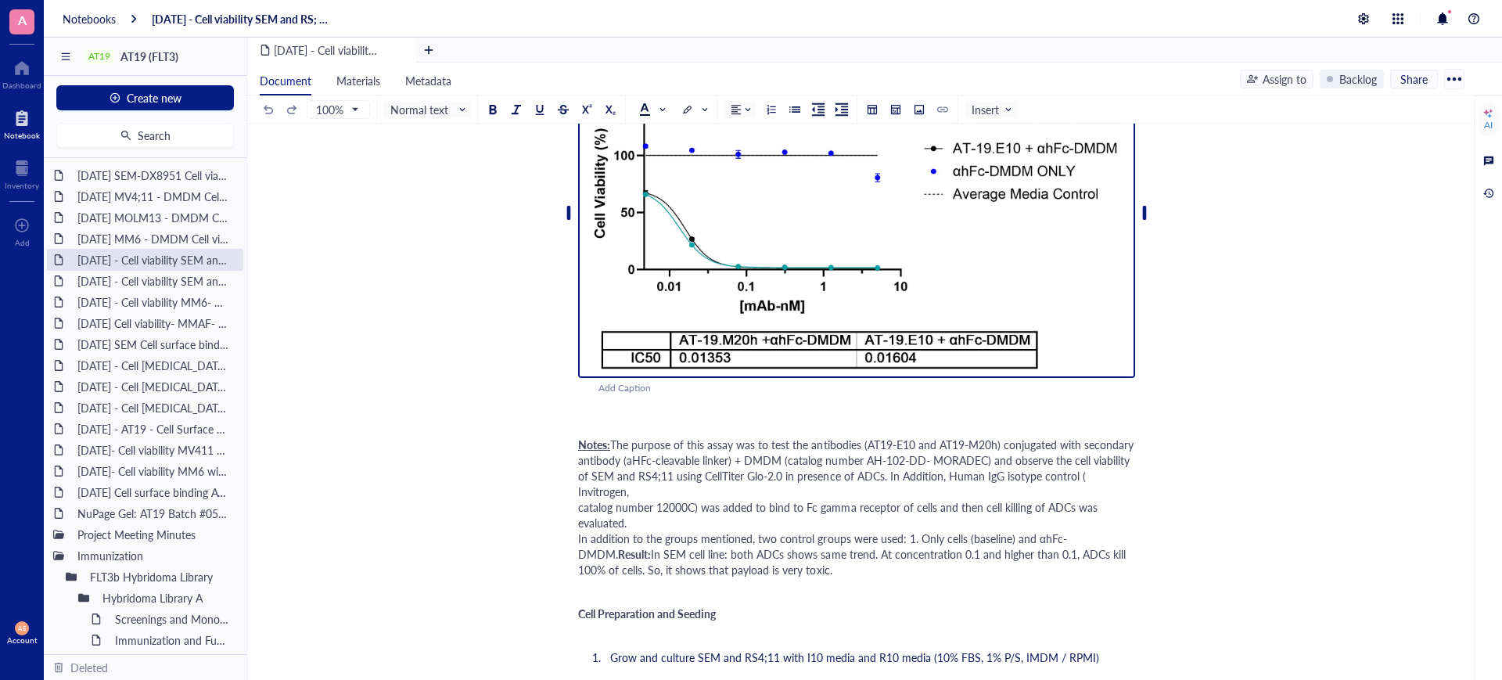
scroll to position [293, 0]
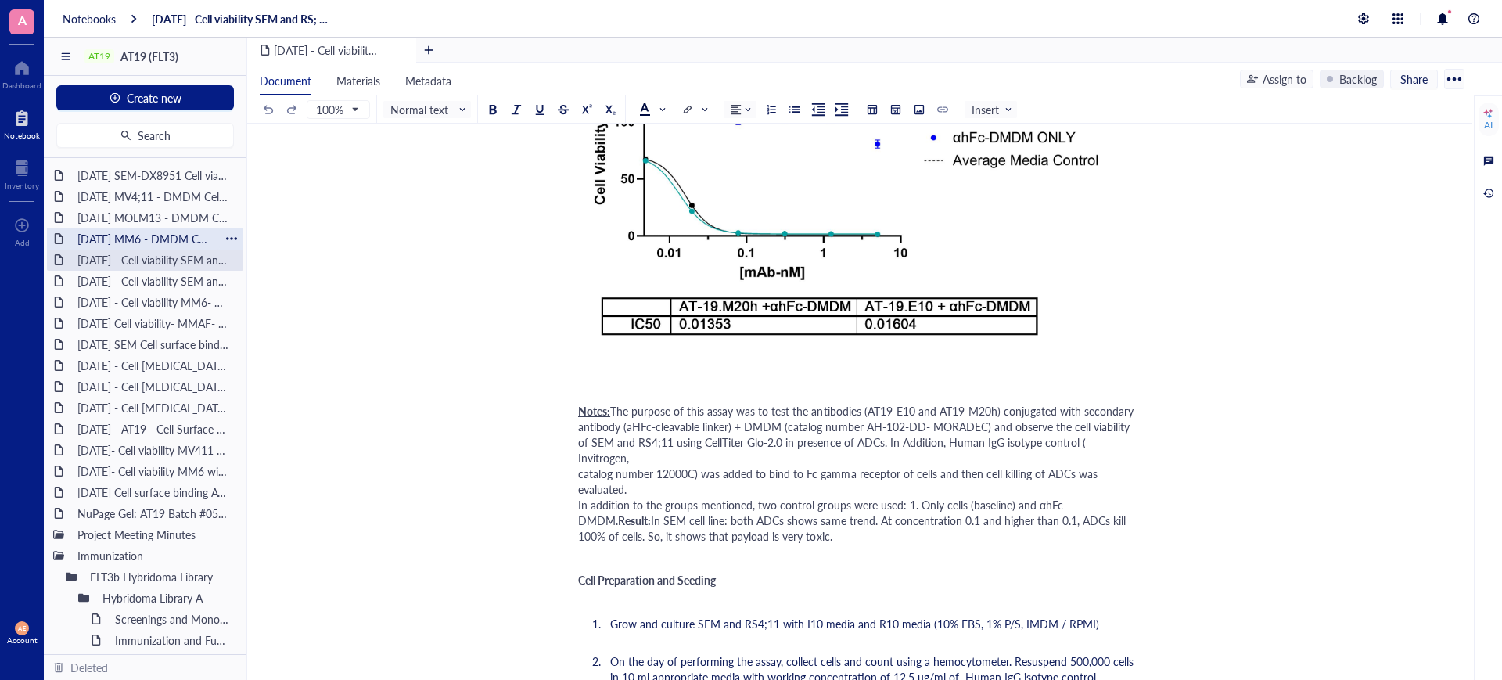
drag, startPoint x: 155, startPoint y: 231, endPoint x: 186, endPoint y: 247, distance: 35.3
click at [155, 231] on div "[DATE] MM6 - DMDM Cell viability" at bounding box center [144, 239] width 149 height 22
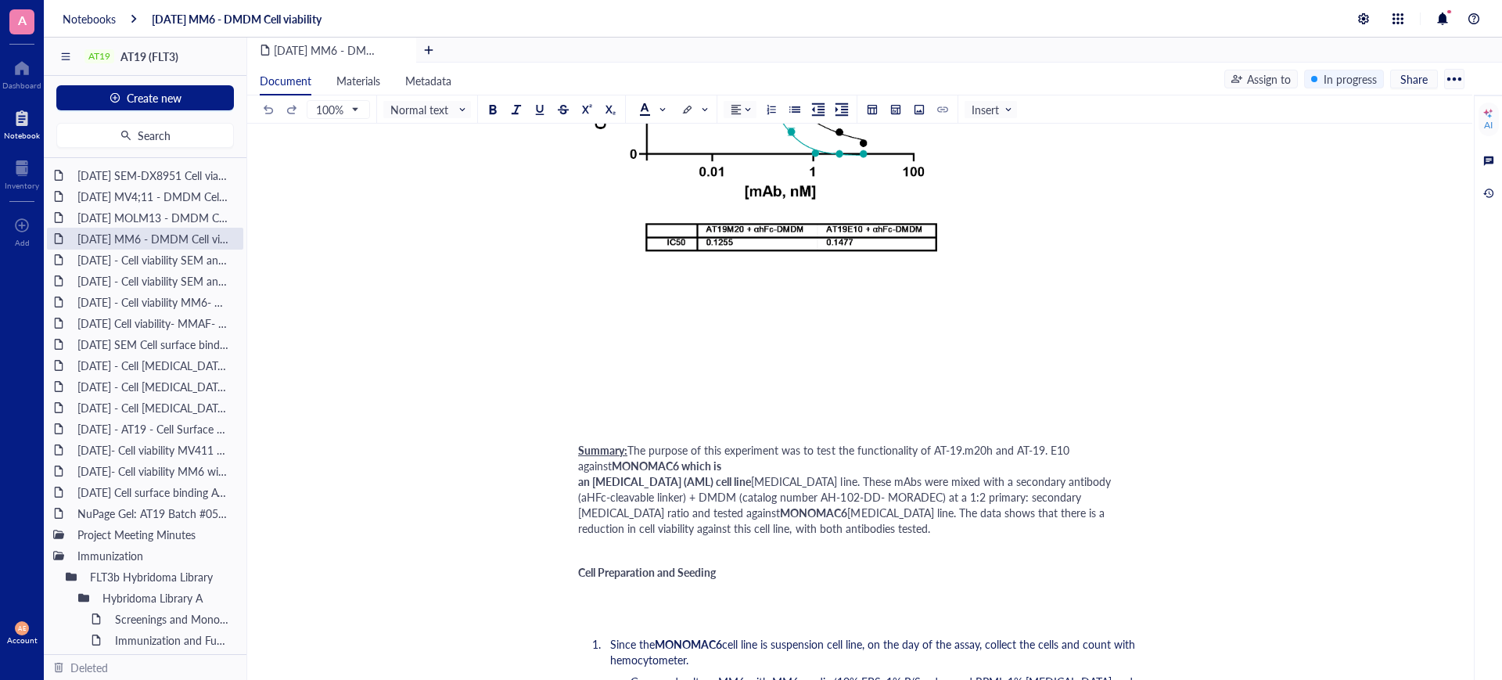
scroll to position [489, 0]
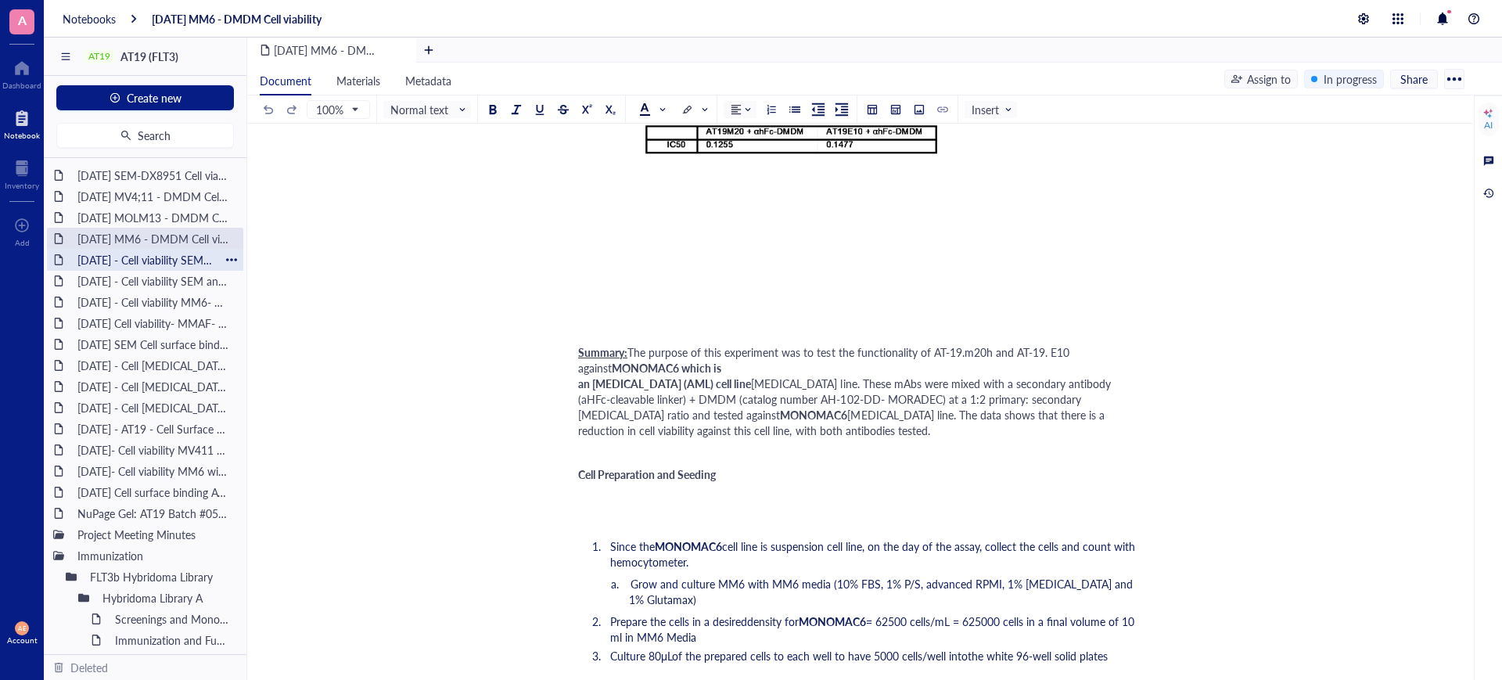
click at [152, 261] on div "[DATE] - Cell viability SEM and RS; 411- DMDM with Fc block (need to complete)" at bounding box center [144, 260] width 149 height 22
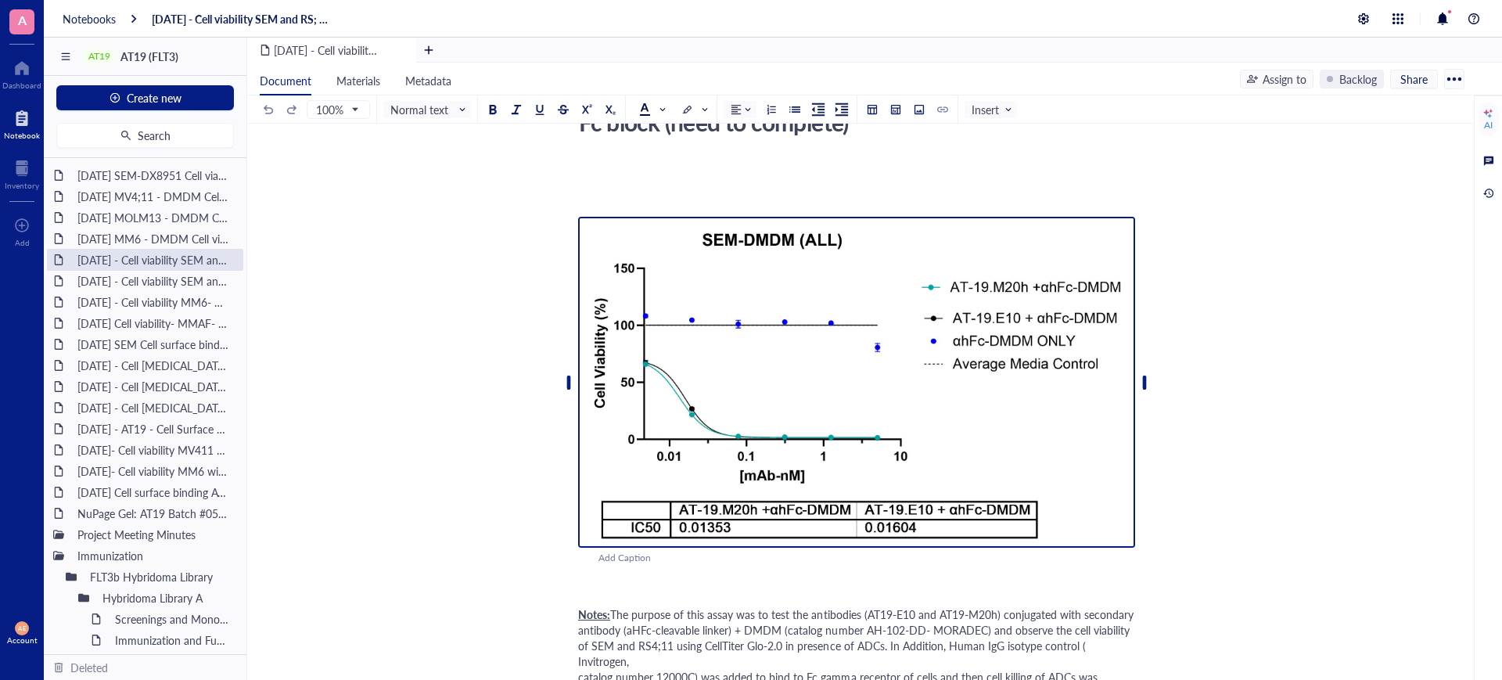
scroll to position [293, 0]
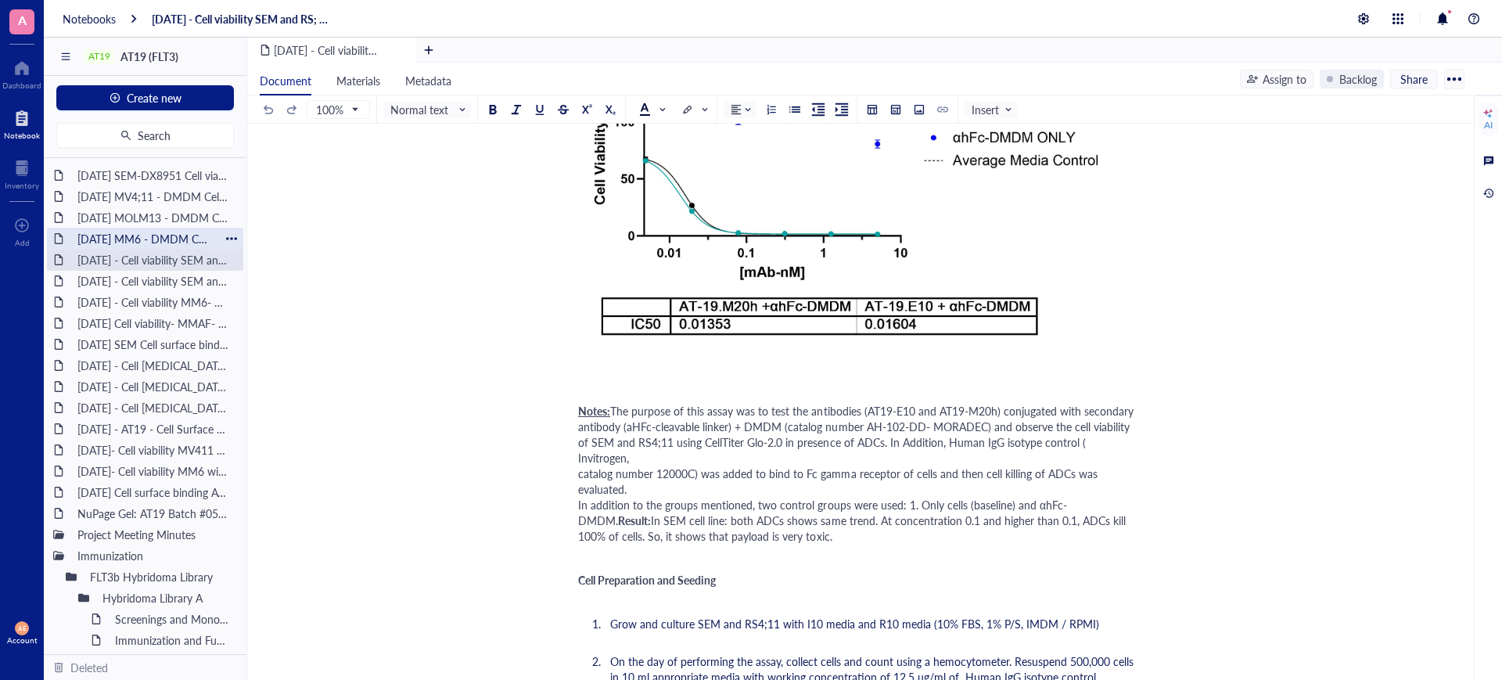
click at [162, 237] on div "[DATE] MM6 - DMDM Cell viability" at bounding box center [144, 239] width 149 height 22
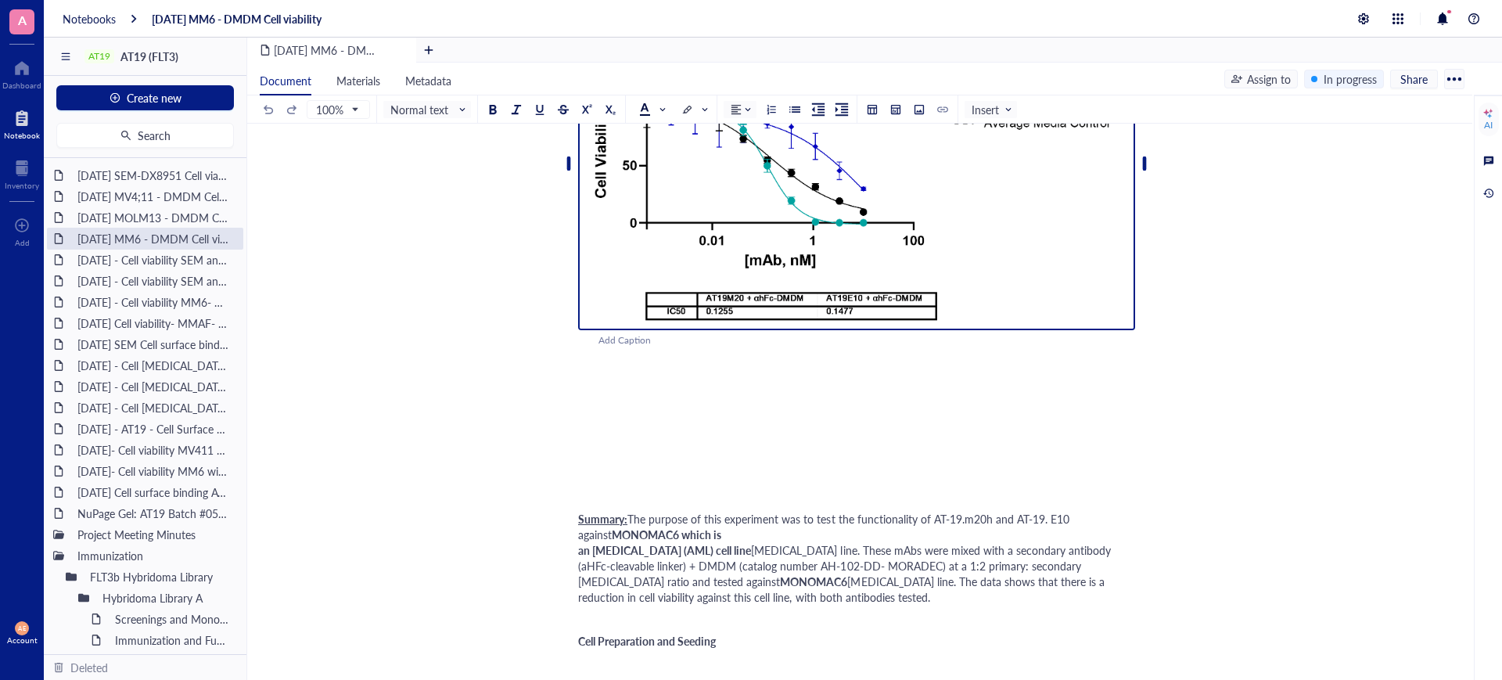
scroll to position [391, 0]
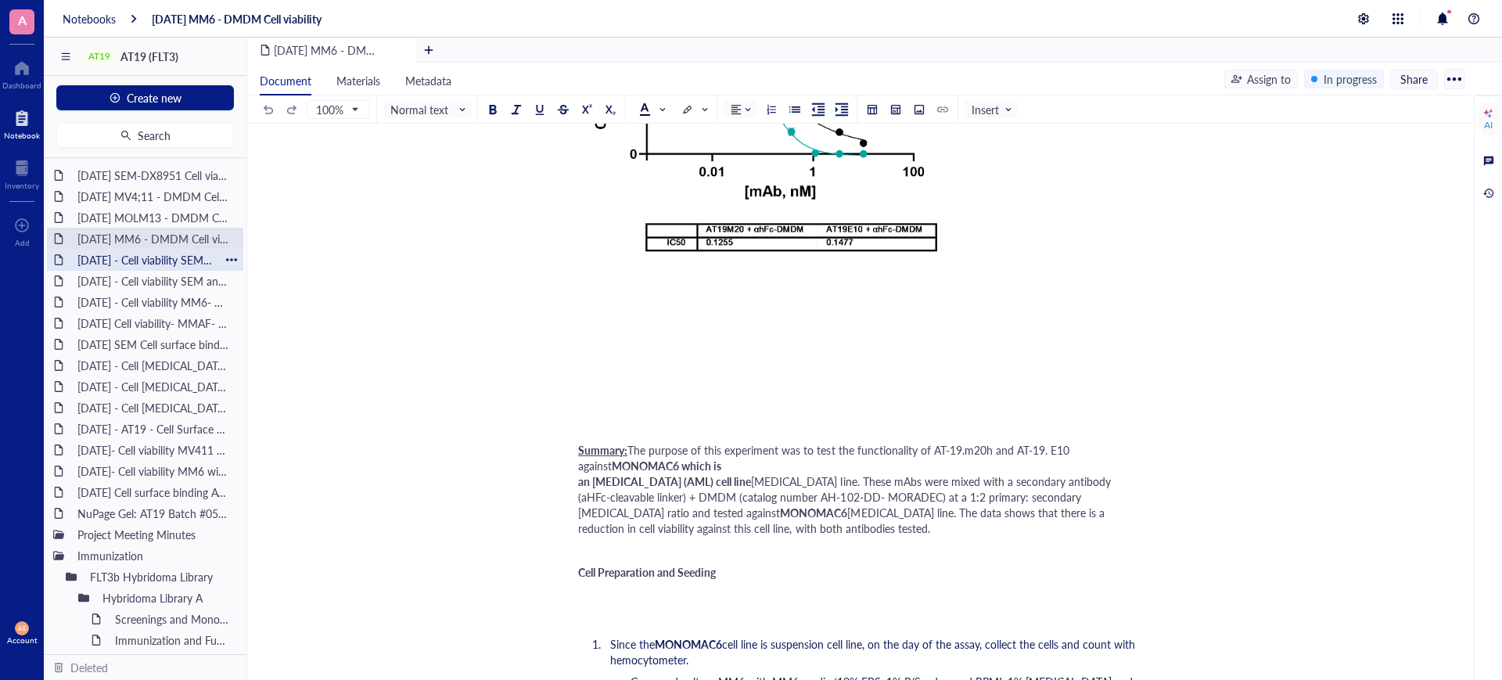
click at [125, 252] on div "[DATE] - Cell viability SEM and RS; 411- DMDM with Fc block (need to complete)" at bounding box center [144, 260] width 149 height 22
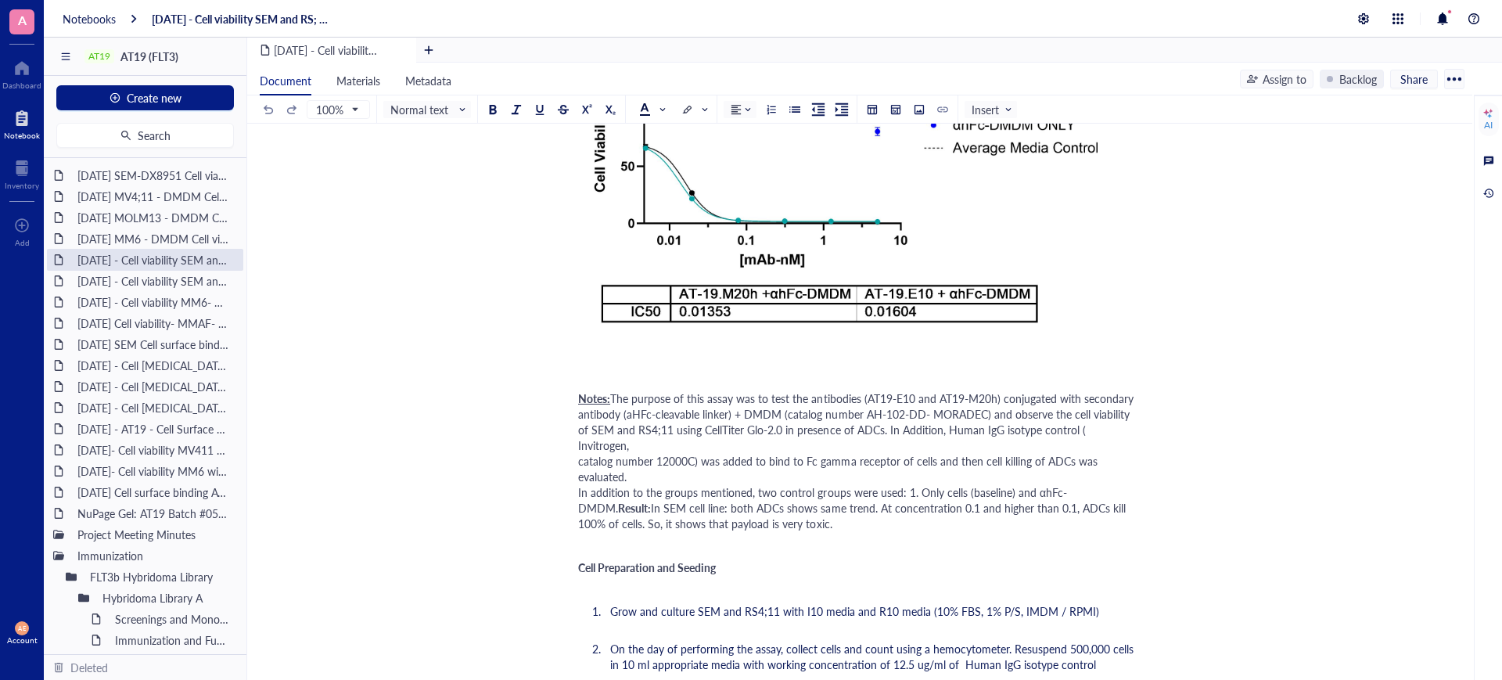
scroll to position [391, 0]
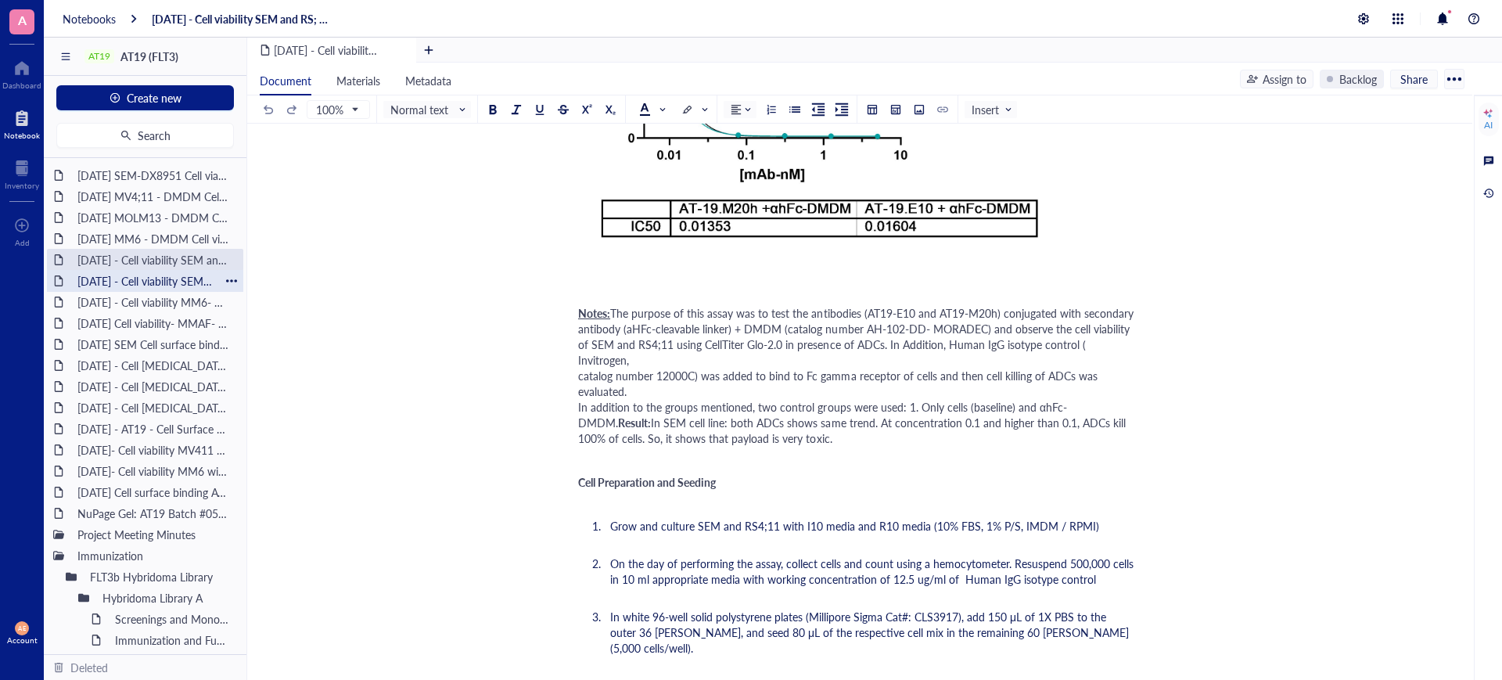
click at [163, 282] on div "[DATE] - Cell viability SEM and [GEOGRAPHIC_DATA]; 411- DMDM" at bounding box center [144, 281] width 149 height 22
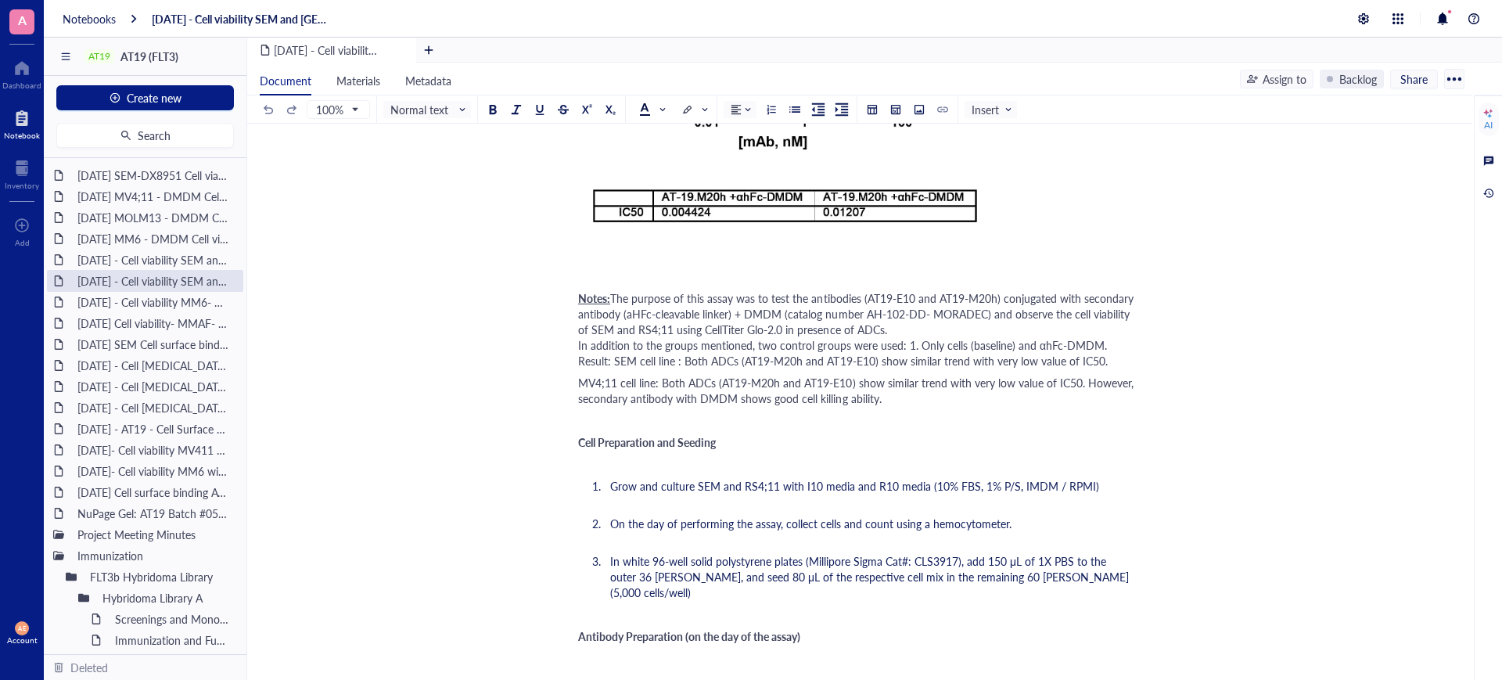
scroll to position [880, 0]
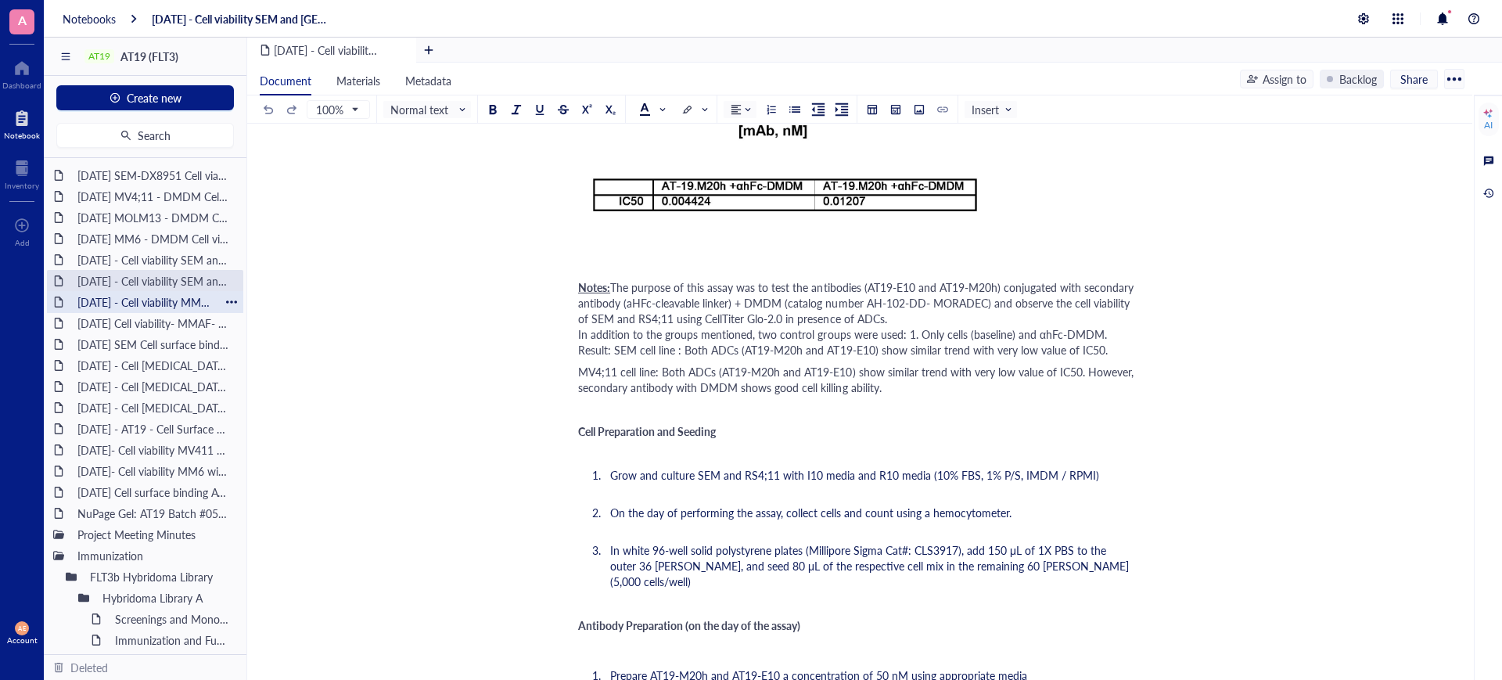
click at [145, 303] on div "[DATE] - Cell viability MM6- MMAF" at bounding box center [144, 302] width 149 height 22
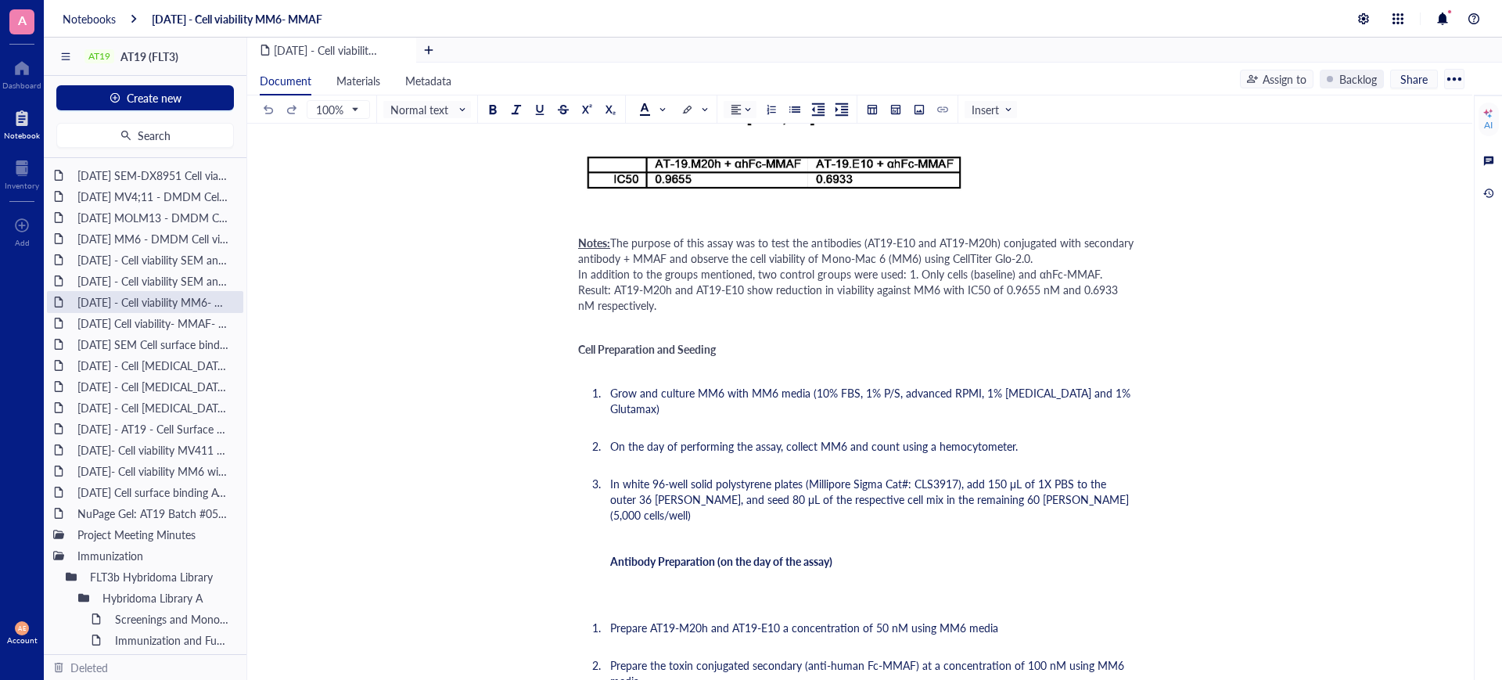
scroll to position [293, 0]
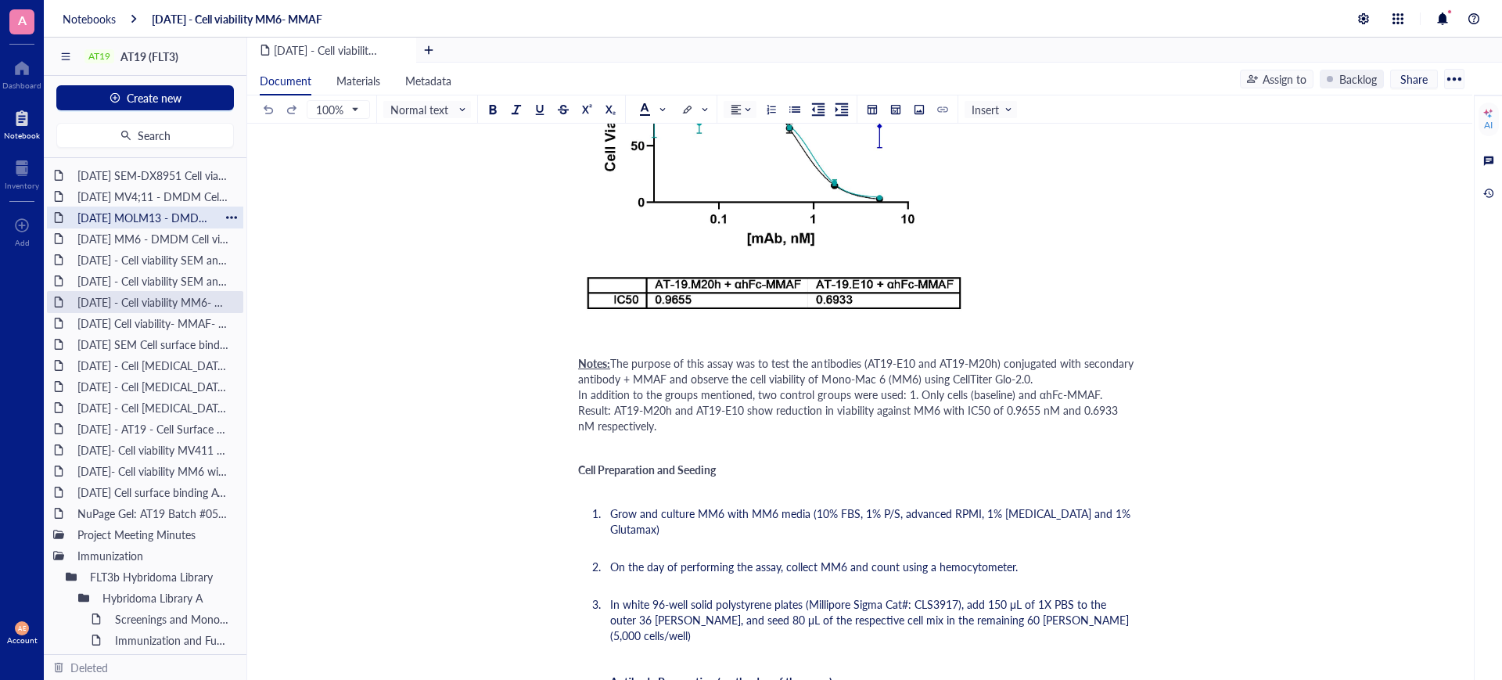
click at [141, 217] on div "[DATE] MOLM13 - DMDM Cell viability" at bounding box center [144, 217] width 149 height 22
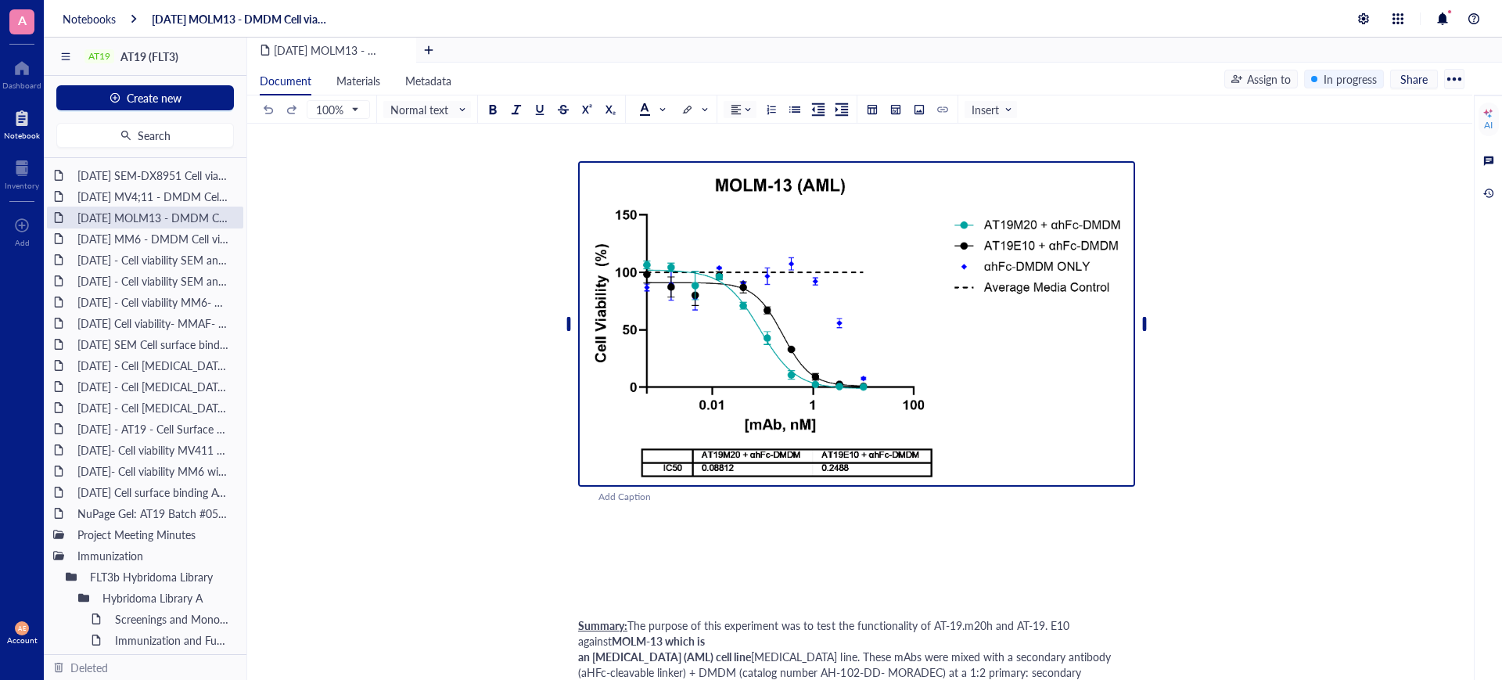
scroll to position [391, 0]
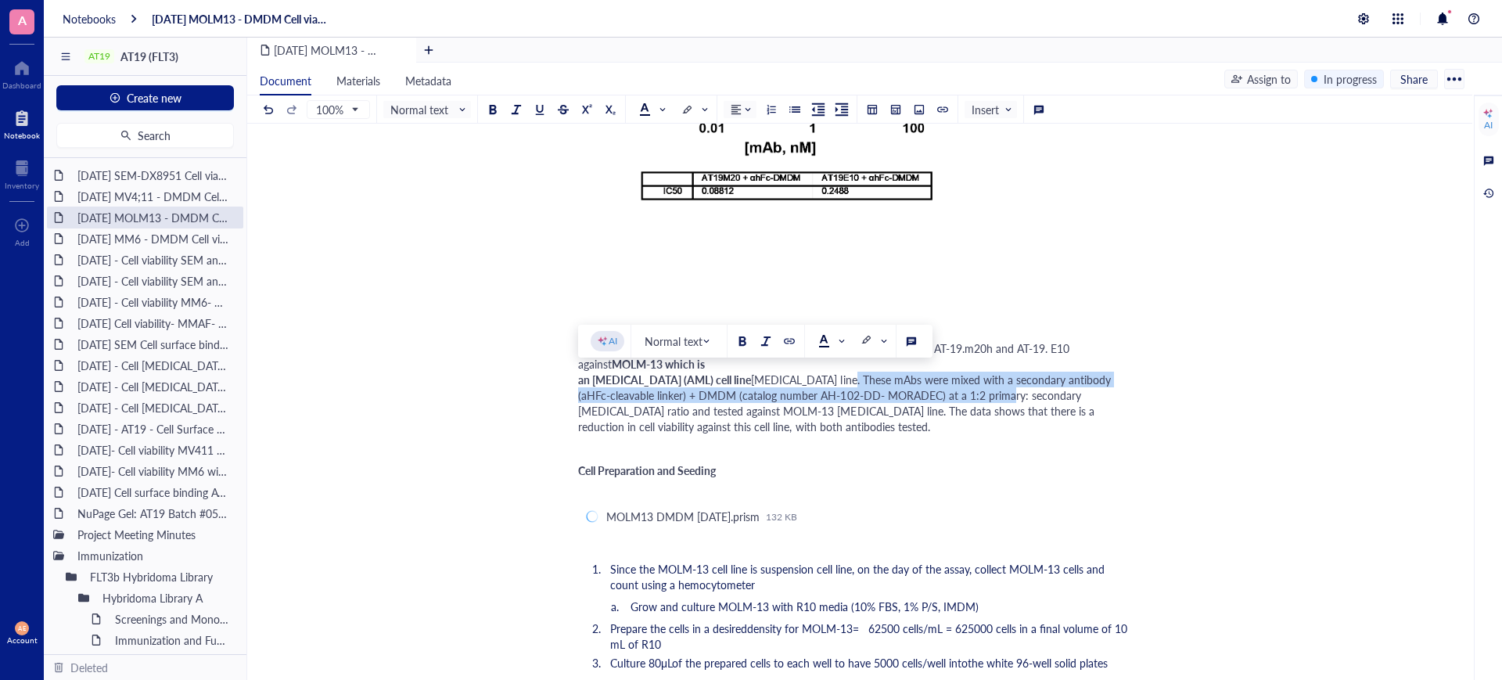
drag, startPoint x: 856, startPoint y: 377, endPoint x: 1018, endPoint y: 397, distance: 162.4
click at [1018, 397] on span "[MEDICAL_DATA] line. These mAbs were mixed with a secondary antibody (aHFc-clea…" at bounding box center [844, 403] width 533 height 63
copy span "These mAbs were mixed with a secondary antibody (aHFc-cleavable linker) + DMDM …"
click at [131, 278] on div "[DATE] - Cell viability SEM and [GEOGRAPHIC_DATA]; 411- DMDM" at bounding box center [144, 281] width 149 height 22
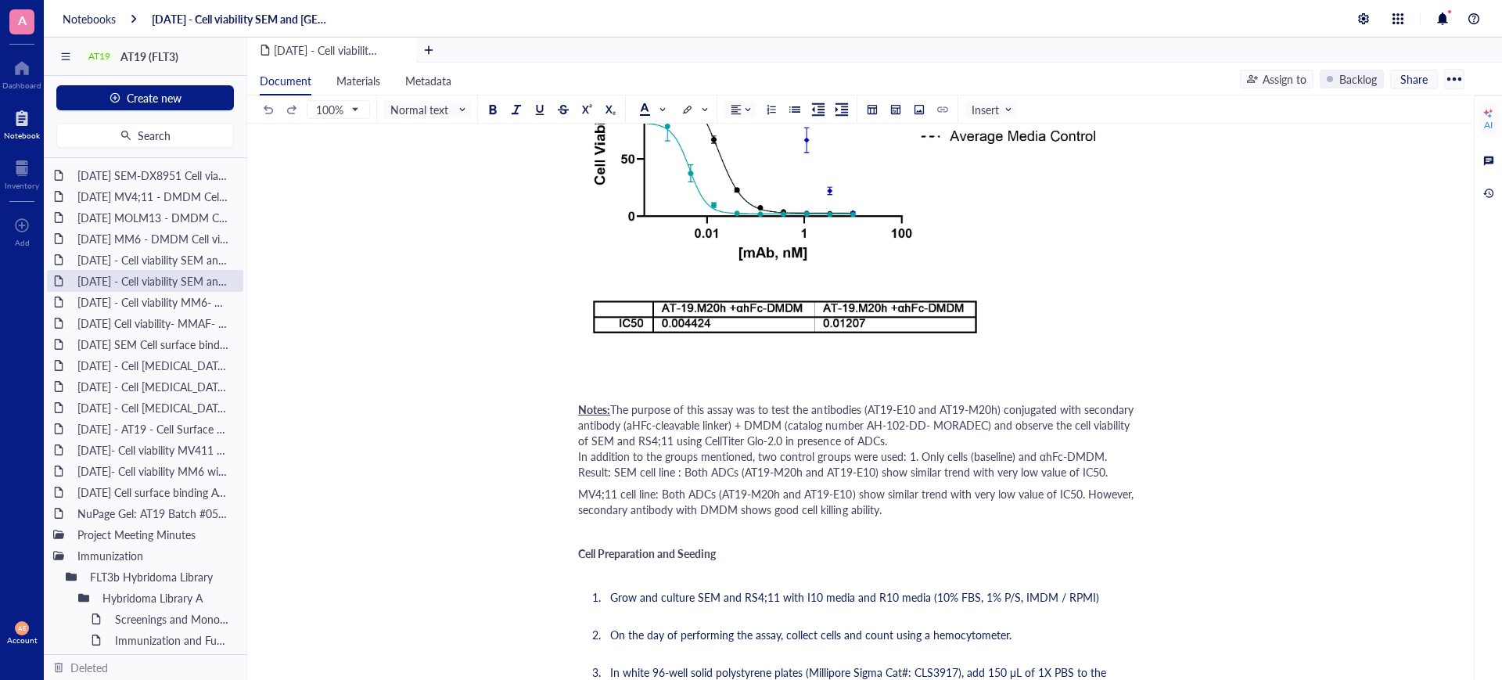
scroll to position [782, 0]
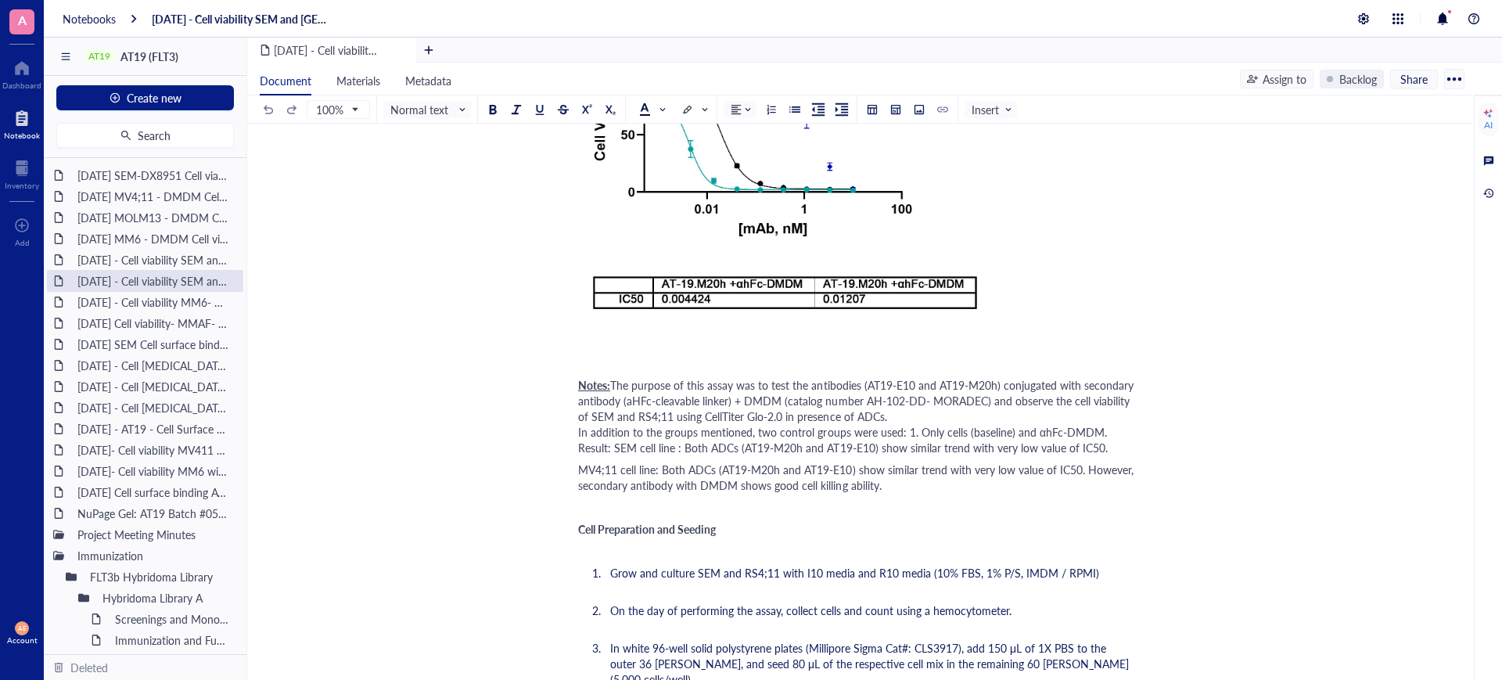
click at [896, 415] on div "Notes: The purpose of this assay was to test the antibodies (AT19-E10 and AT19-…" at bounding box center [856, 408] width 557 height 94
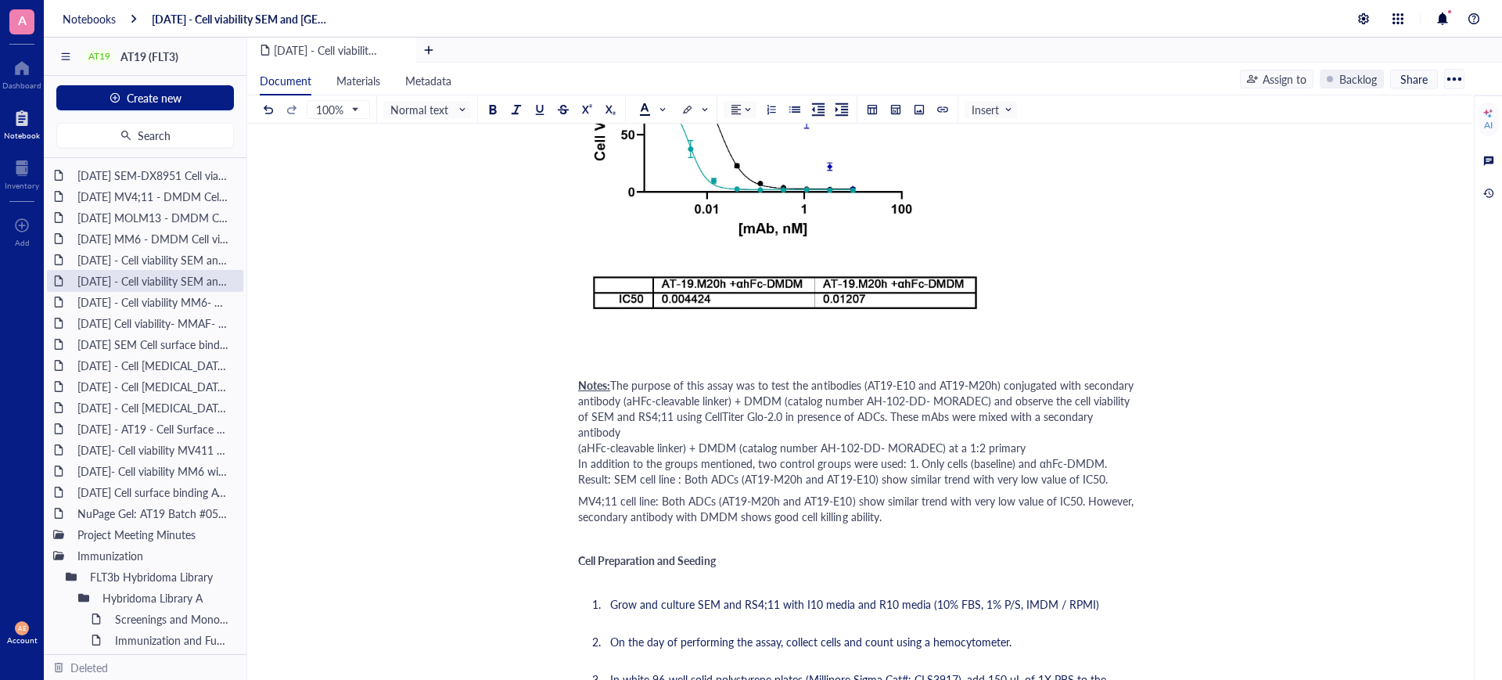
click at [989, 401] on span "The purpose of this assay was to test the antibodies (AT19-E10 and AT19-M20h) c…" at bounding box center [857, 432] width 558 height 110
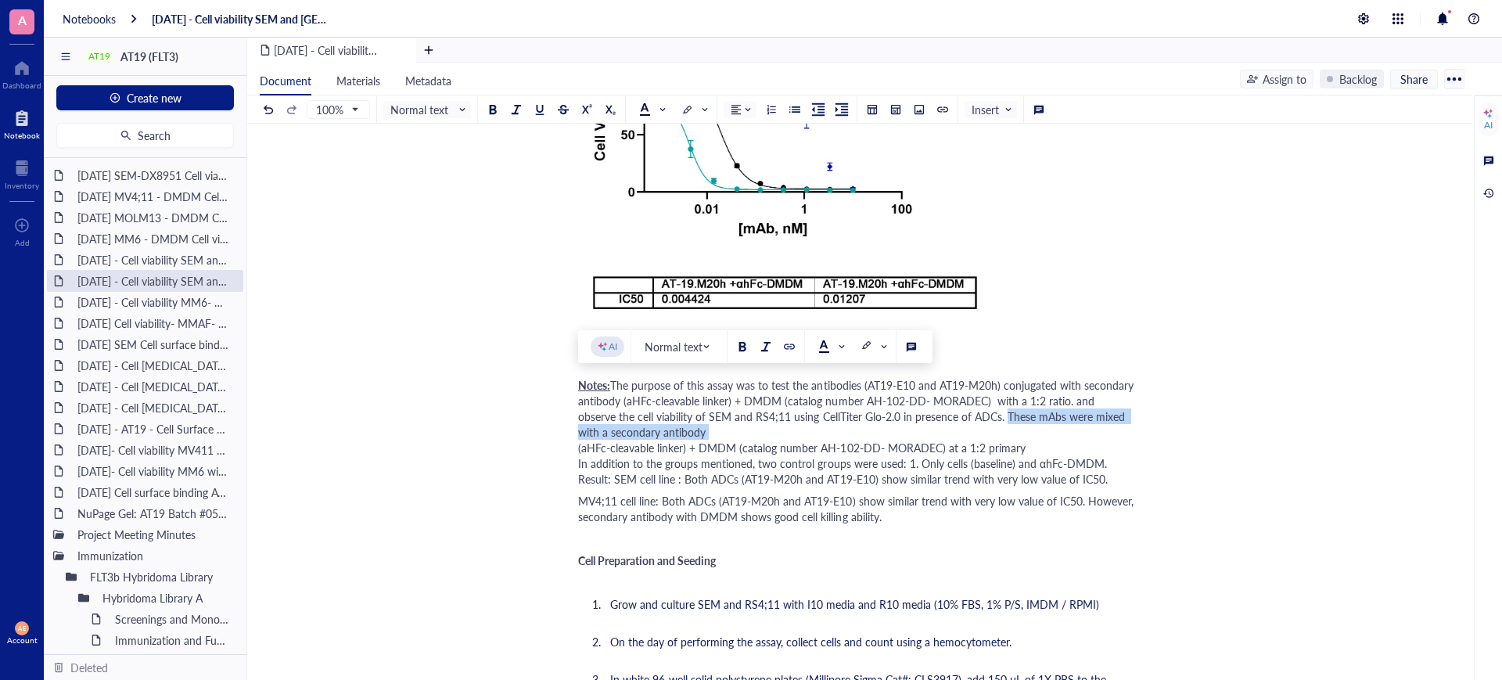
drag, startPoint x: 961, startPoint y: 411, endPoint x: 677, endPoint y: 432, distance: 285.4
click at [677, 432] on div "Notes: The purpose of this assay was to test the antibodies (AT19-E10 and AT19-…" at bounding box center [856, 423] width 557 height 125
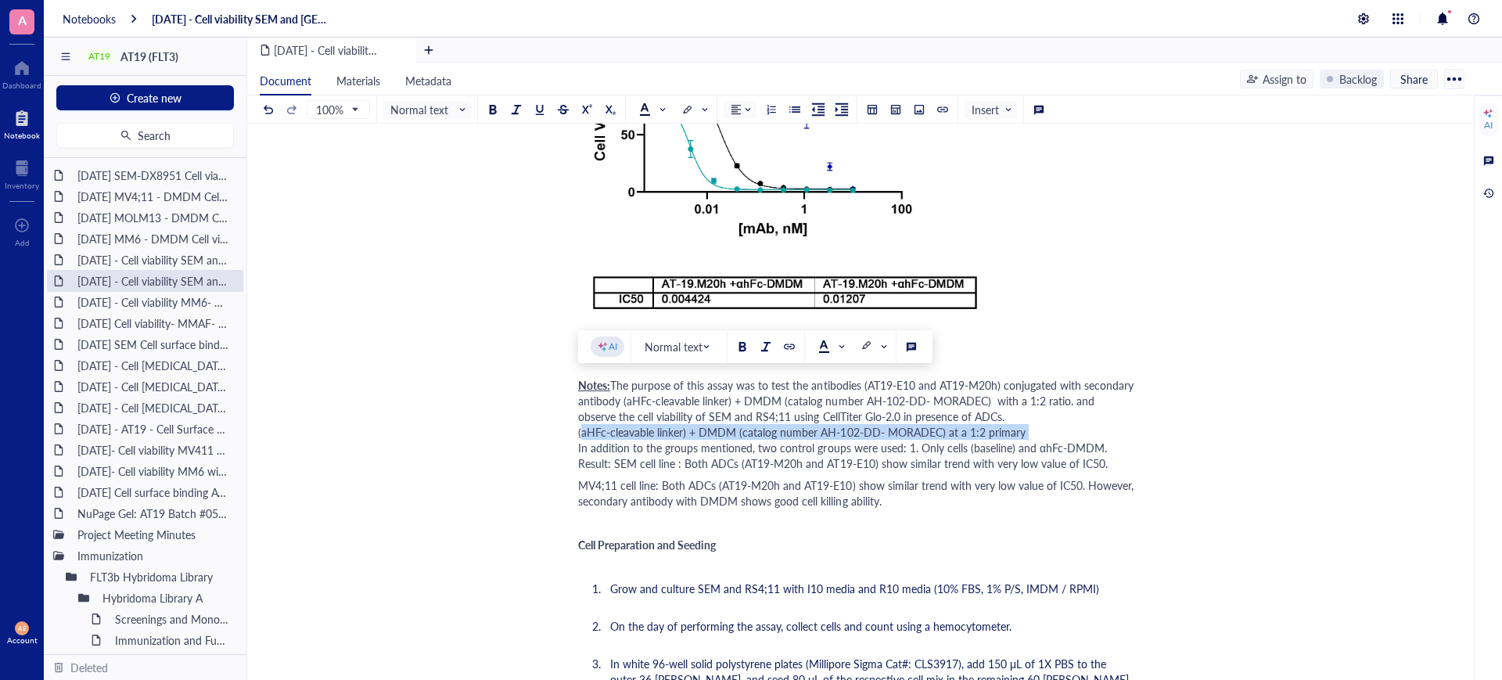
drag, startPoint x: 1026, startPoint y: 429, endPoint x: 574, endPoint y: 433, distance: 452.1
click at [575, 433] on div "[DATE] - Cell viability SEM and RS; 411- DMDM [DATE] - Cell viability SEM and R…" at bounding box center [856, 632] width 1219 height 2506
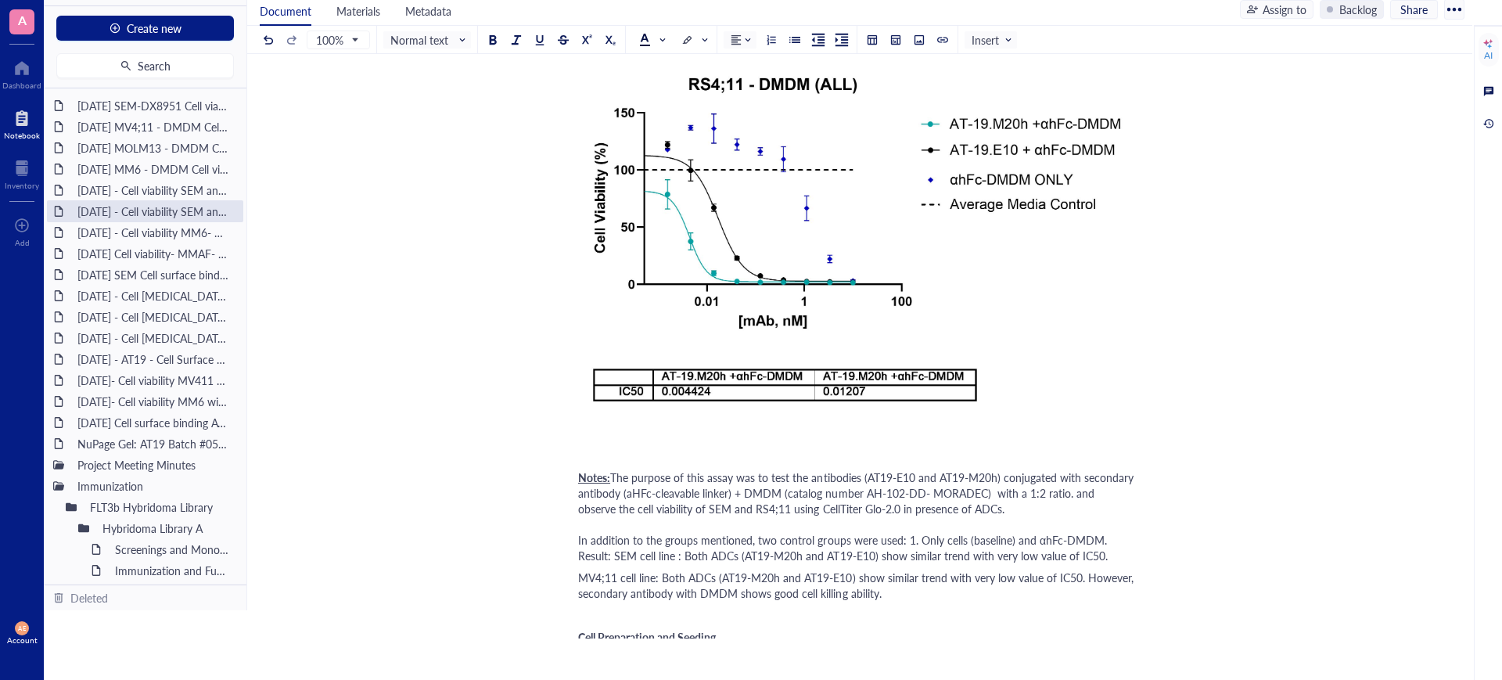
scroll to position [856, 0]
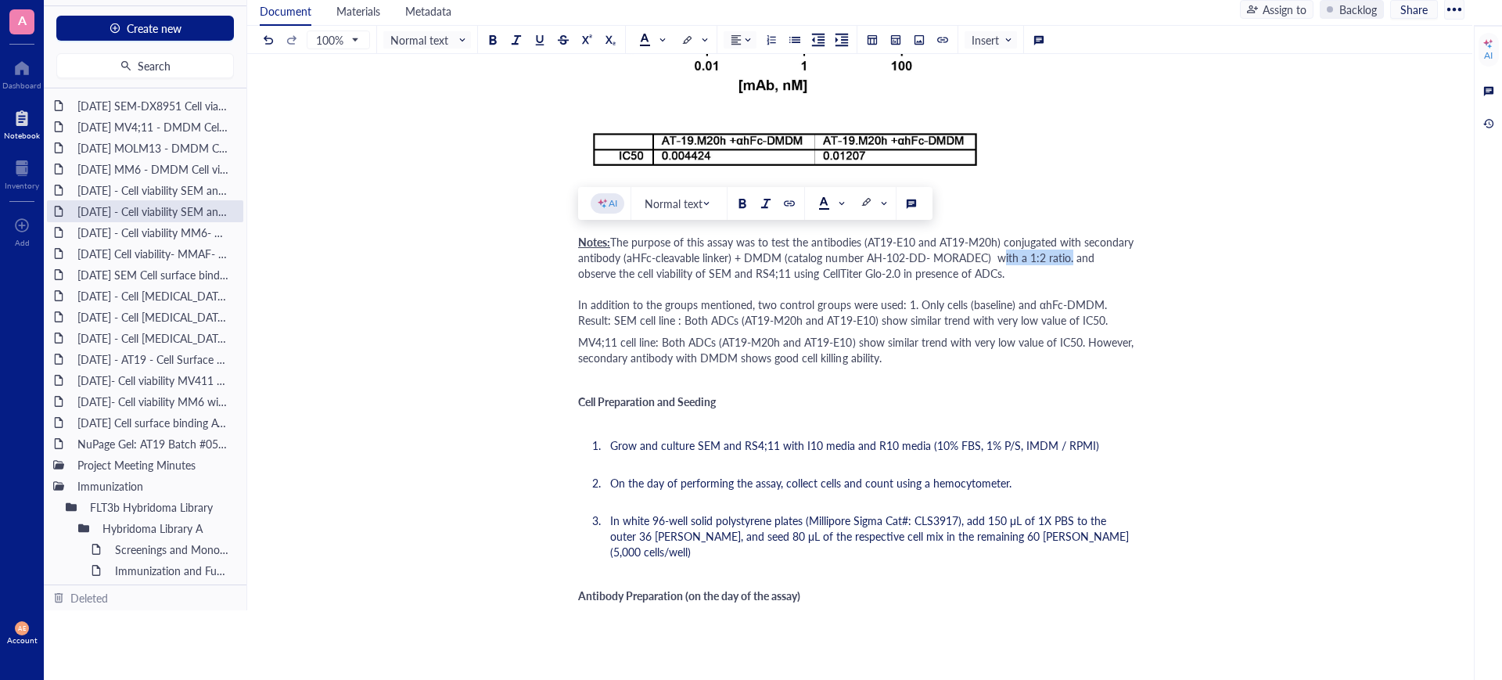
drag, startPoint x: 1065, startPoint y: 257, endPoint x: 991, endPoint y: 259, distance: 73.6
click at [991, 259] on span "The purpose of this assay was to test the antibodies (AT19-E10 and AT19-M20h) c…" at bounding box center [857, 281] width 558 height 94
copy span "with a 1:2 ratio"
click at [196, 189] on div "[DATE] - Cell viability SEM and RS; 411- DMDM with Fc block (need to complete)" at bounding box center [144, 190] width 149 height 22
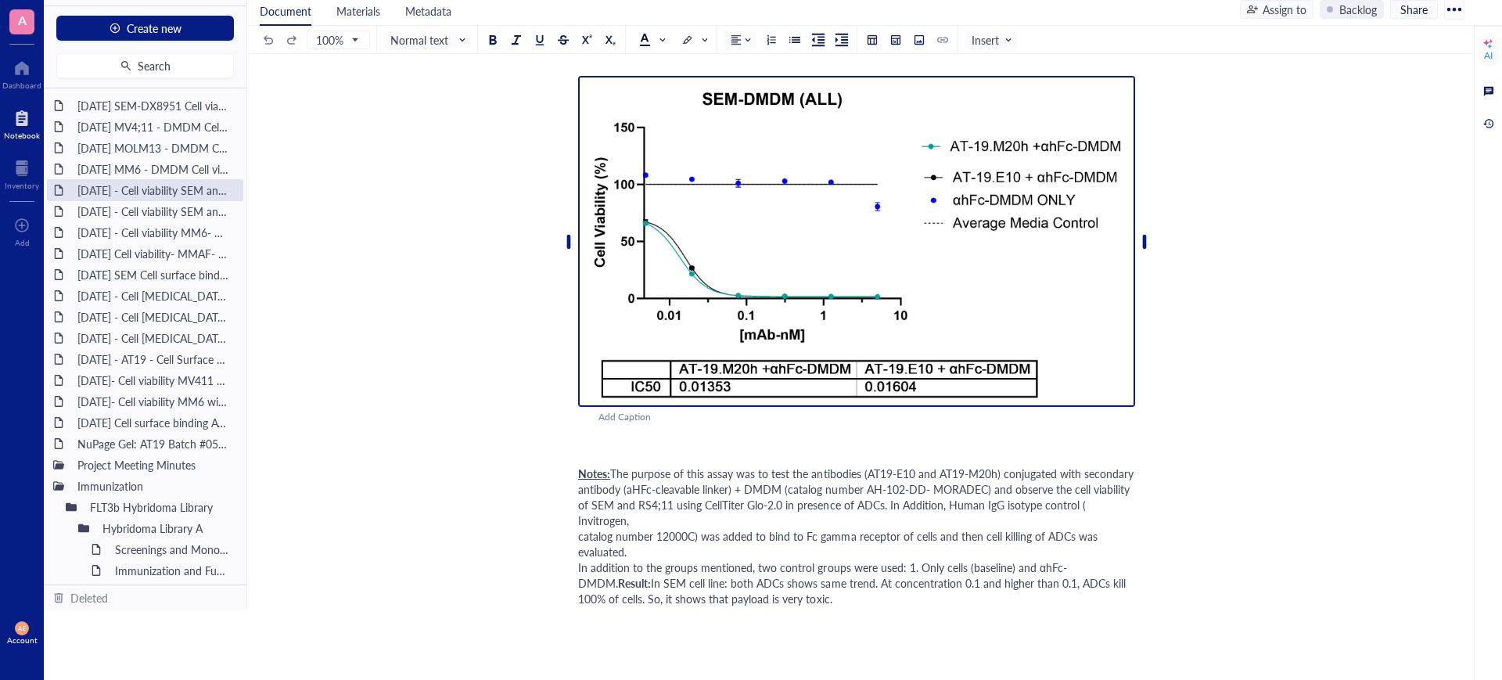
scroll to position [489, 0]
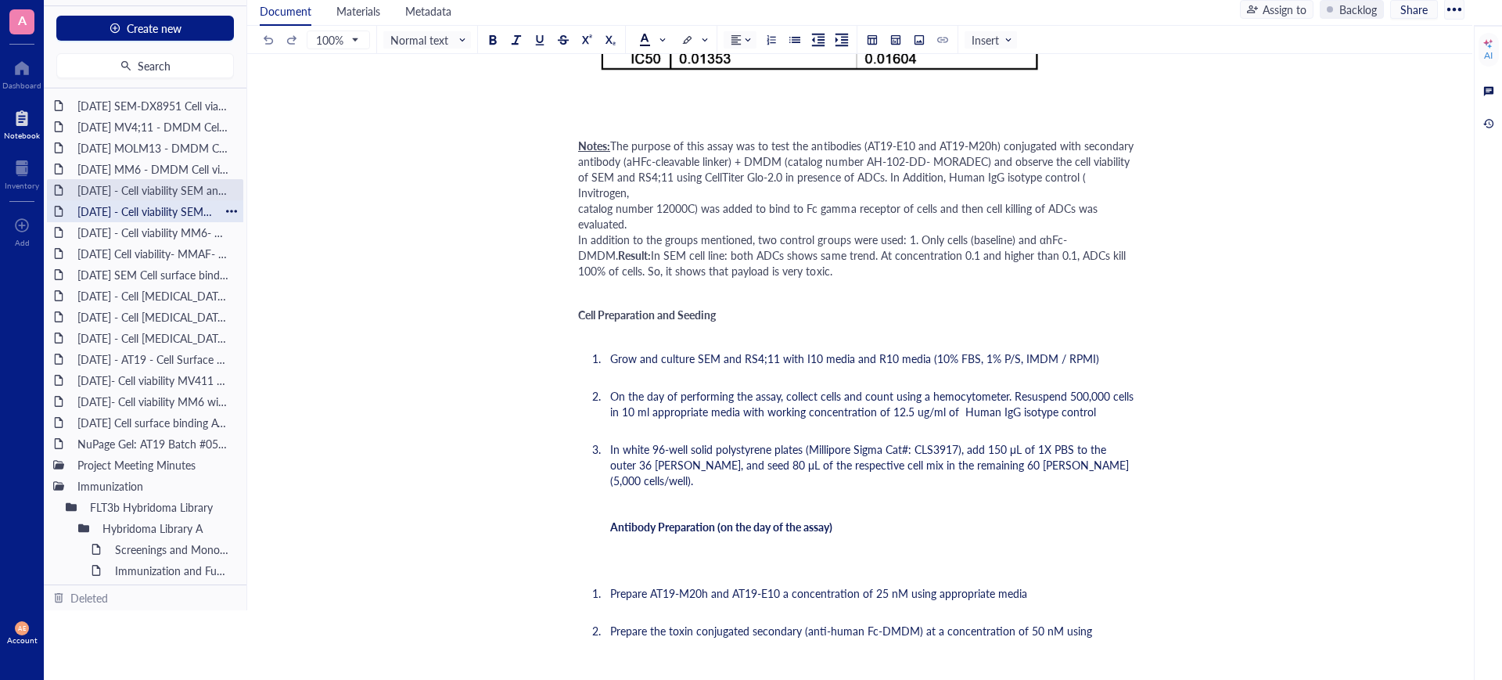
click at [174, 214] on div "[DATE] - Cell viability SEM and [GEOGRAPHIC_DATA]; 411- DMDM" at bounding box center [144, 211] width 149 height 22
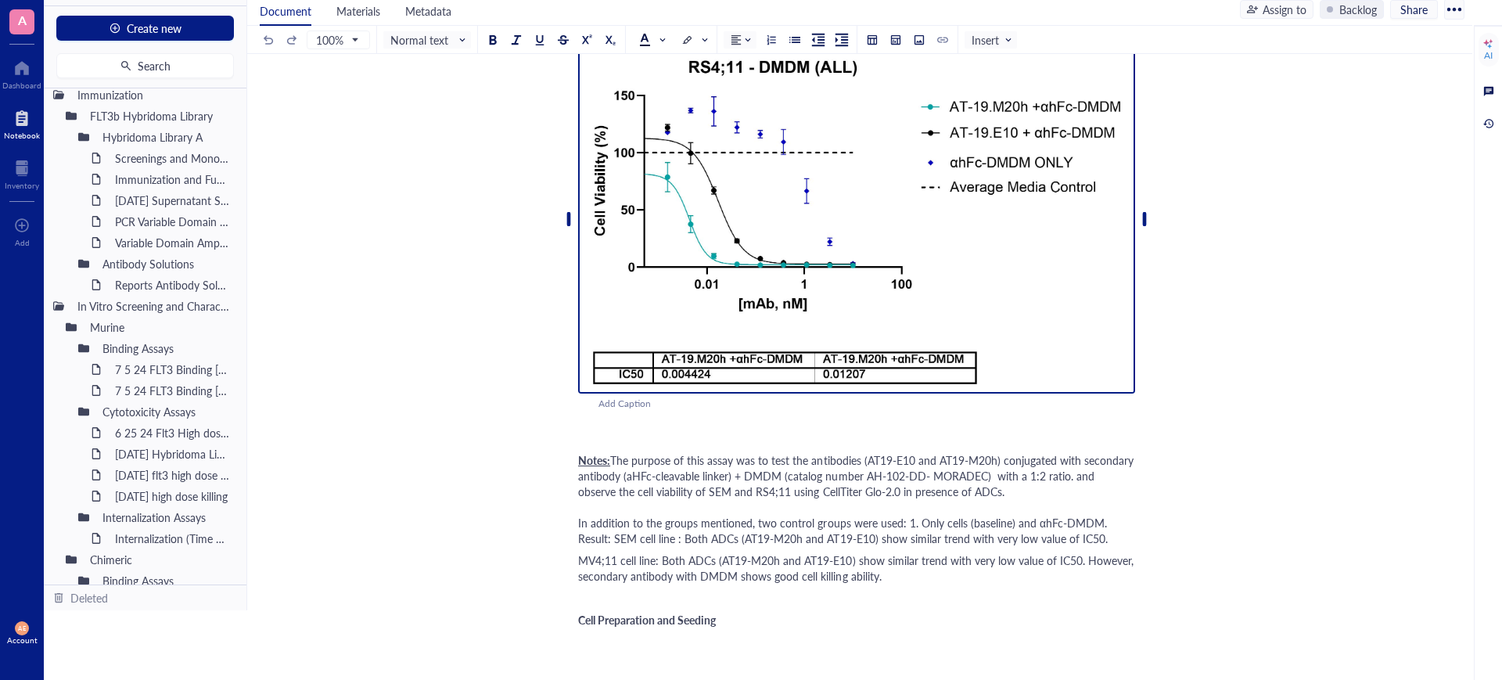
scroll to position [782, 0]
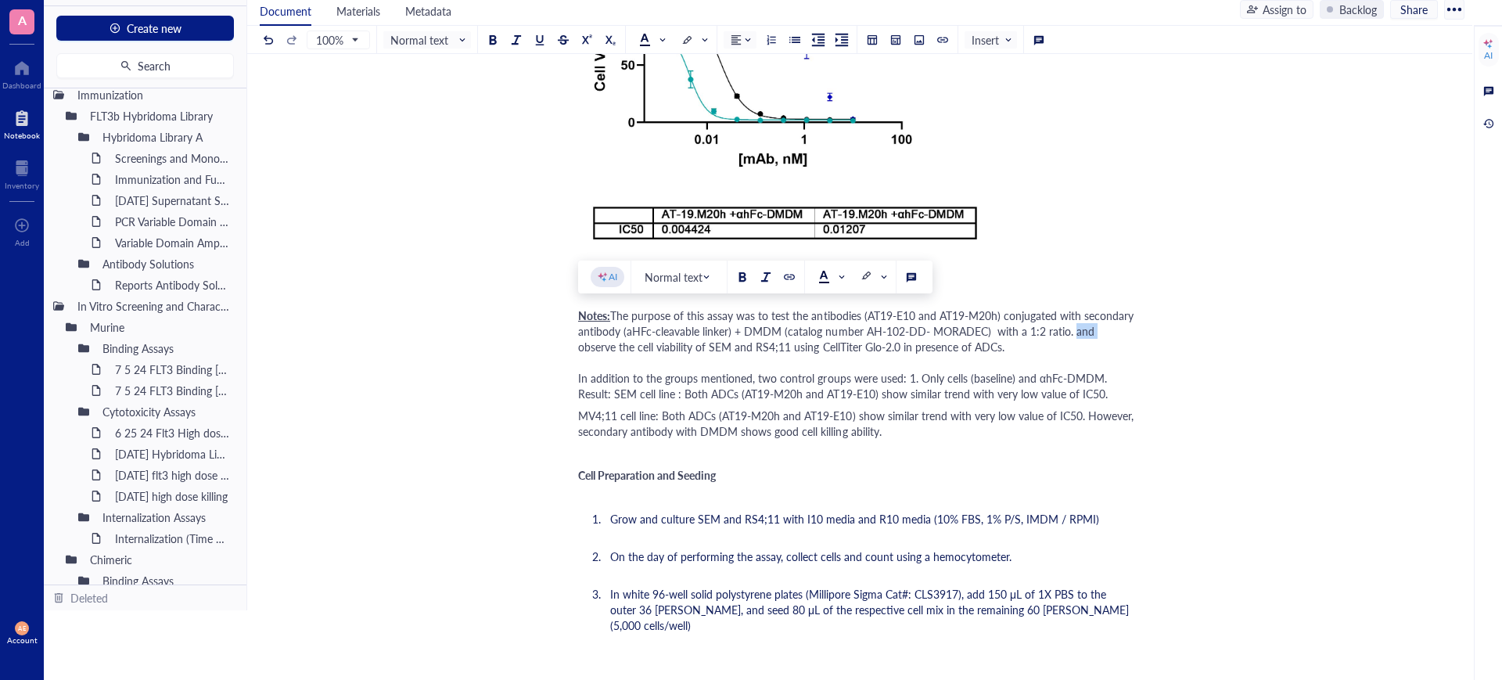
drag, startPoint x: 1088, startPoint y: 329, endPoint x: 1066, endPoint y: 329, distance: 21.9
click at [1066, 329] on span "The purpose of this assay was to test the antibodies (AT19-E10 and AT19-M20h) c…" at bounding box center [857, 354] width 558 height 94
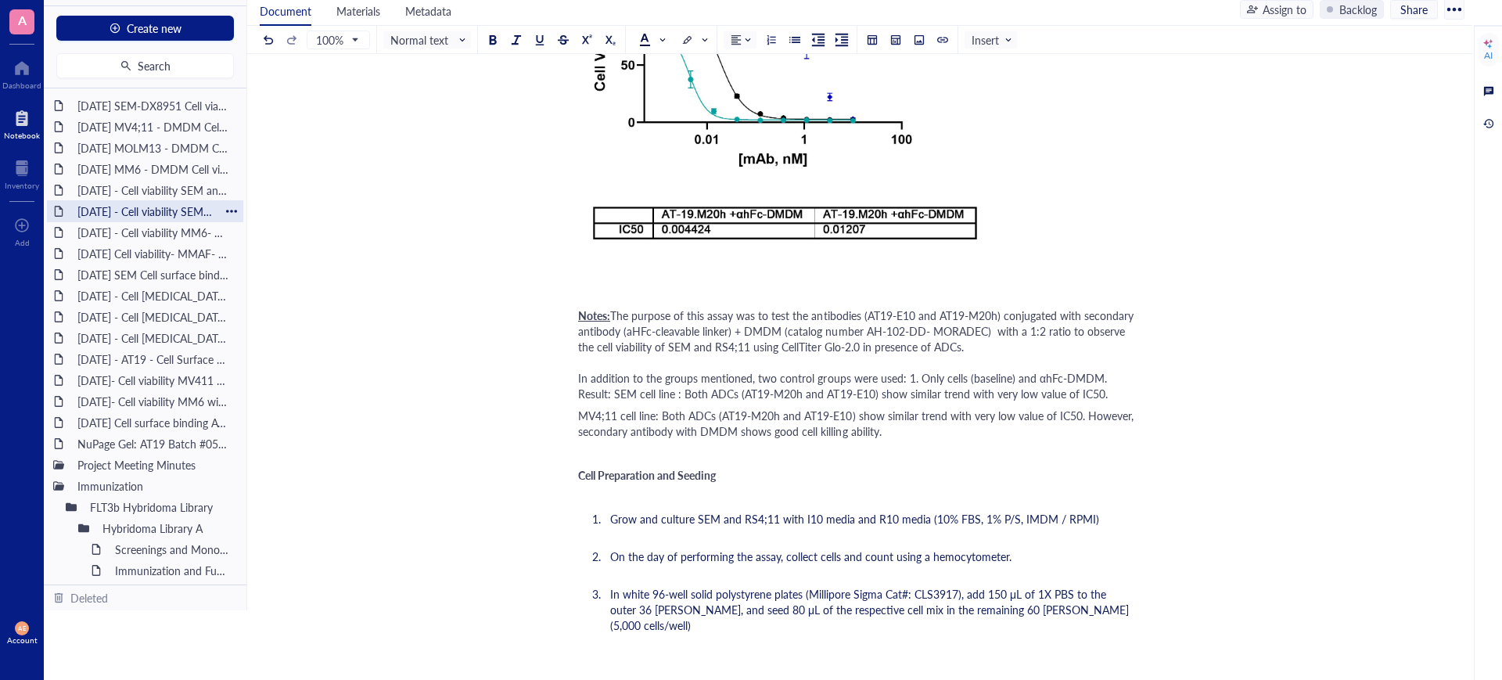
click at [142, 213] on div "[DATE] - Cell viability SEM and [GEOGRAPHIC_DATA]; 411- DMDM" at bounding box center [144, 211] width 149 height 22
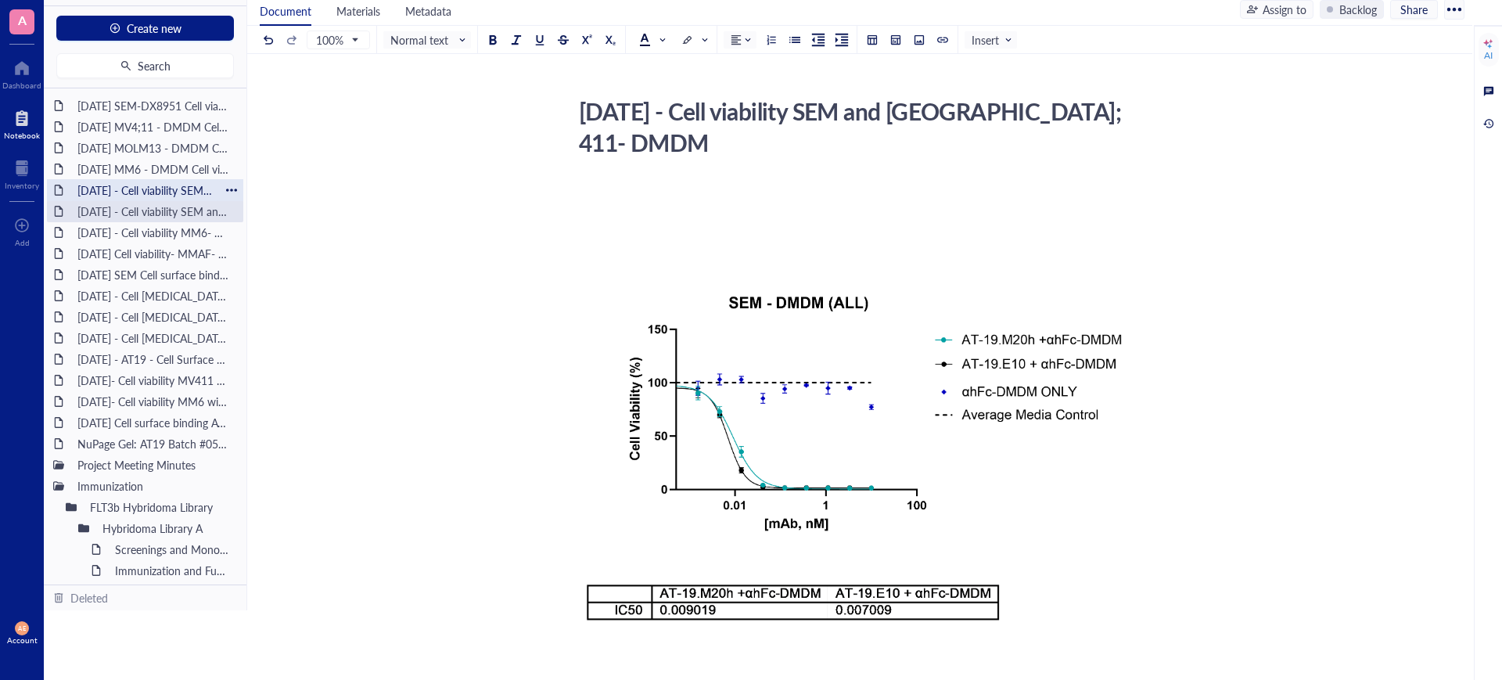
click at [149, 181] on div "[DATE] - Cell viability SEM and RS; 411- DMDM with Fc block (need to complete)" at bounding box center [144, 190] width 149 height 22
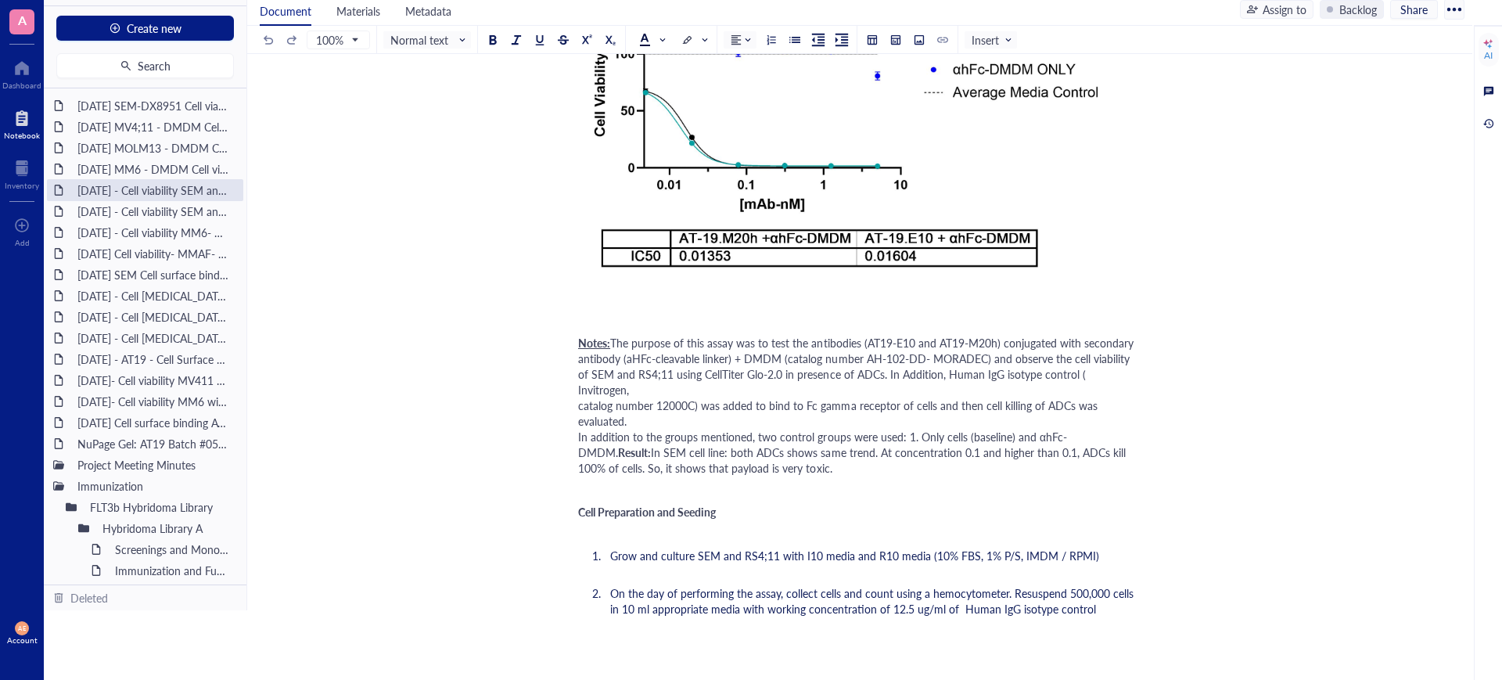
scroll to position [293, 0]
click at [1007, 356] on span "The purpose of this assay was to test the antibodies (AT19-E10 and AT19-M20h) c…" at bounding box center [857, 395] width 558 height 125
drag, startPoint x: 1004, startPoint y: 355, endPoint x: 989, endPoint y: 356, distance: 15.7
click at [989, 356] on span "The purpose of this assay was to test the antibodies (AT19-E10 and AT19-M20h) c…" at bounding box center [857, 395] width 558 height 125
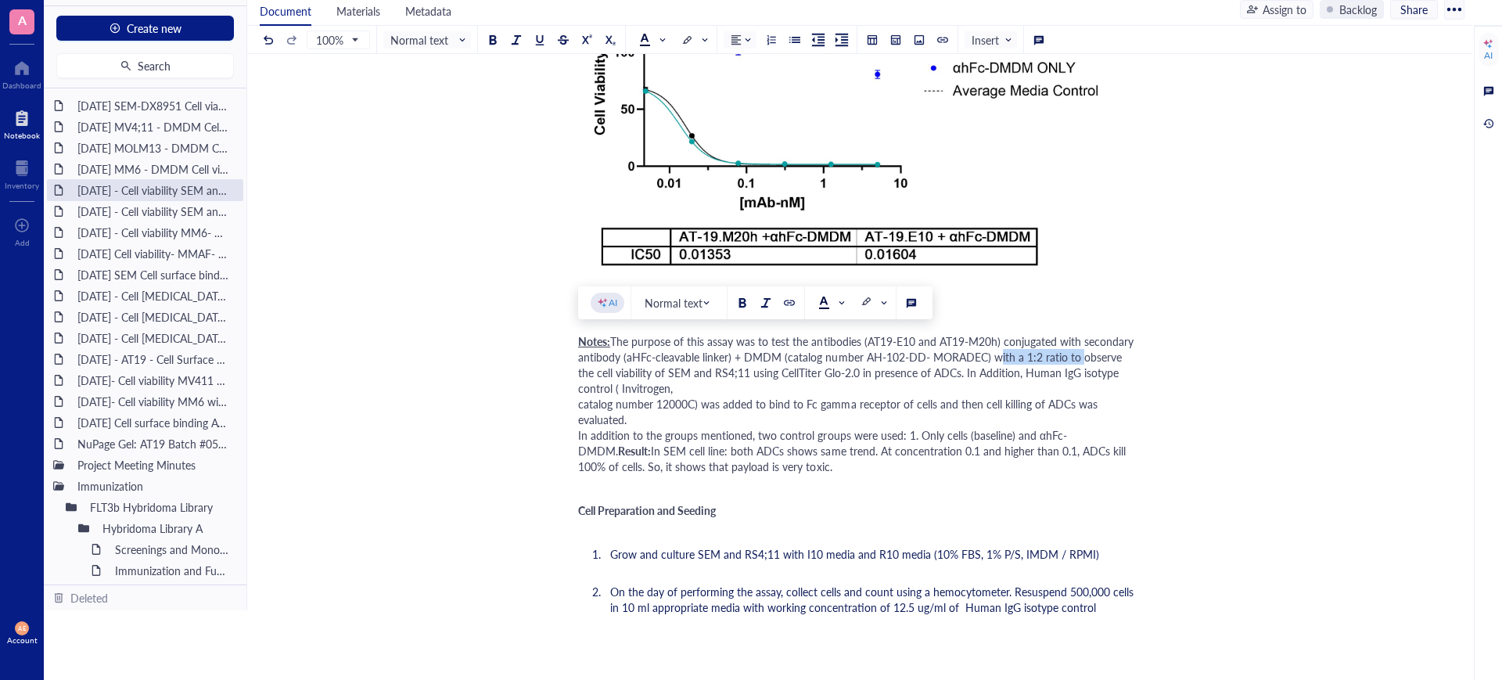
drag, startPoint x: 1074, startPoint y: 358, endPoint x: 988, endPoint y: 361, distance: 86.1
click at [988, 361] on span "The purpose of this assay was to test the antibodies (AT19-E10 and AT19-M20h) c…" at bounding box center [857, 395] width 558 height 125
drag, startPoint x: 1181, startPoint y: 404, endPoint x: 1174, endPoint y: 418, distance: 16.4
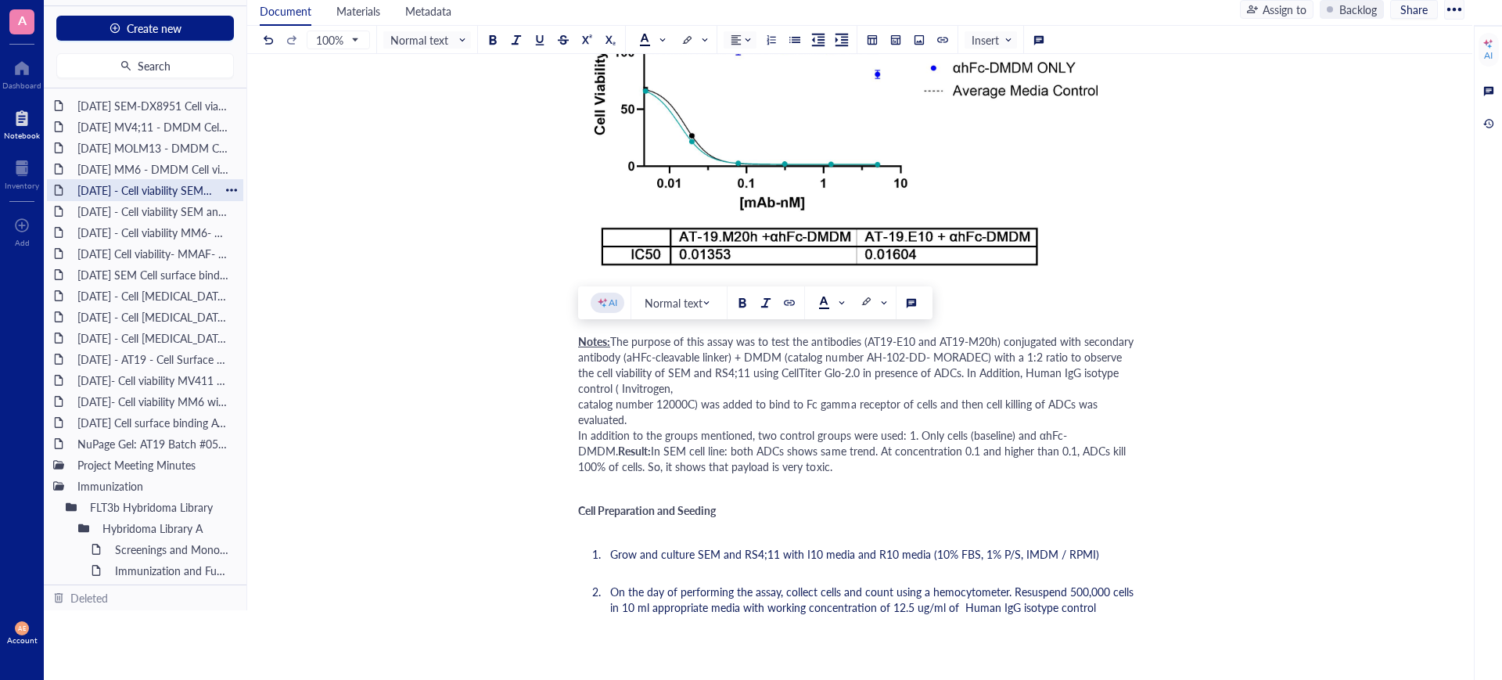
drag, startPoint x: 135, startPoint y: 185, endPoint x: 149, endPoint y: 191, distance: 15.4
click at [135, 185] on div "[DATE] - Cell viability SEM and RS; 411- DMDM with Fc block (need to complete)" at bounding box center [144, 190] width 149 height 22
click at [168, 192] on div "[DATE] - Cell viability SEM and RS; 411- DMDM with Fc block (need to complete)" at bounding box center [144, 190] width 149 height 22
drag, startPoint x: 131, startPoint y: 233, endPoint x: 141, endPoint y: 233, distance: 10.2
click at [130, 233] on div "[DATE] - Cell viability MM6- MMAF" at bounding box center [144, 232] width 149 height 22
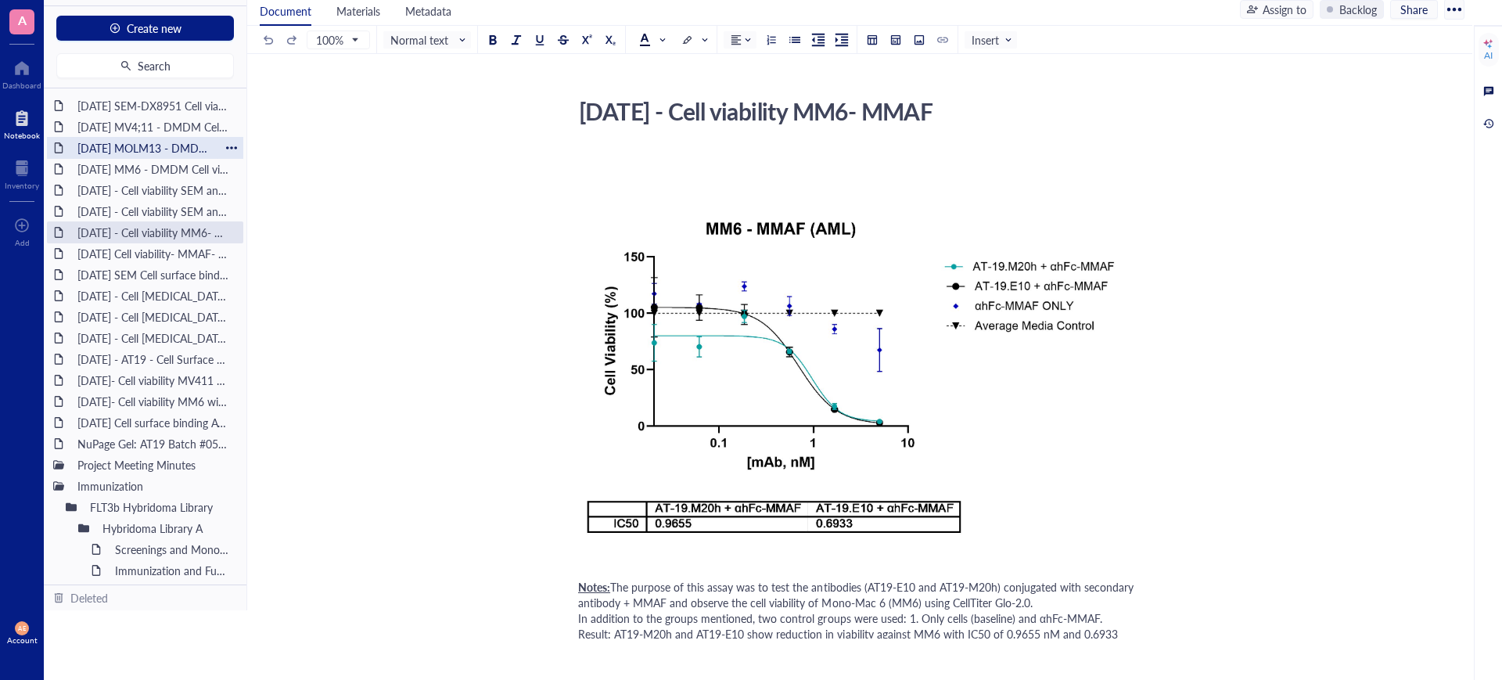
click at [138, 155] on div "[DATE] MOLM13 - DMDM Cell viability" at bounding box center [144, 148] width 149 height 22
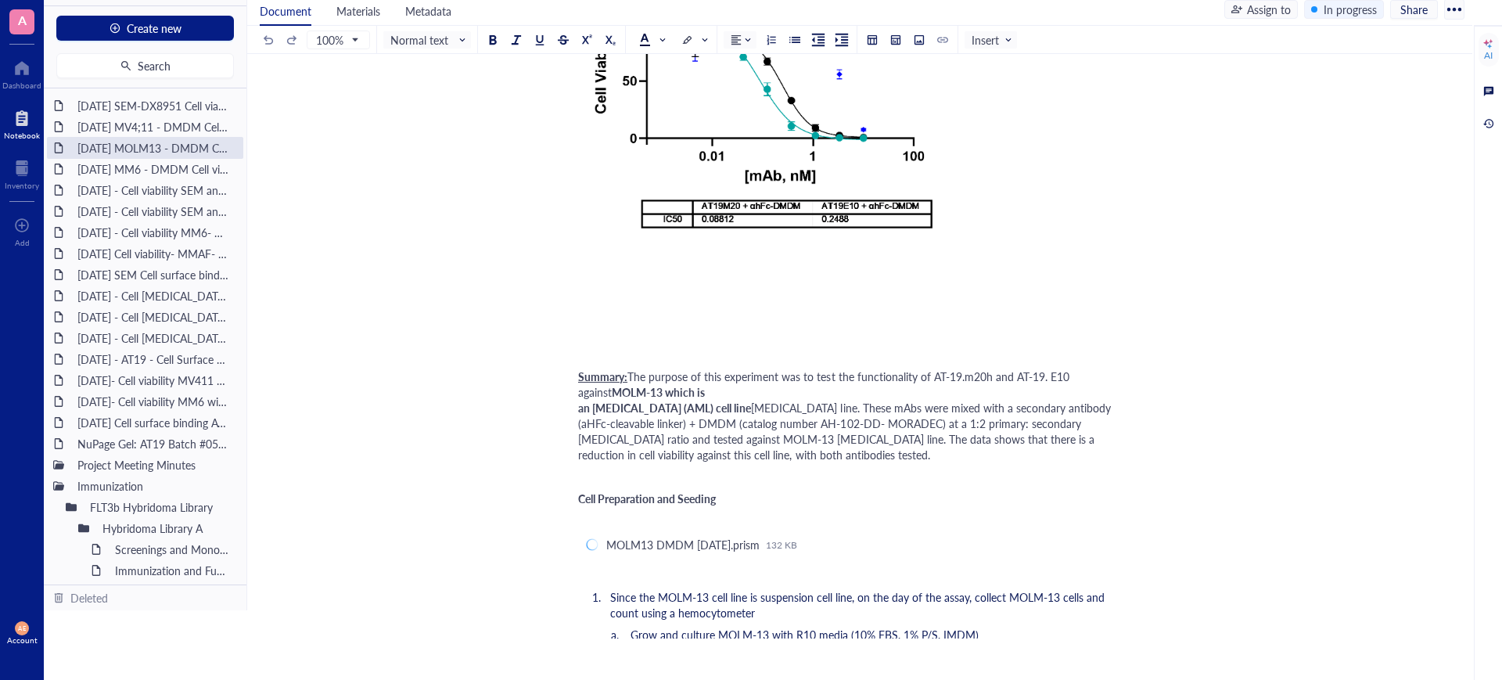
scroll to position [196, 0]
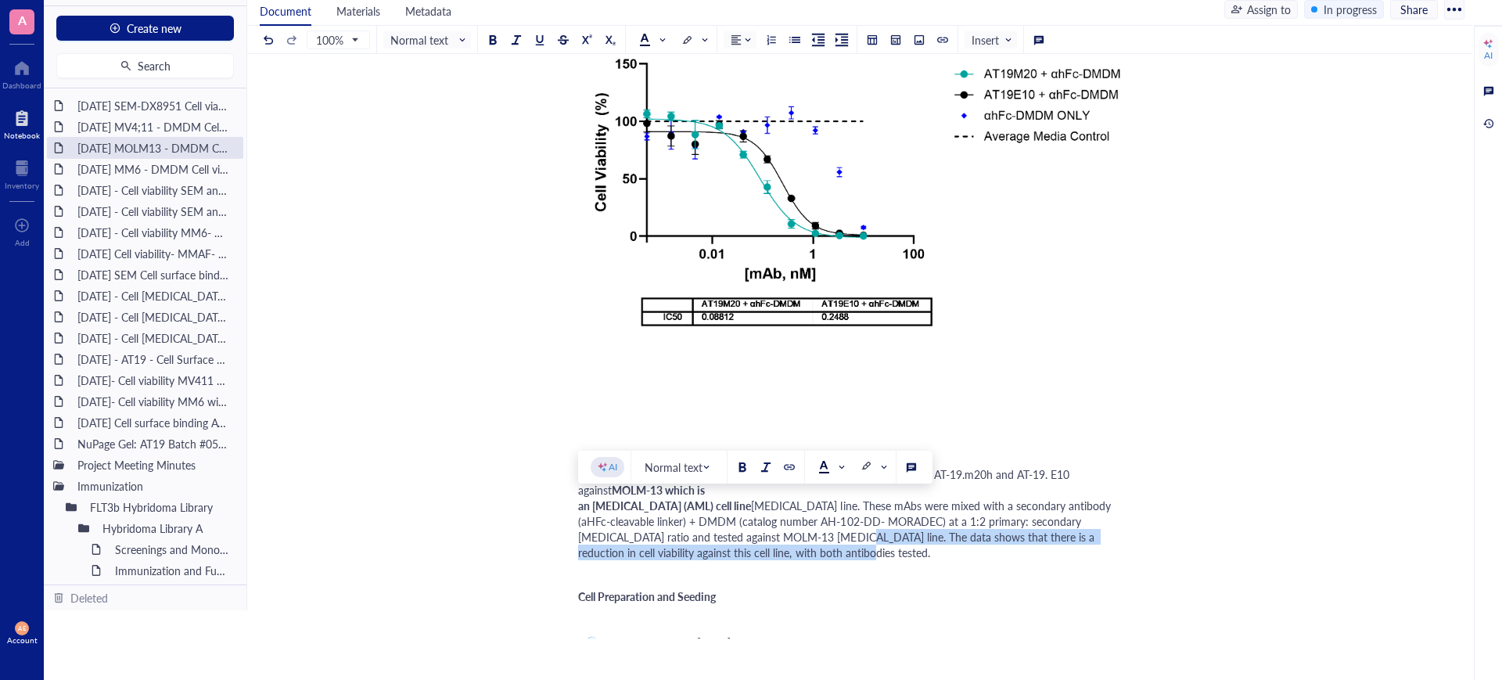
drag, startPoint x: 797, startPoint y: 535, endPoint x: 810, endPoint y: 555, distance: 23.6
click at [810, 555] on div "Summary: The purpose of this experiment was to test the functionality of AT-19.…" at bounding box center [856, 513] width 557 height 94
click at [176, 189] on div "[DATE] - Cell viability SEM and RS; 411- DMDM with Fc block (need to complete)" at bounding box center [144, 190] width 149 height 22
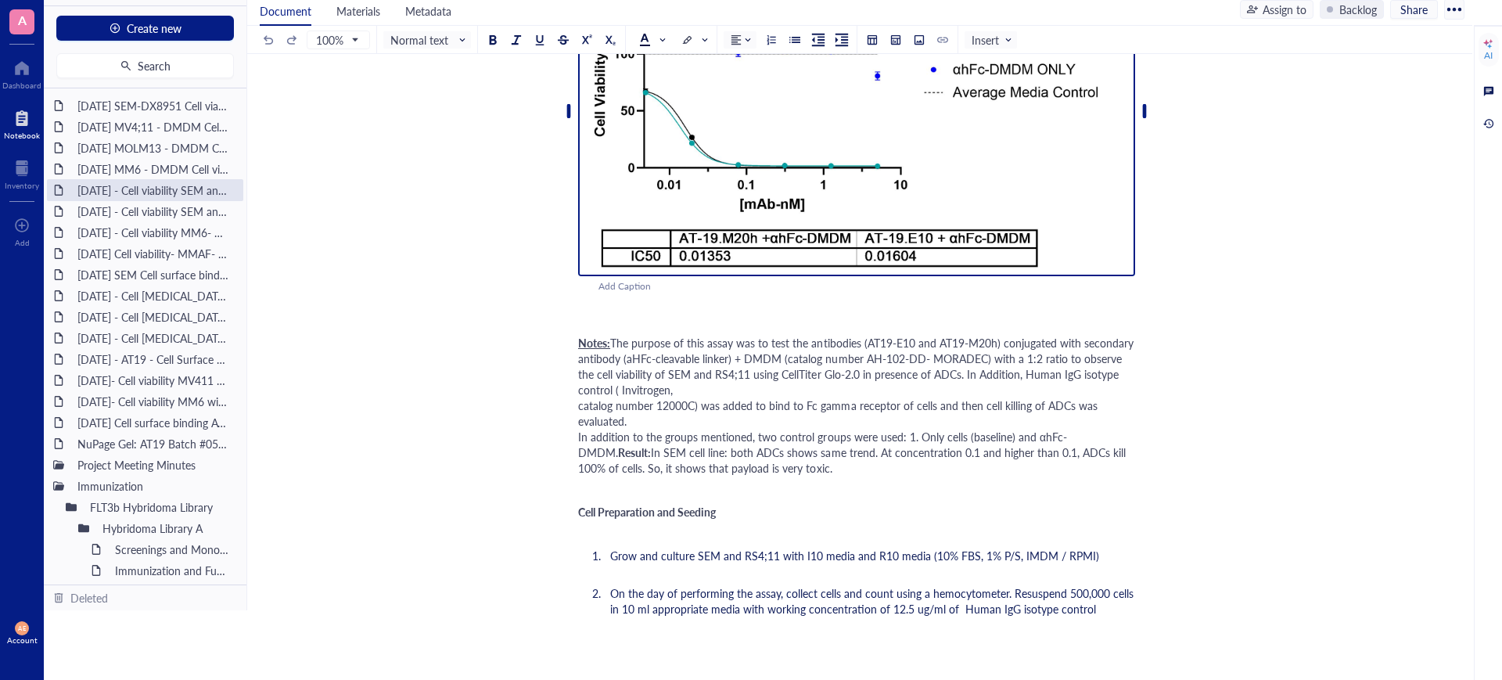
scroll to position [293, 0]
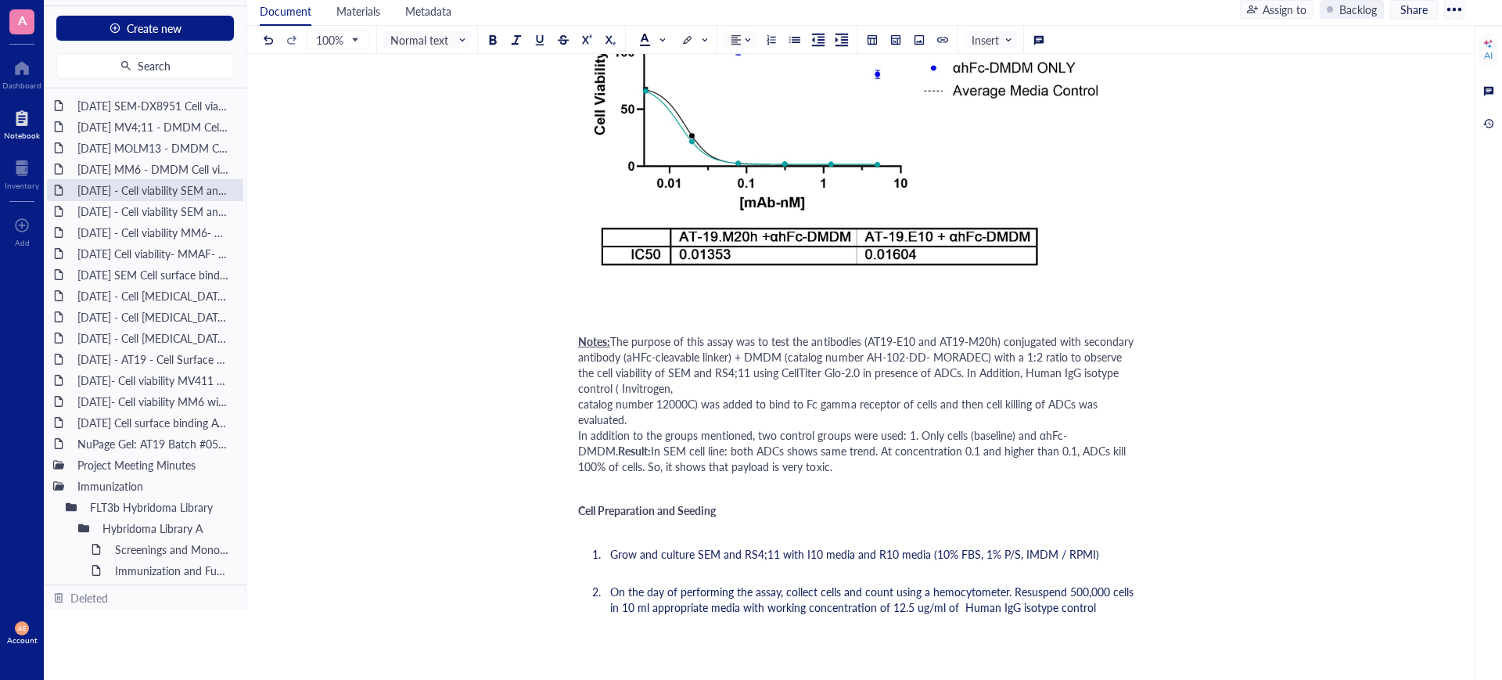
drag, startPoint x: 838, startPoint y: 449, endPoint x: 856, endPoint y: 469, distance: 27.2
click at [856, 469] on div "Notes: The purpose of this assay was to test the antibodies (AT19-E10 and AT19-…" at bounding box center [856, 396] width 557 height 156
drag, startPoint x: 807, startPoint y: 454, endPoint x: 785, endPoint y: 448, distance: 23.3
click at [784, 448] on span "In SEM cell line: both ADCs shows same trend The data shows that there is a red…" at bounding box center [842, 458] width 529 height 31
click at [781, 452] on span "In SEM cell line: both ADCs shows similar trend The data shows that there is a …" at bounding box center [845, 458] width 534 height 31
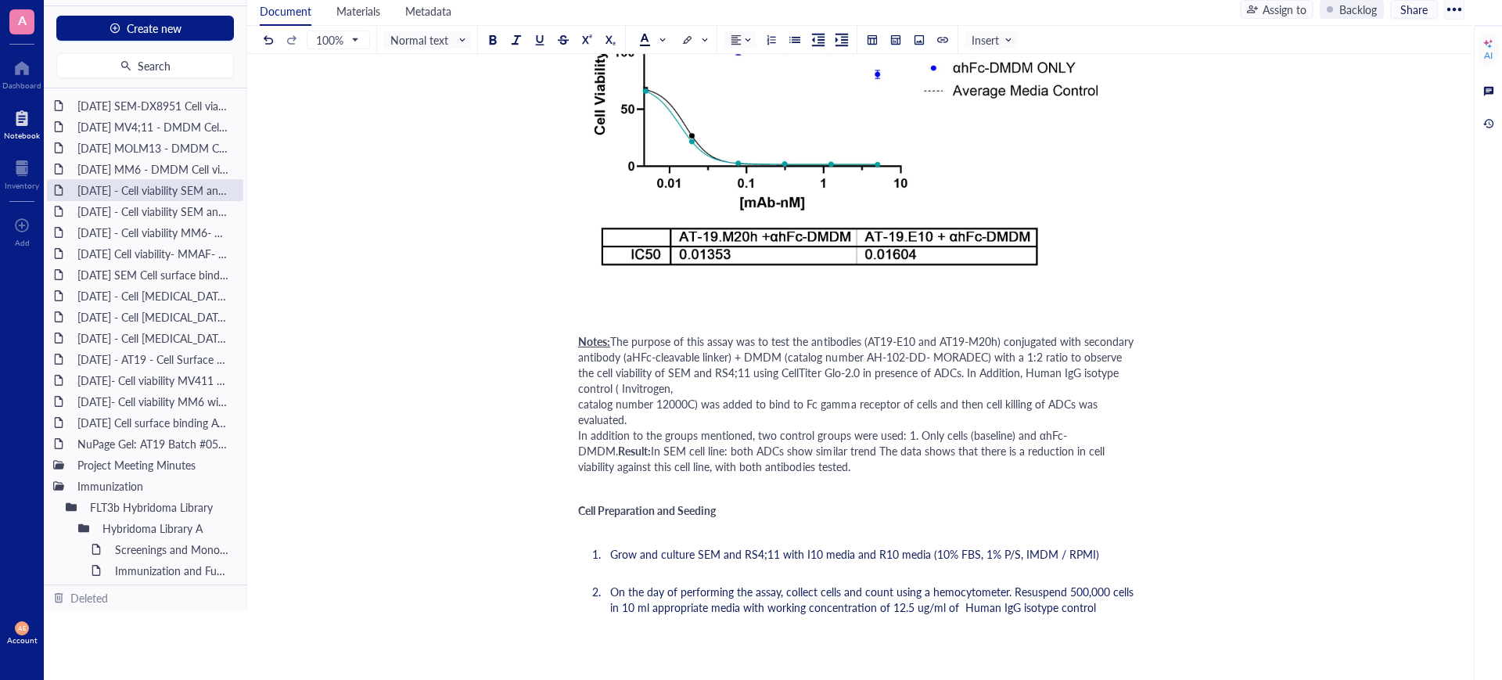
click at [836, 447] on span "In SEM cell line: both ADCs show similar trend The data shows that there is a r…" at bounding box center [843, 458] width 530 height 31
drag, startPoint x: 885, startPoint y: 451, endPoint x: 865, endPoint y: 451, distance: 19.6
click at [865, 451] on span "In SEM cell line: both ADCs show similar trend. The data shows that there is a …" at bounding box center [844, 458] width 532 height 31
drag, startPoint x: 669, startPoint y: 467, endPoint x: 613, endPoint y: 463, distance: 55.7
click at [613, 464] on span "In SEM cell line: both ADCs show similar trend. The graph shows that there is a…" at bounding box center [847, 458] width 538 height 31
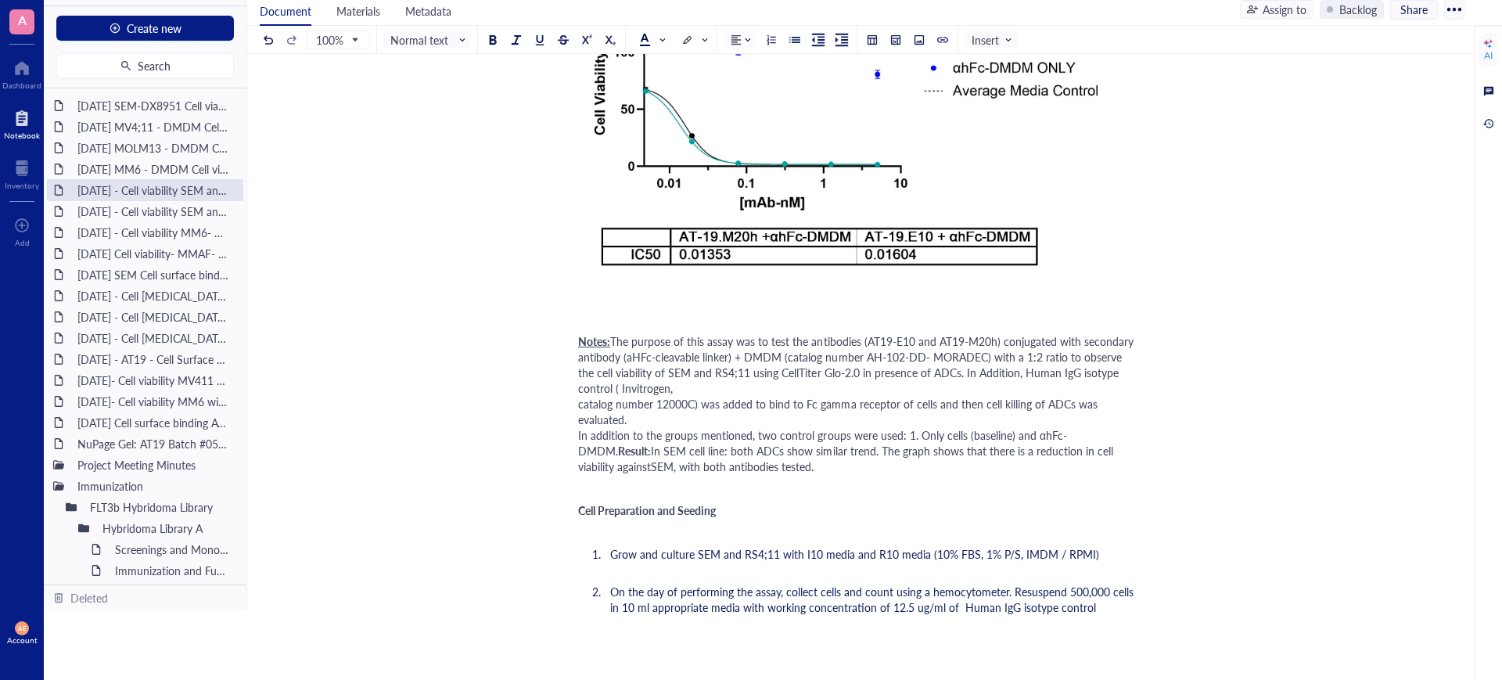
click at [612, 467] on span "In SEM cell line: both ADCs show similar trend. The graph shows that there is a…" at bounding box center [847, 458] width 538 height 31
drag, startPoint x: 740, startPoint y: 465, endPoint x: 690, endPoint y: 463, distance: 50.1
click at [691, 465] on span "In SEM cell line: both ADCs show similar trend. The graph shows that there is a…" at bounding box center [847, 458] width 538 height 31
click at [759, 463] on span "In SEM cell line: both ADCs show similar trend. The graph shows that there is a…" at bounding box center [847, 458] width 538 height 31
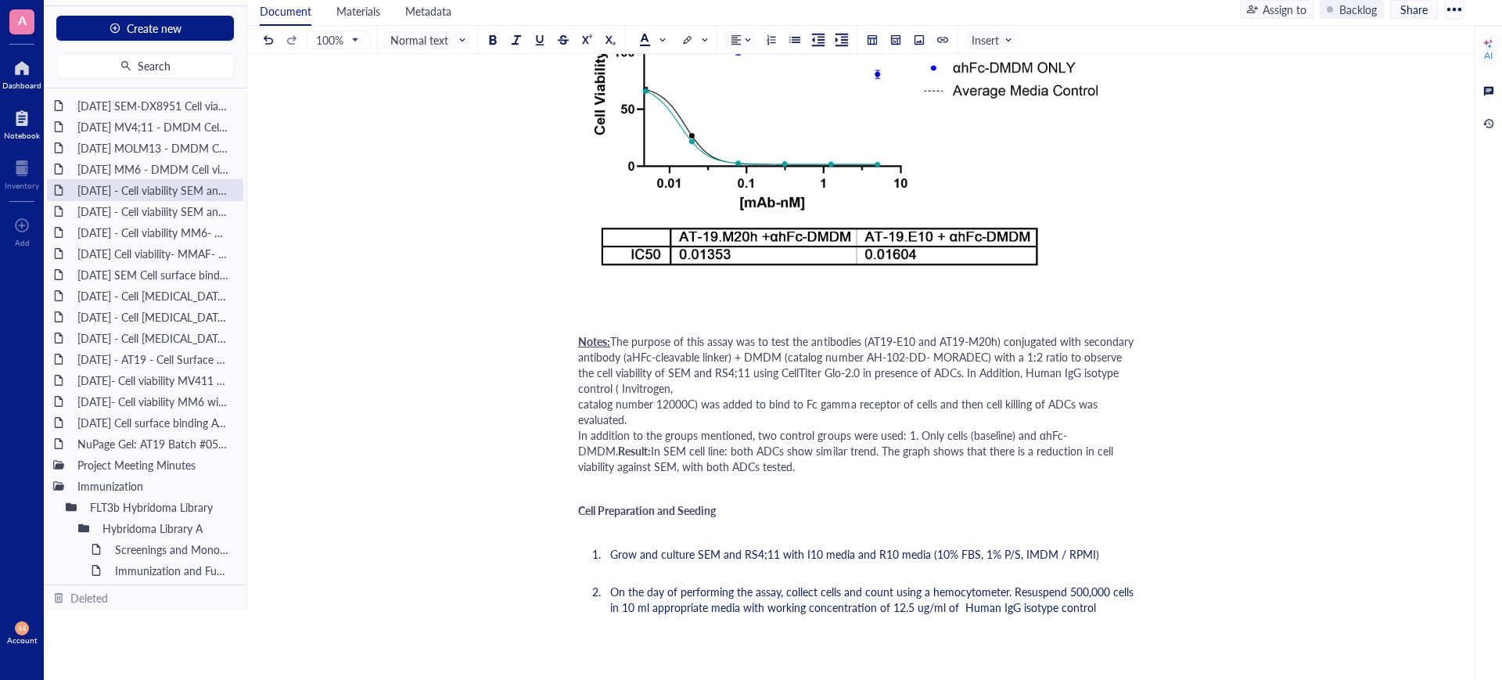
click at [24, 81] on div "Dashboard" at bounding box center [21, 85] width 39 height 9
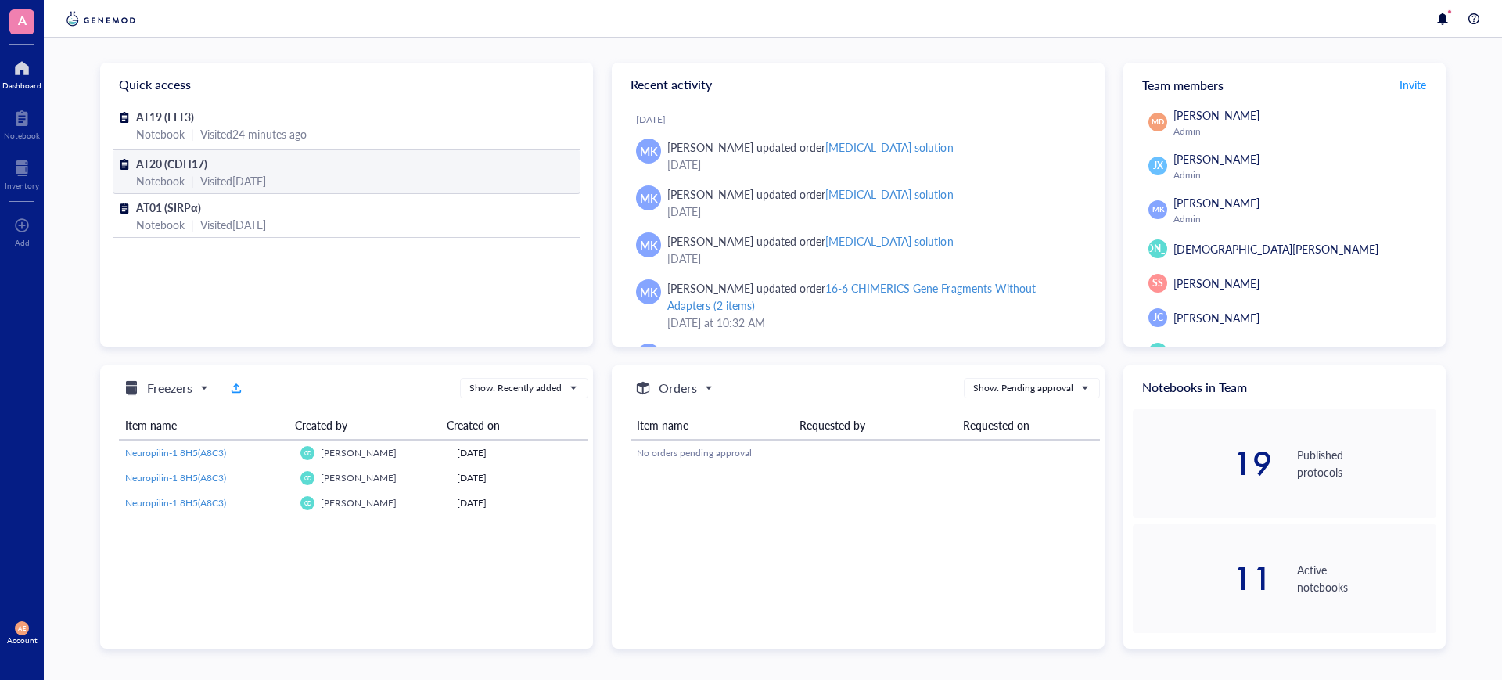
click at [171, 160] on span "AT20 (CDH17)" at bounding box center [171, 164] width 71 height 16
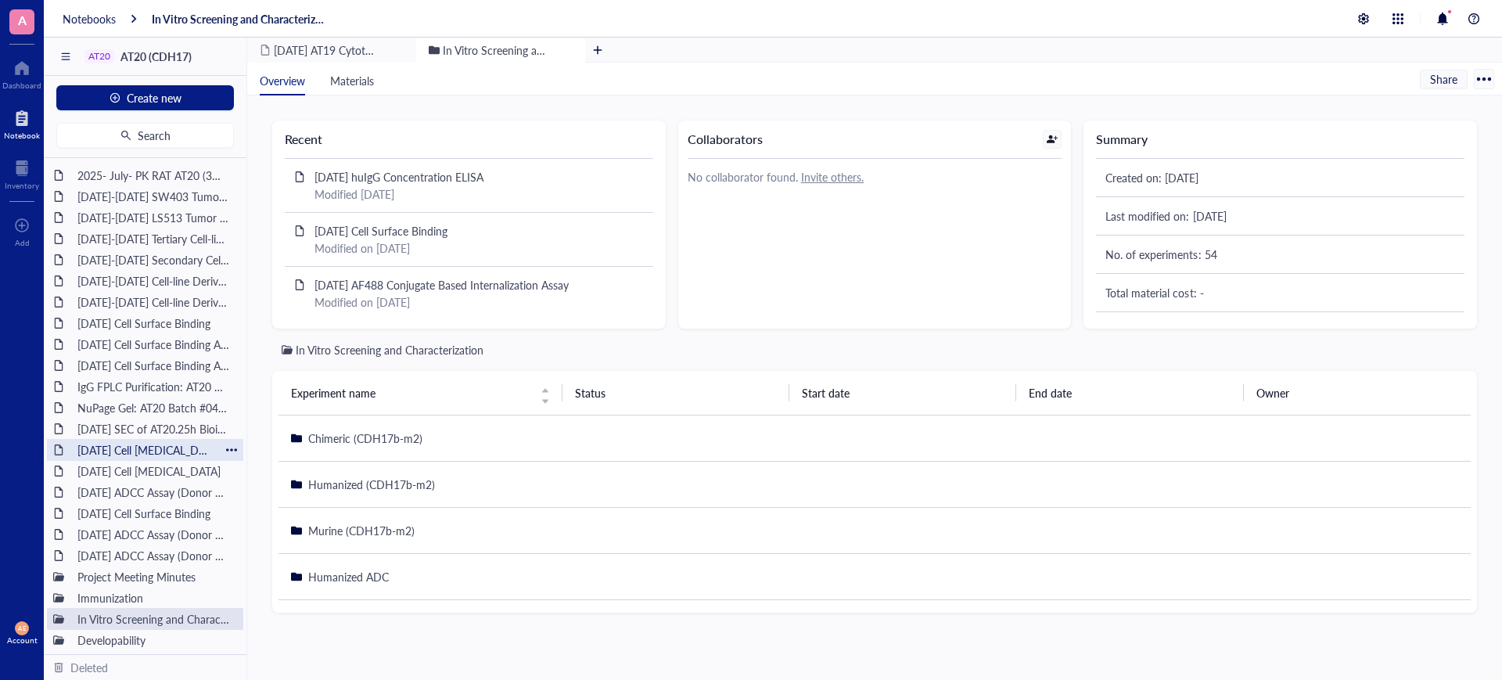
click at [143, 450] on div "[DATE] Cell [MEDICAL_DATA]" at bounding box center [144, 450] width 149 height 22
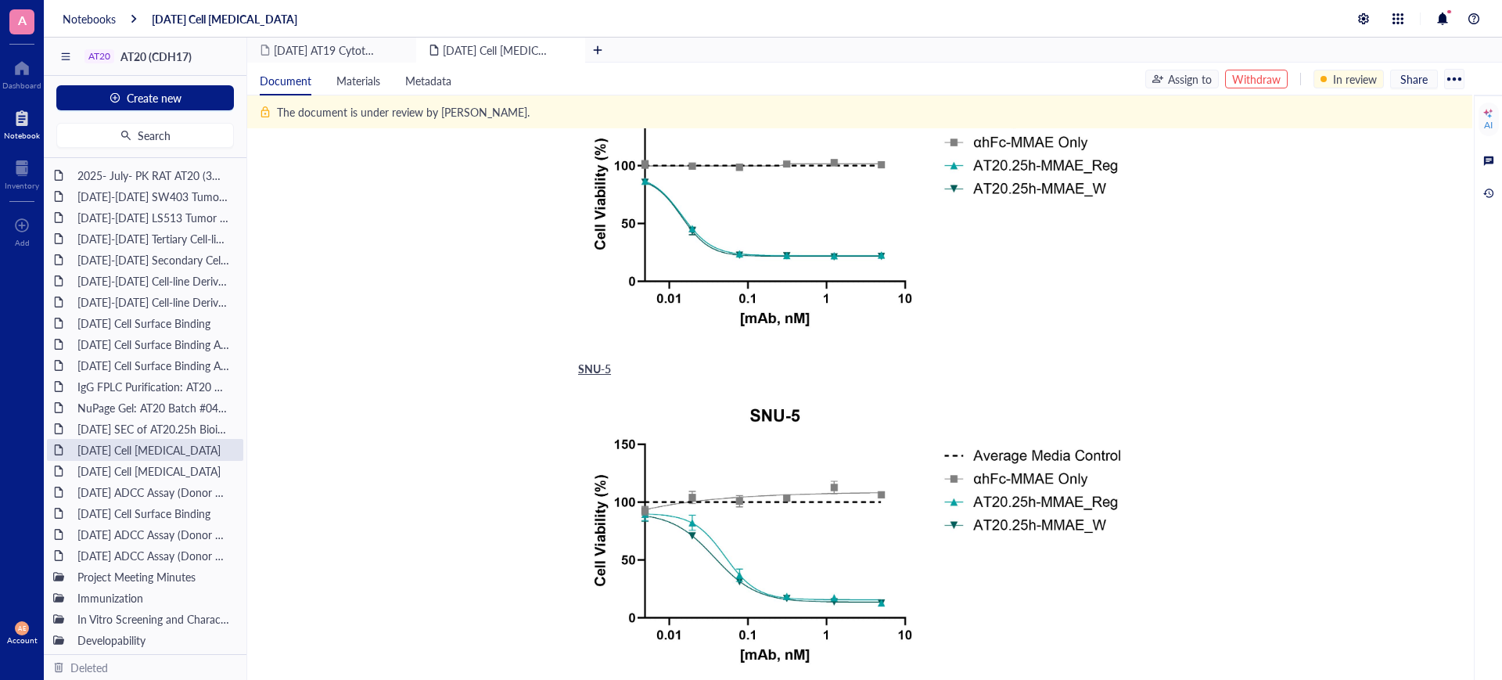
scroll to position [196, 0]
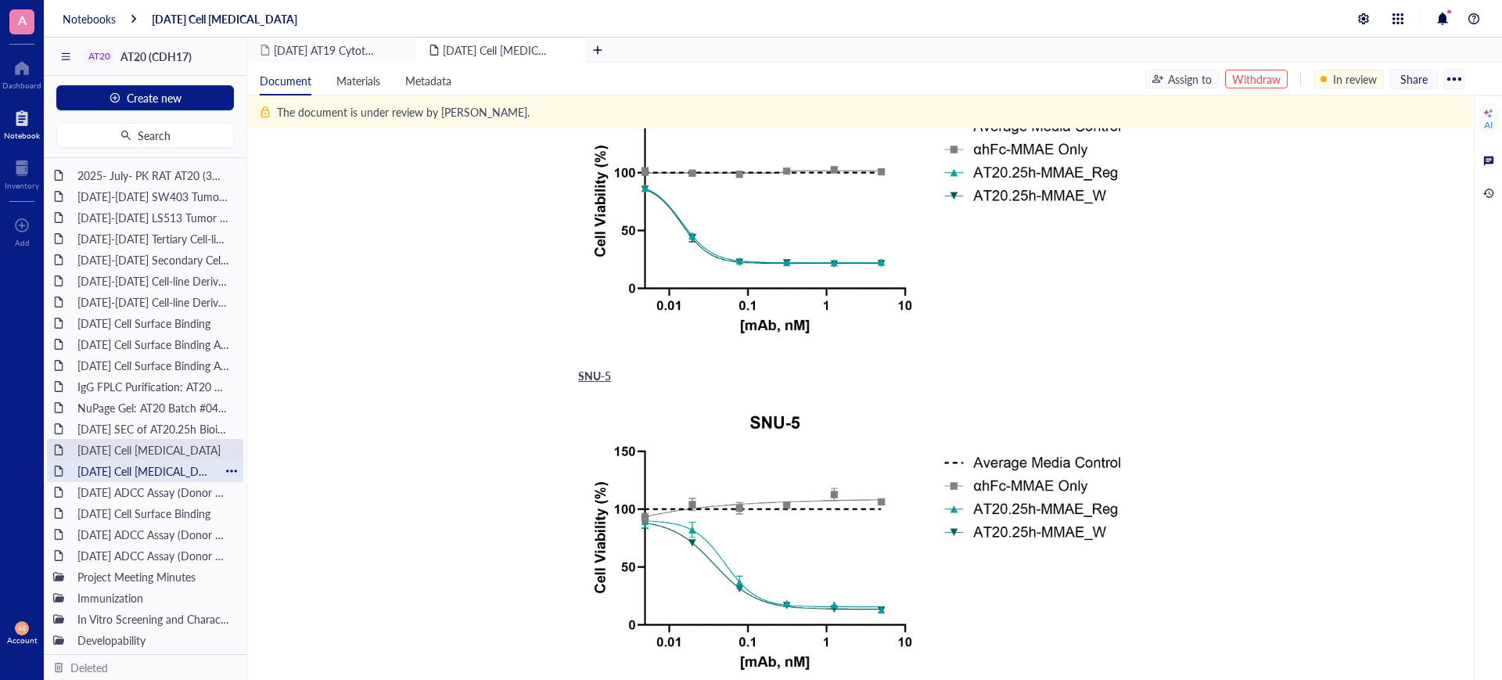
click at [139, 474] on div "[DATE] Cell [MEDICAL_DATA]" at bounding box center [144, 471] width 149 height 22
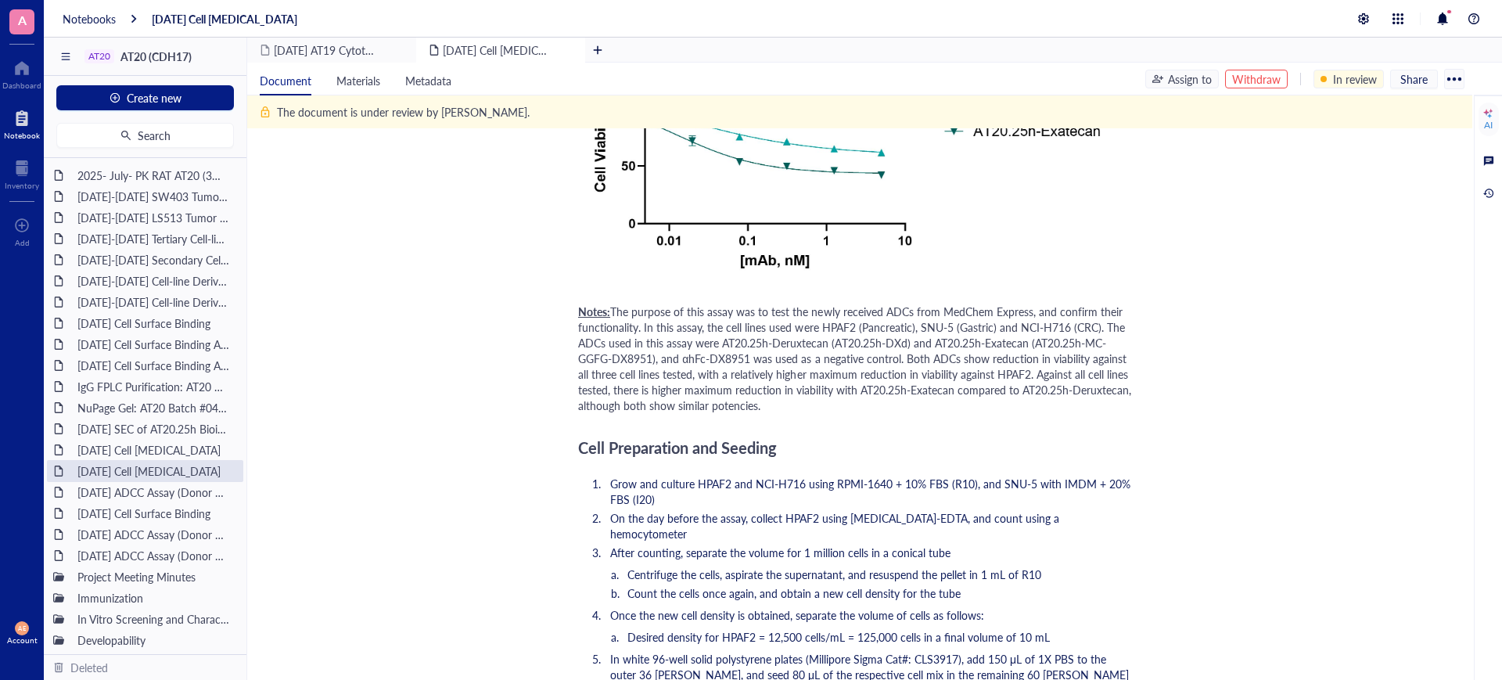
scroll to position [978, 0]
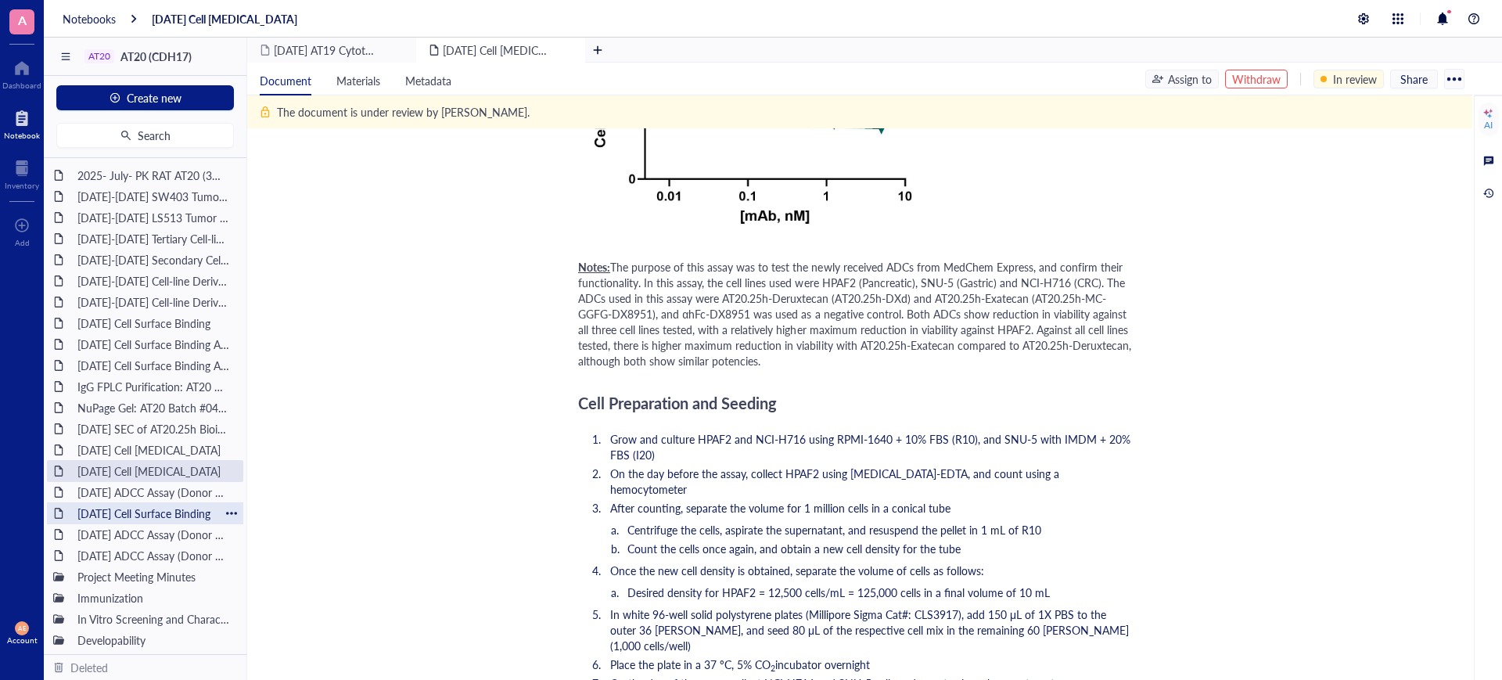
click at [154, 509] on div "[DATE] Cell Surface Binding" at bounding box center [144, 513] width 149 height 22
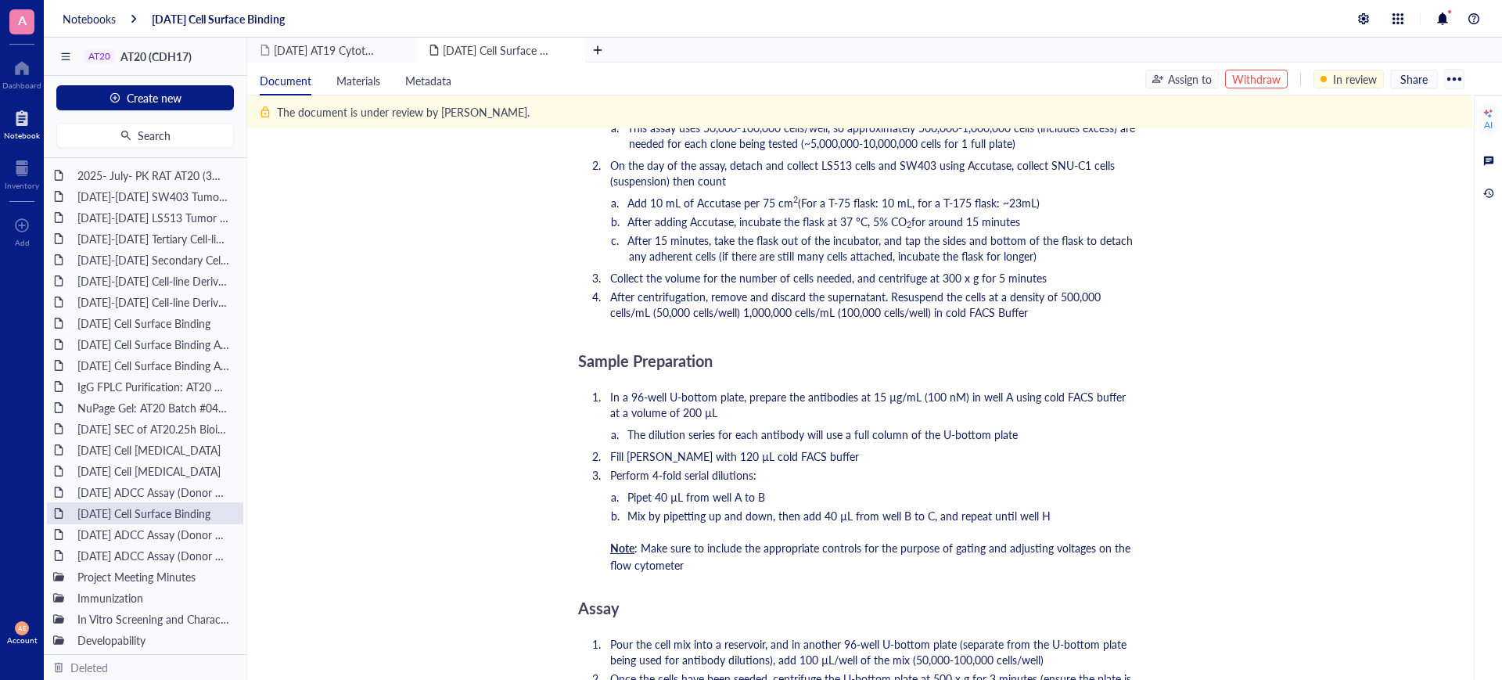
scroll to position [1271, 0]
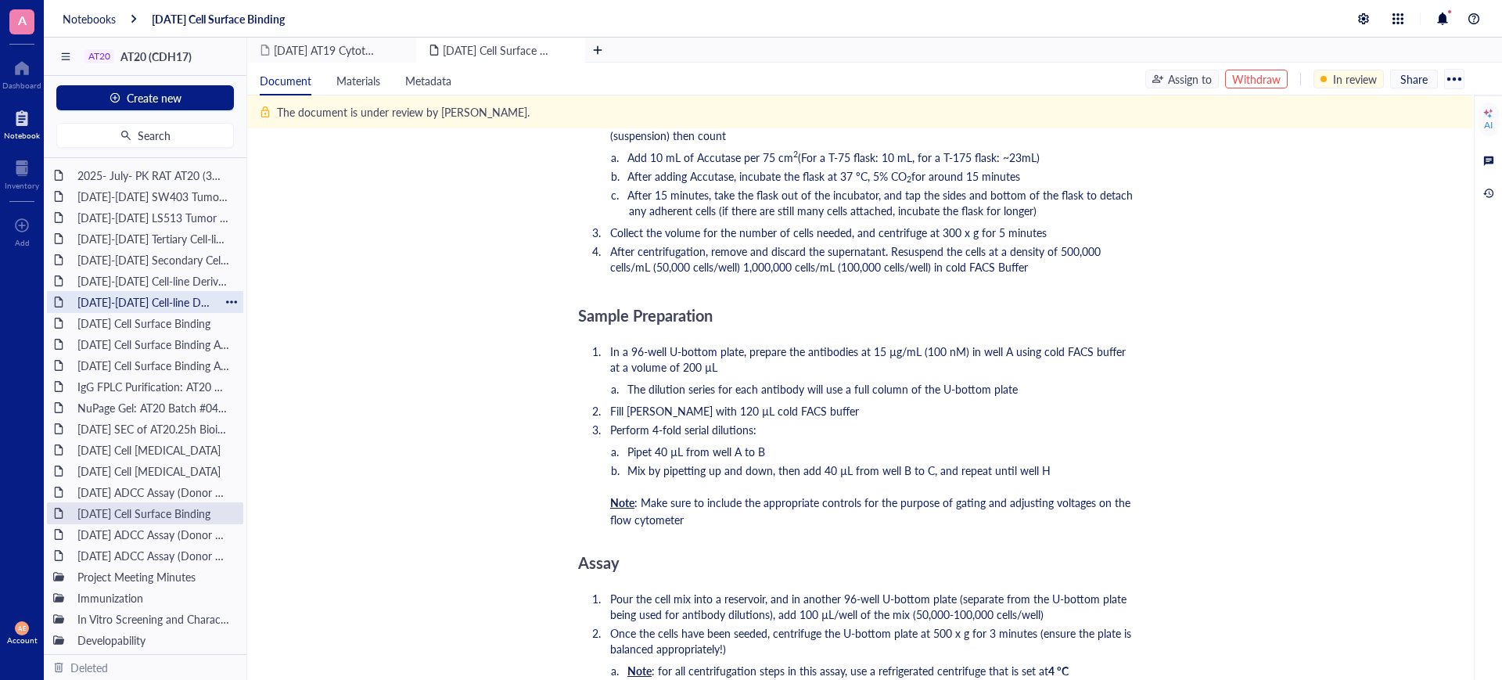
click at [171, 297] on div "[DATE]-[DATE] Cell-line Derived Xenograft (CDX) Model SNU-16" at bounding box center [144, 302] width 149 height 22
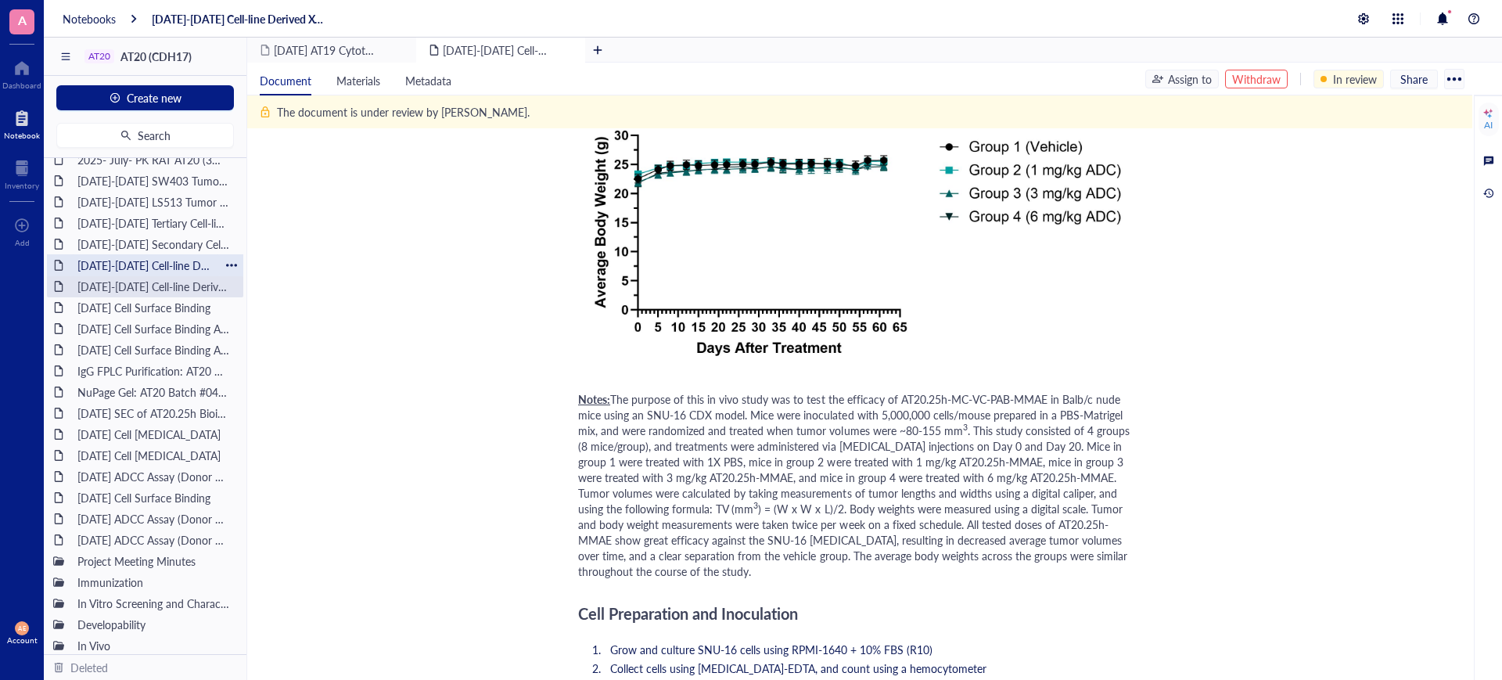
scroll to position [20, 0]
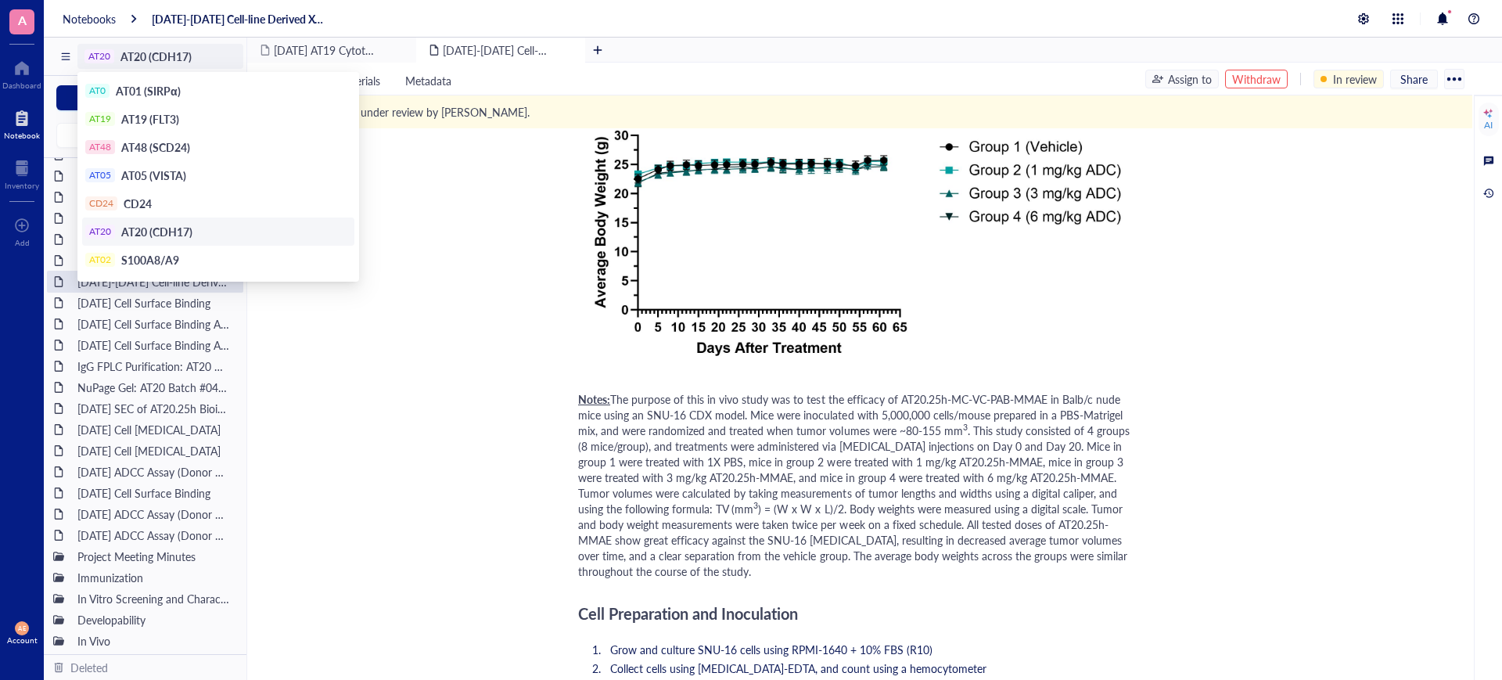
click at [119, 55] on div "AT20 AT20 (CDH17)" at bounding box center [154, 56] width 141 height 14
click at [148, 117] on span "AT19 (FLT3)" at bounding box center [150, 119] width 58 height 16
